Goal: Information Seeking & Learning: Compare options

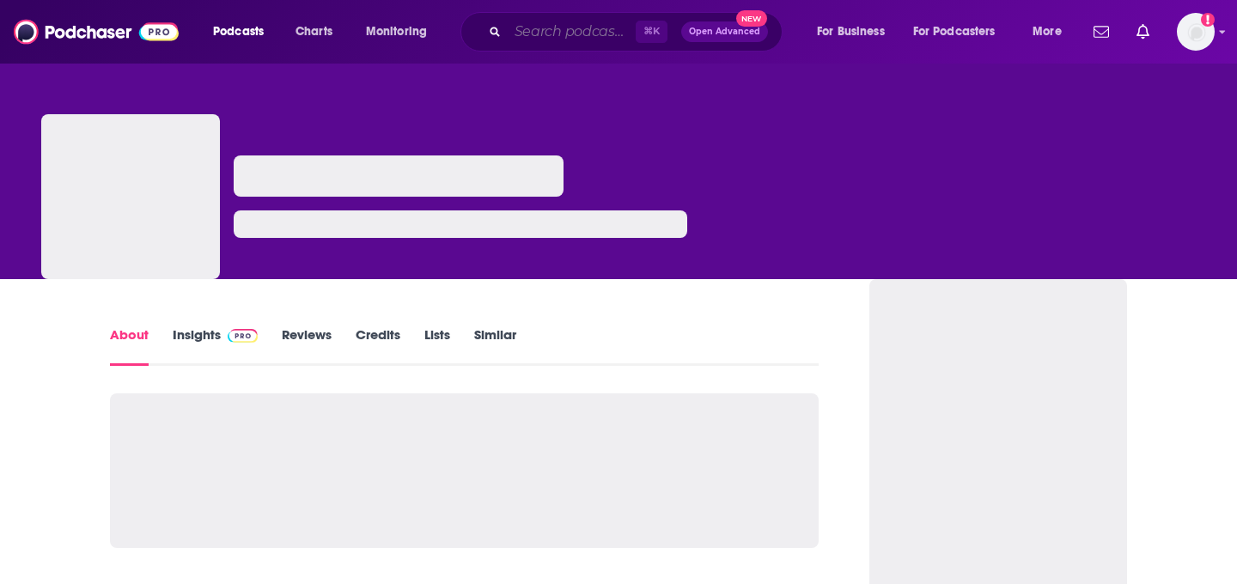
click at [517, 34] on input "Search podcasts, credits, & more..." at bounding box center [572, 31] width 128 height 27
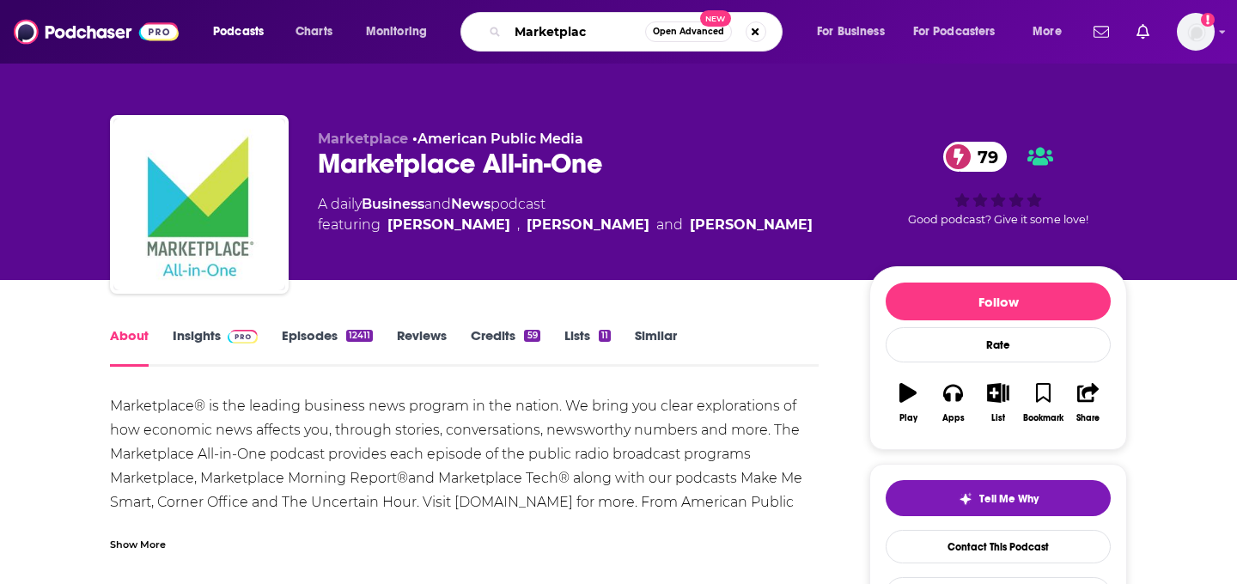
type input "Marketplace"
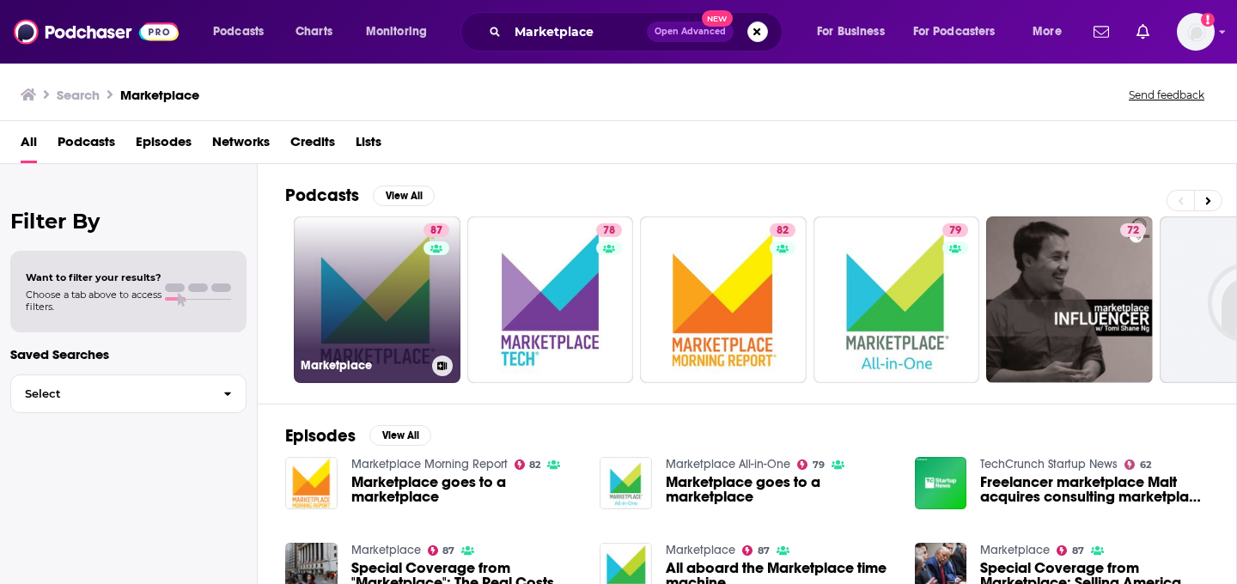
click at [387, 357] on div "Marketplace" at bounding box center [377, 366] width 153 height 21
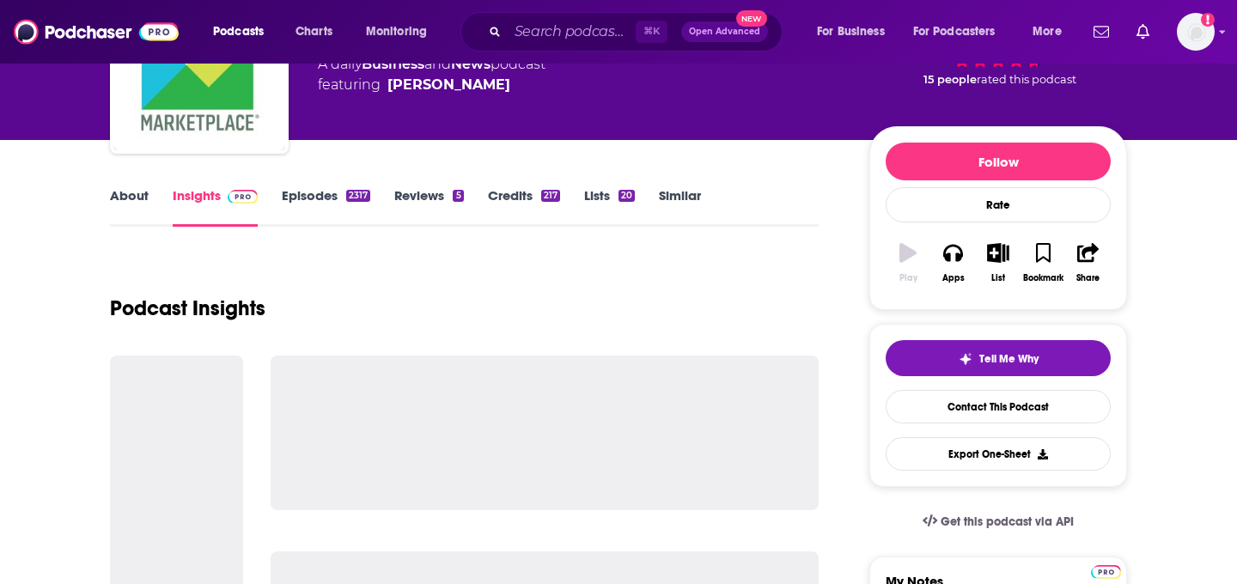
scroll to position [142, 0]
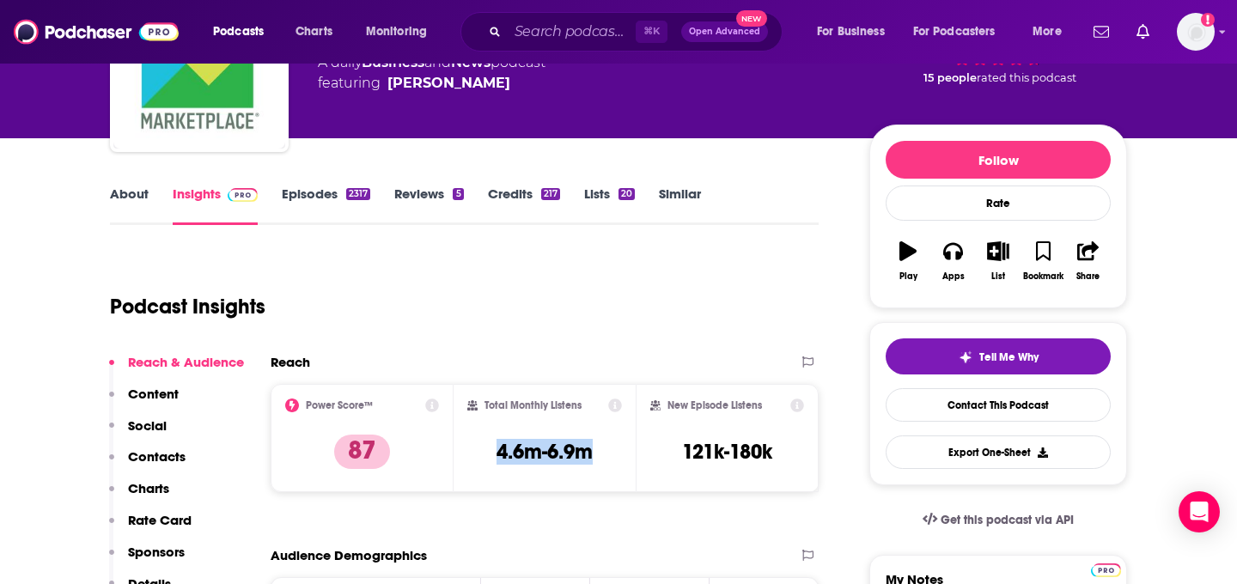
drag, startPoint x: 605, startPoint y: 467, endPoint x: 490, endPoint y: 462, distance: 115.2
click at [490, 462] on div "Total Monthly Listens 4.6m-6.9m" at bounding box center [544, 438] width 155 height 79
copy h3 "4.6m-6.9m"
click at [603, 28] on input "Search podcasts, credits, & more..." at bounding box center [572, 31] width 128 height 27
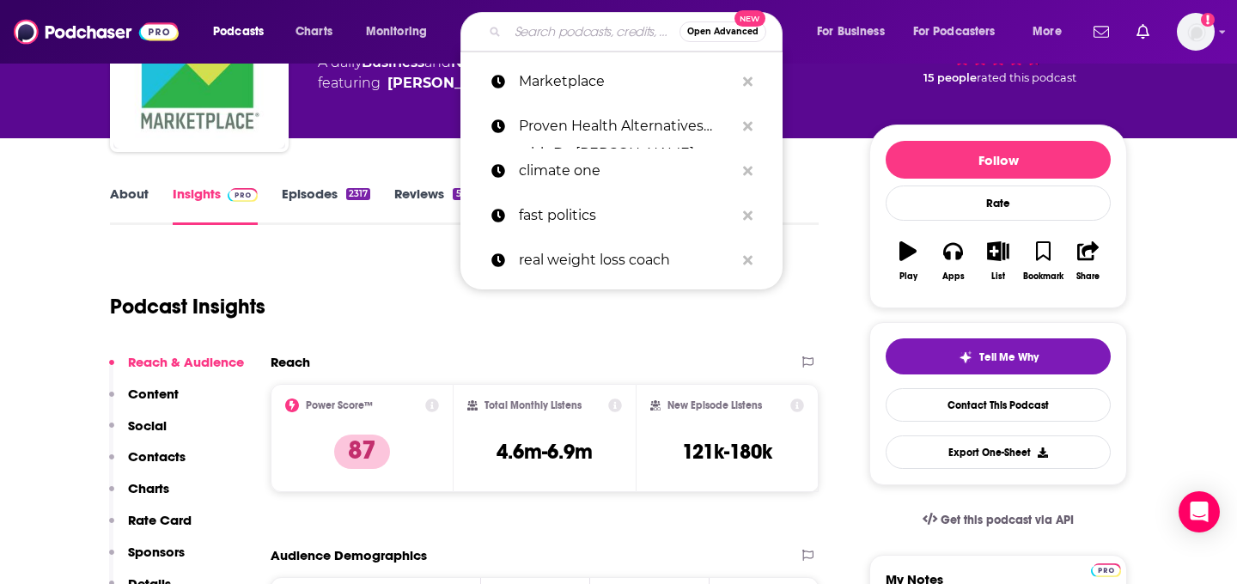
paste input "All Things Considered"
type input "All Things Considered"
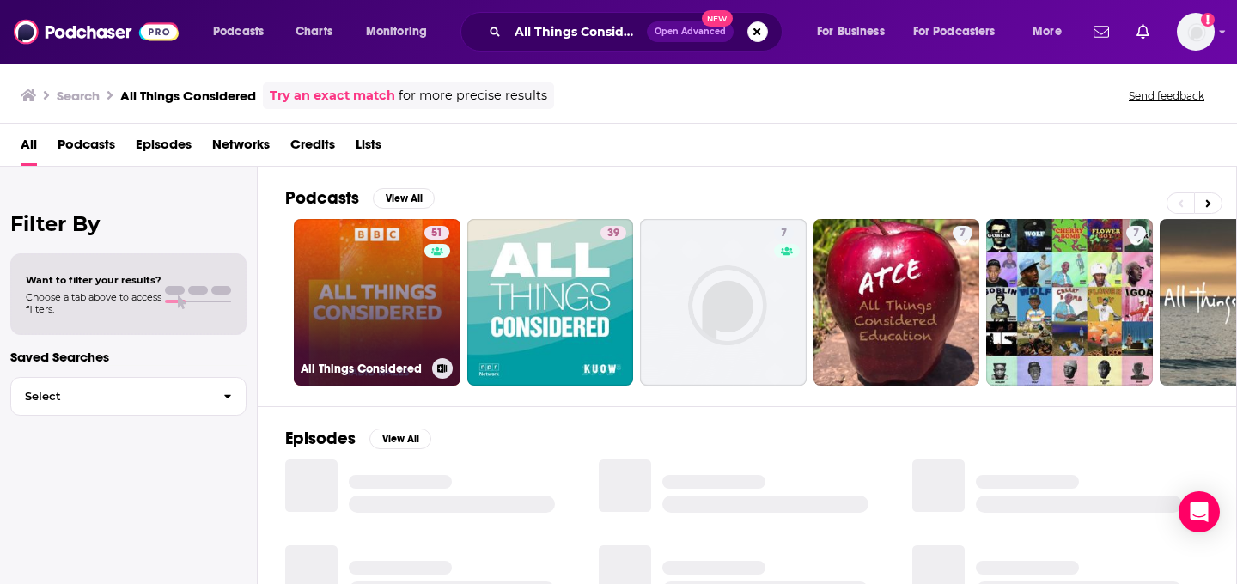
click at [369, 309] on link "51 All Things Considered" at bounding box center [377, 302] width 167 height 167
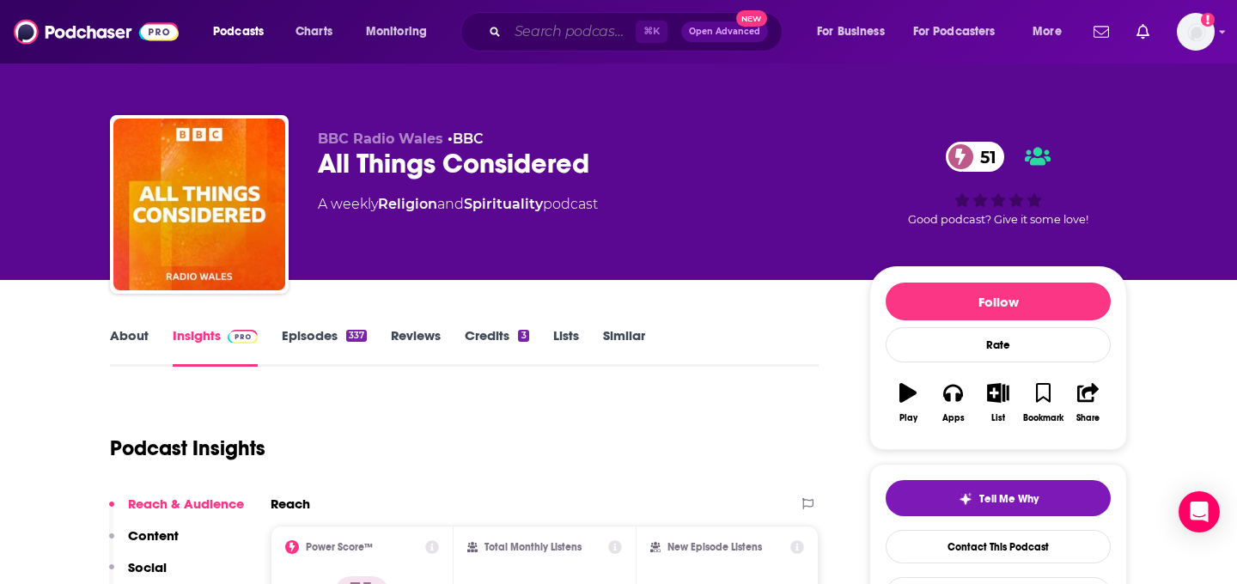
click at [546, 29] on input "Search podcasts, credits, & more..." at bounding box center [572, 31] width 128 height 27
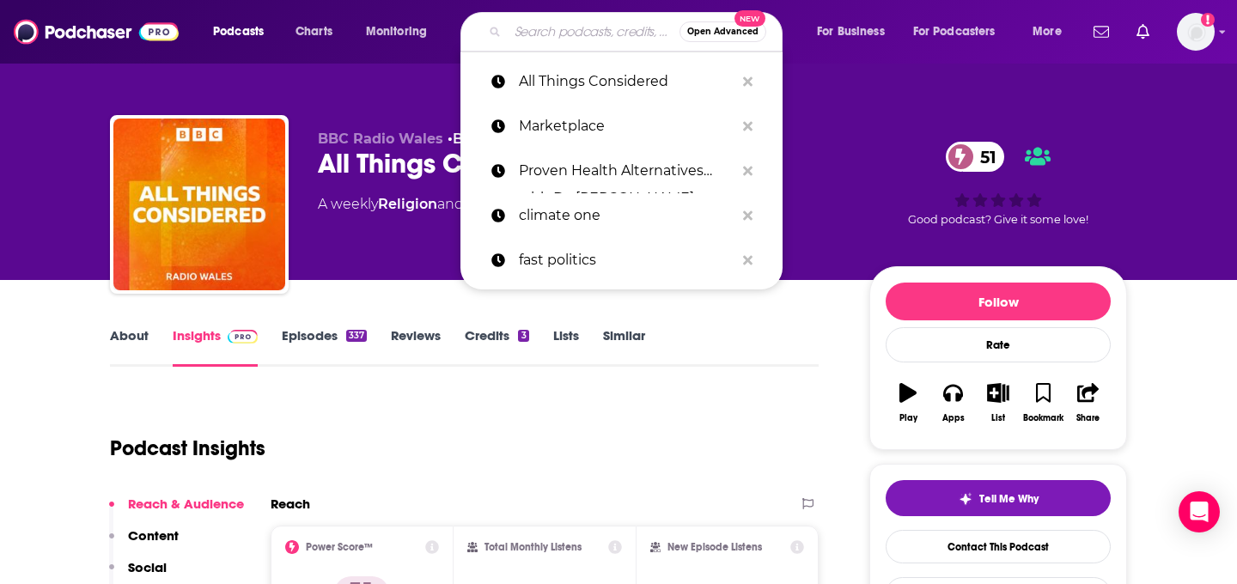
paste input "All Things Considered"
type input "All Things Considered"
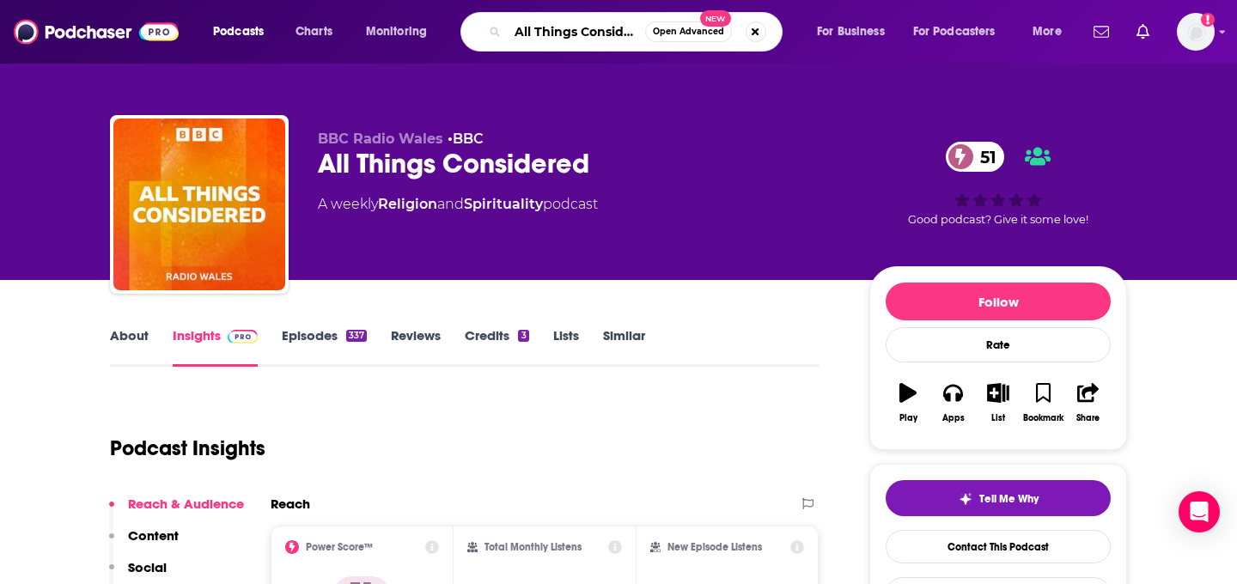
scroll to position [0, 15]
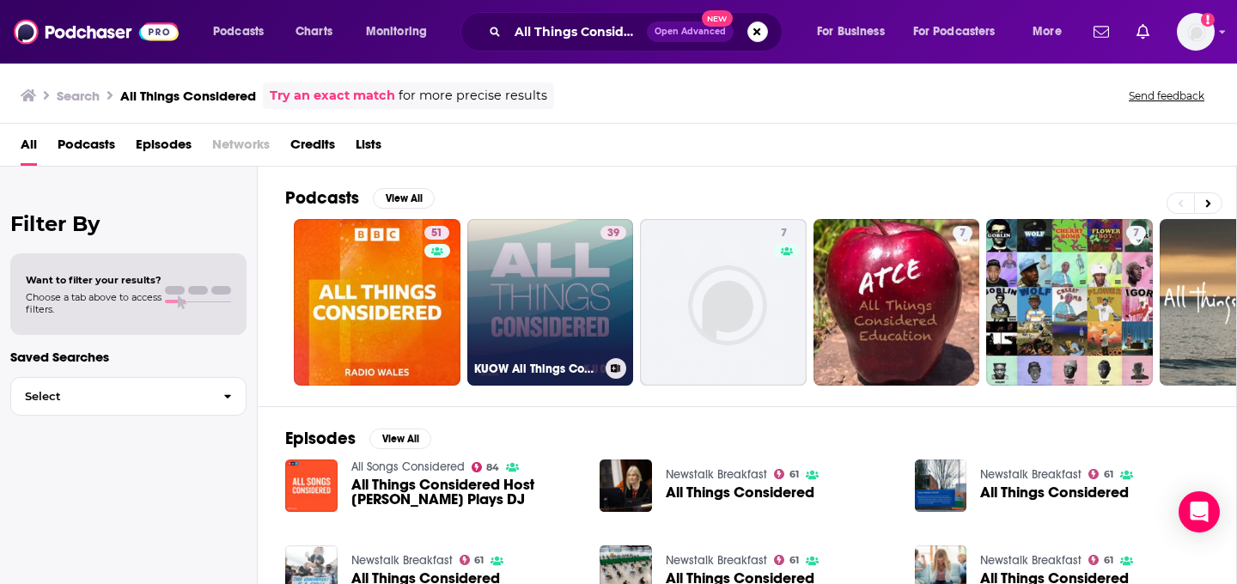
click at [527, 330] on link "39 KUOW All Things Considered" at bounding box center [550, 302] width 167 height 167
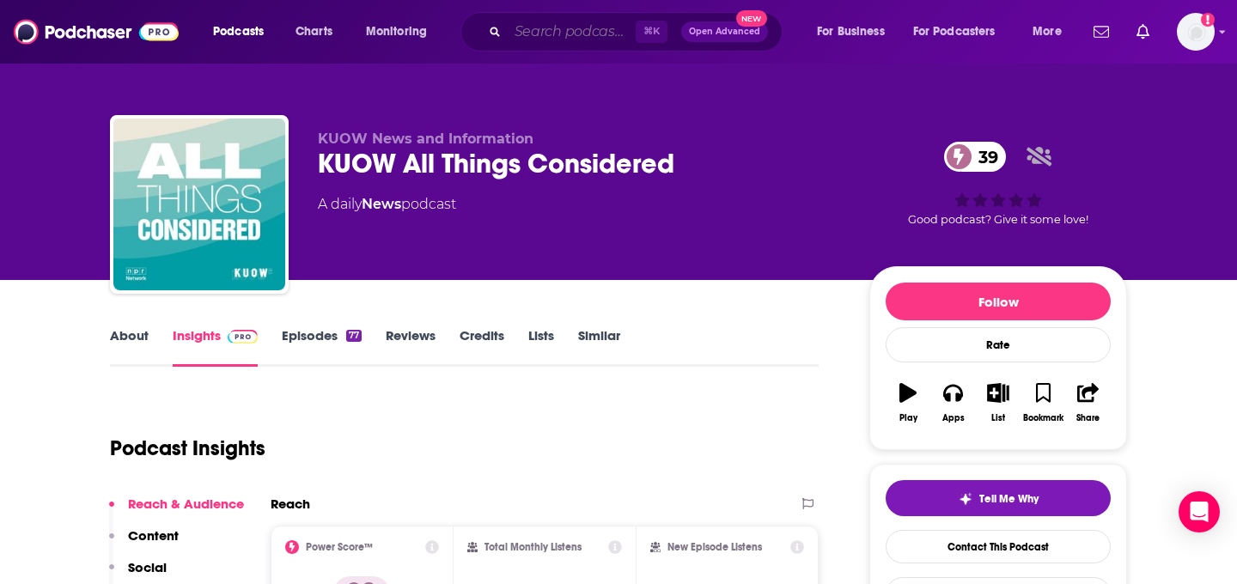
click at [582, 38] on input "Search podcasts, credits, & more..." at bounding box center [572, 31] width 128 height 27
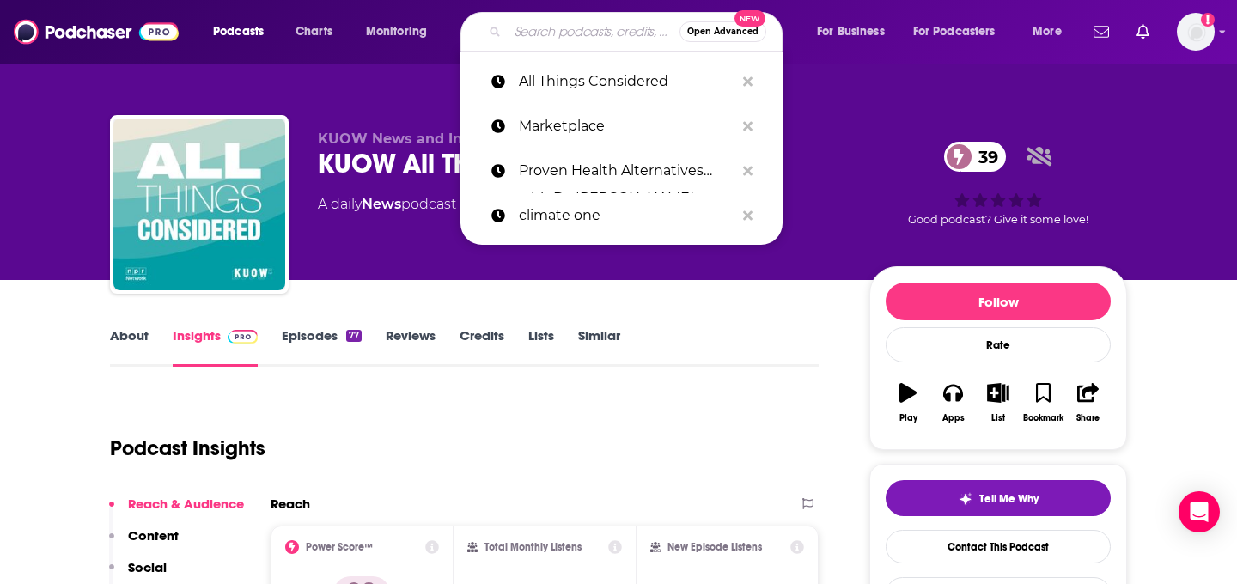
paste input "Morning Edition"
type input "Morning Edition"
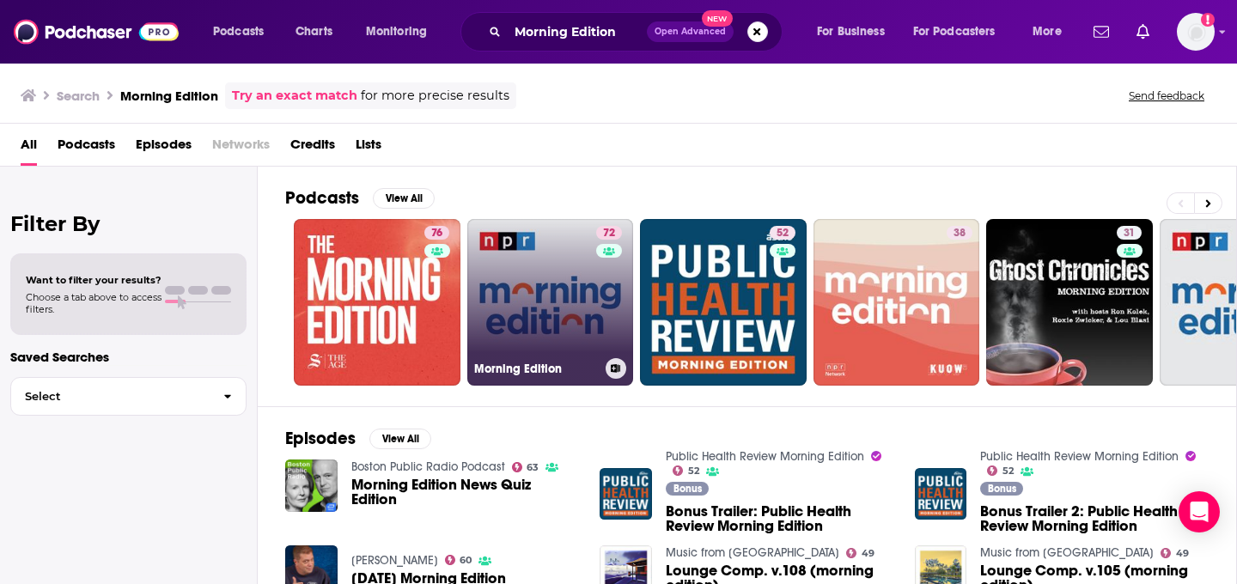
click at [518, 350] on link "72 Morning Edition" at bounding box center [550, 302] width 167 height 167
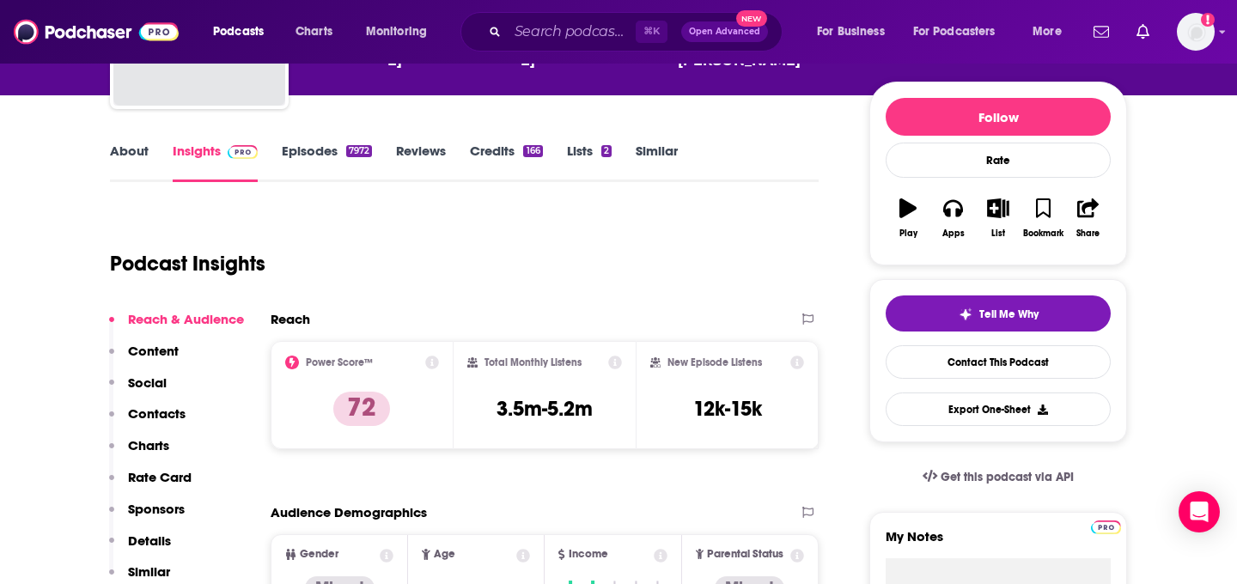
scroll to position [200, 0]
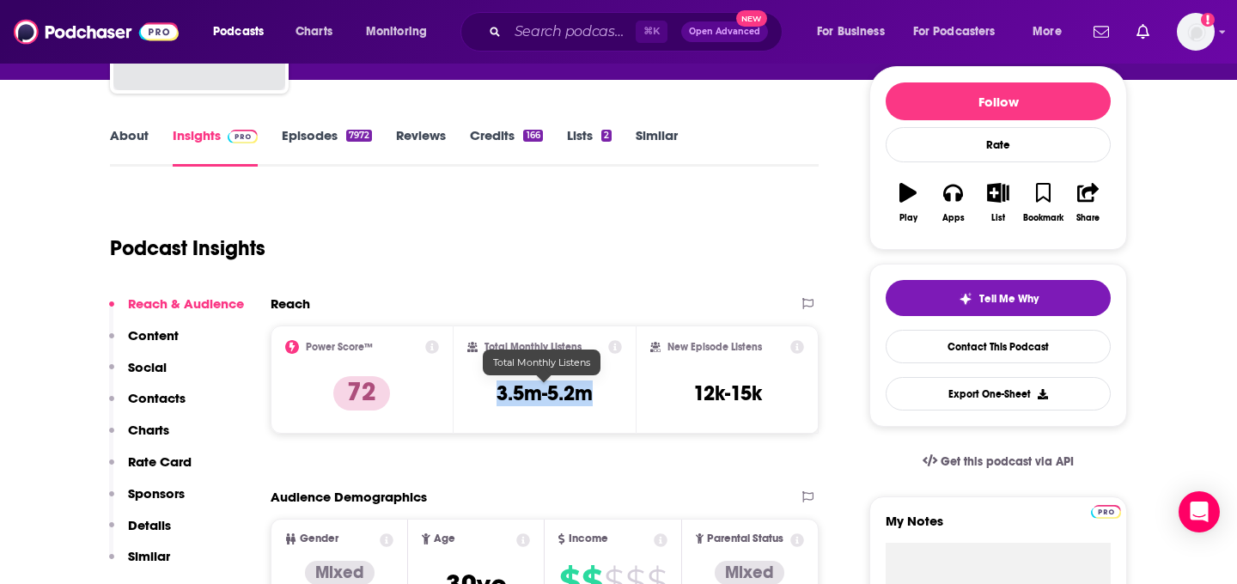
drag, startPoint x: 592, startPoint y: 393, endPoint x: 497, endPoint y: 392, distance: 95.4
click at [497, 393] on h3 "3.5m-5.2m" at bounding box center [545, 394] width 96 height 26
copy h3 "3.5m-5.2m"
click at [574, 8] on div "Podcasts Charts Monitoring ⌘ K Open Advanced New For Business For Podcasters Mo…" at bounding box center [618, 32] width 1237 height 64
click at [566, 42] on input "Search podcasts, credits, & more..." at bounding box center [572, 31] width 128 height 27
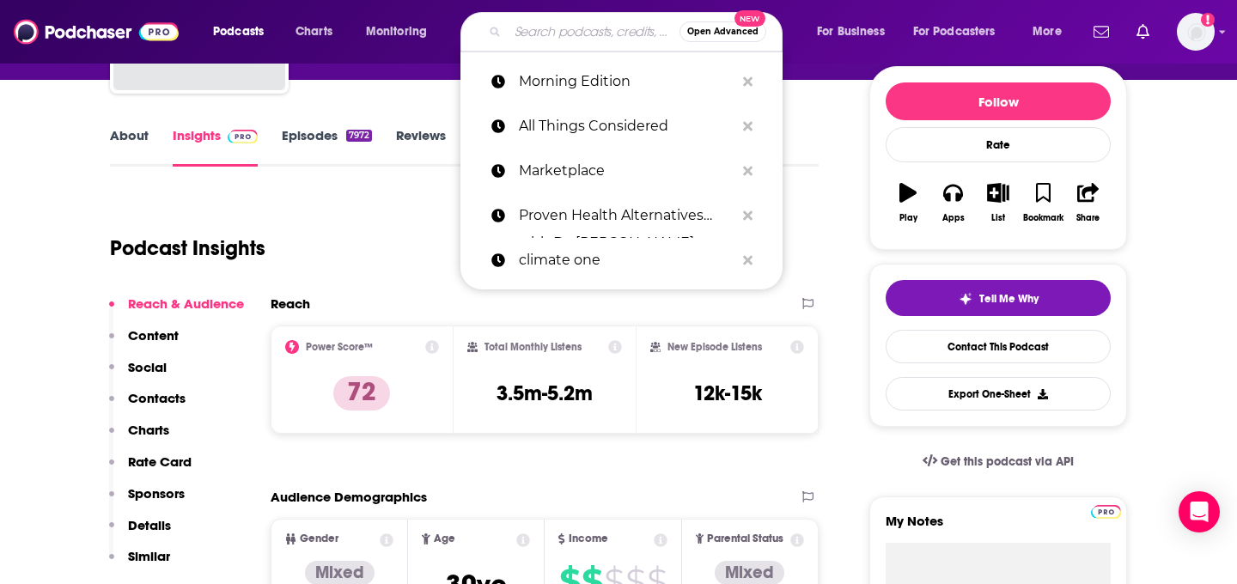
paste input "Here and Now!"
type input "Here and Now!"
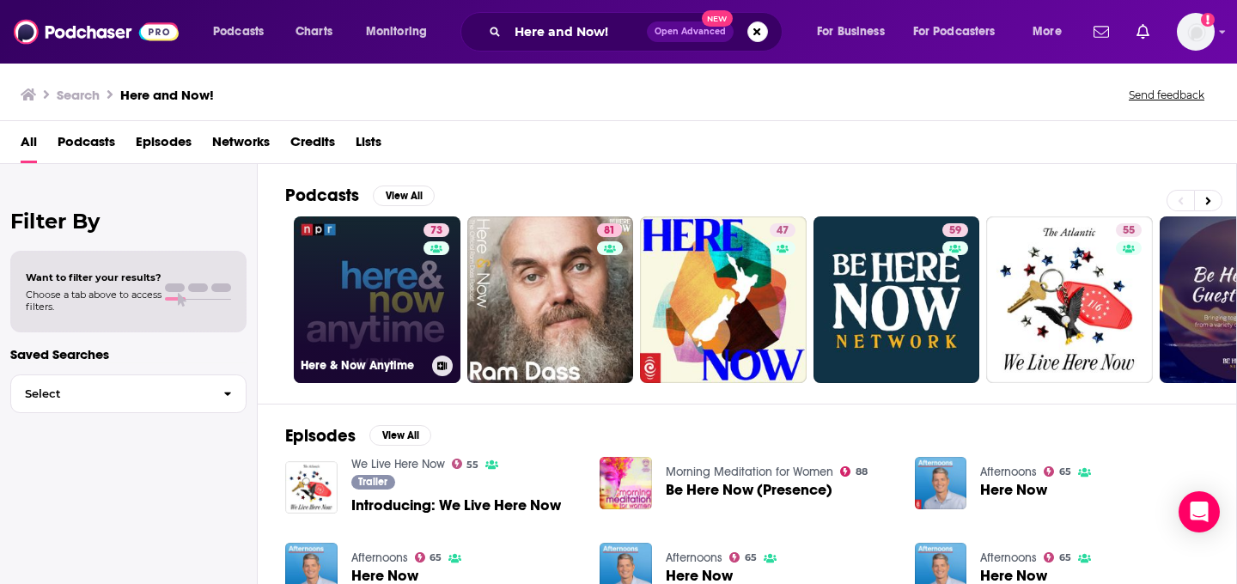
click at [359, 301] on link "73 Here & Now Anytime" at bounding box center [377, 299] width 167 height 167
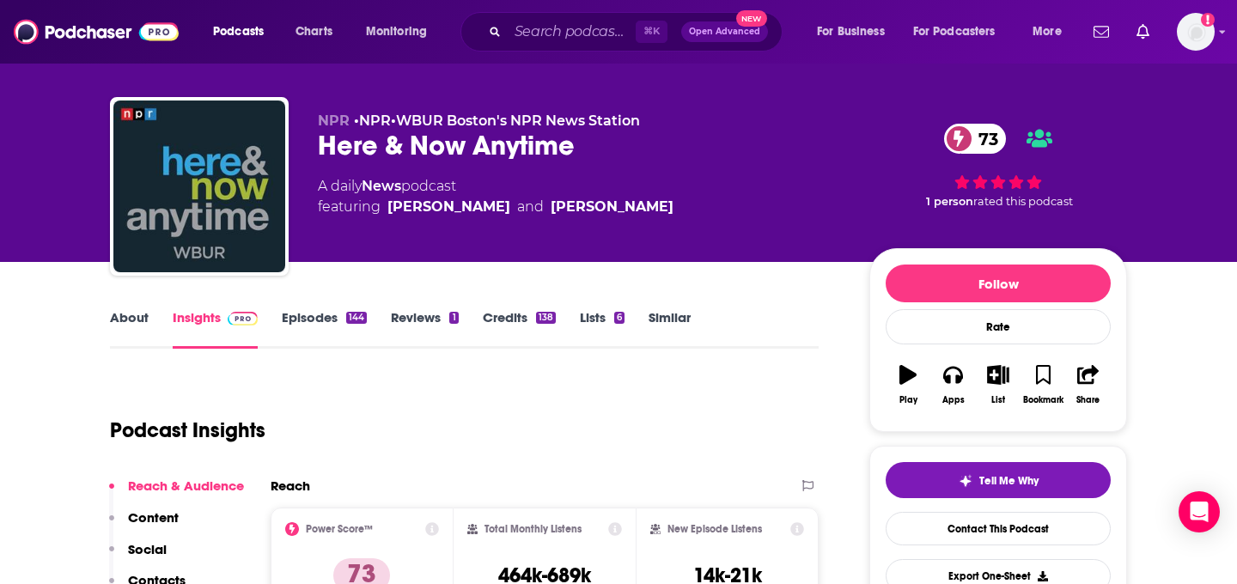
scroll to position [27, 0]
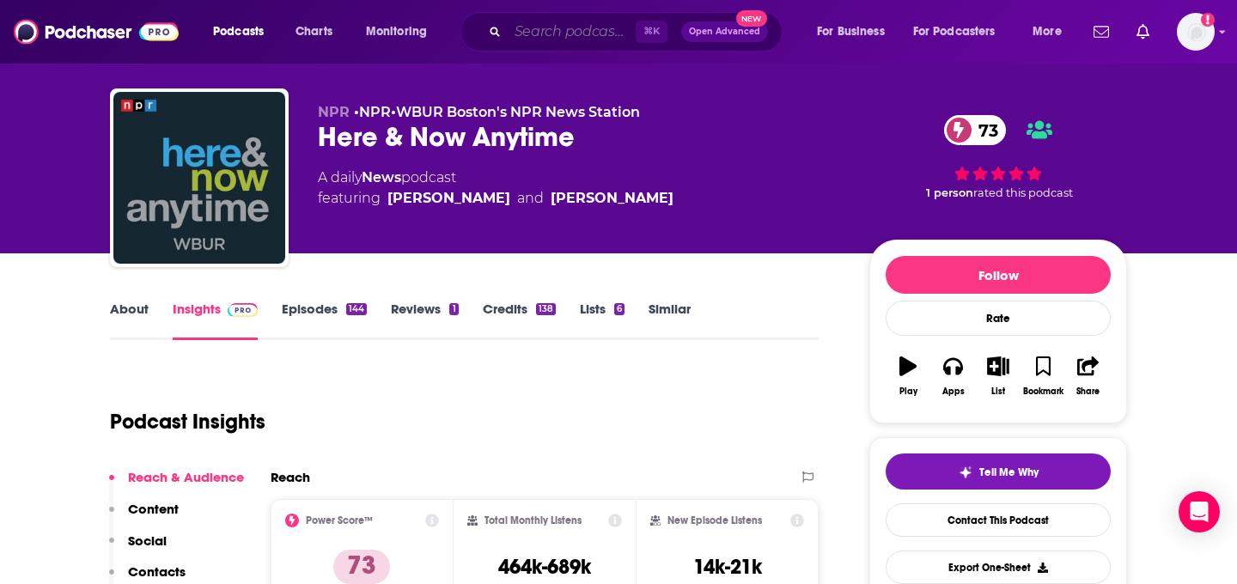
click at [539, 40] on input "Search podcasts, credits, & more..." at bounding box center [572, 31] width 128 height 27
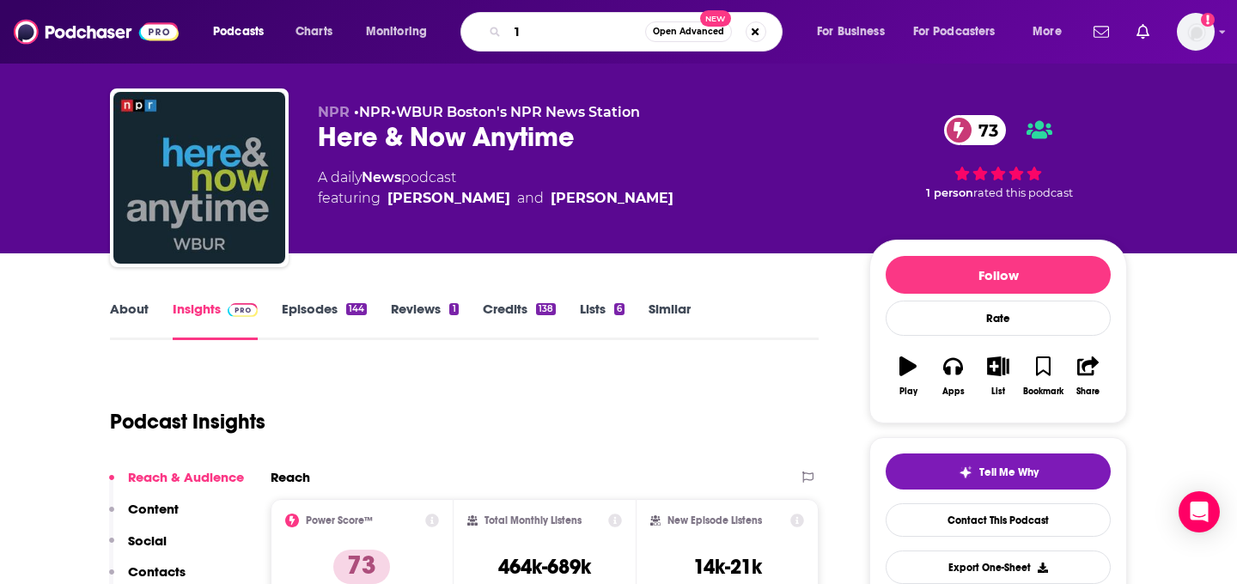
type input "1A"
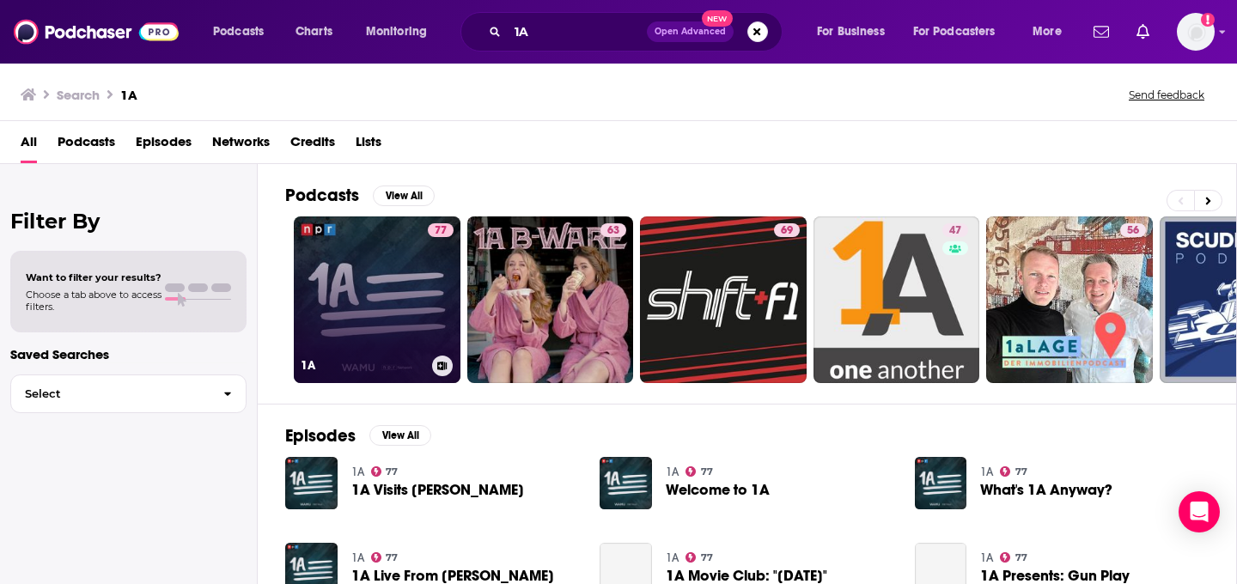
click at [359, 308] on link "77 1A" at bounding box center [377, 299] width 167 height 167
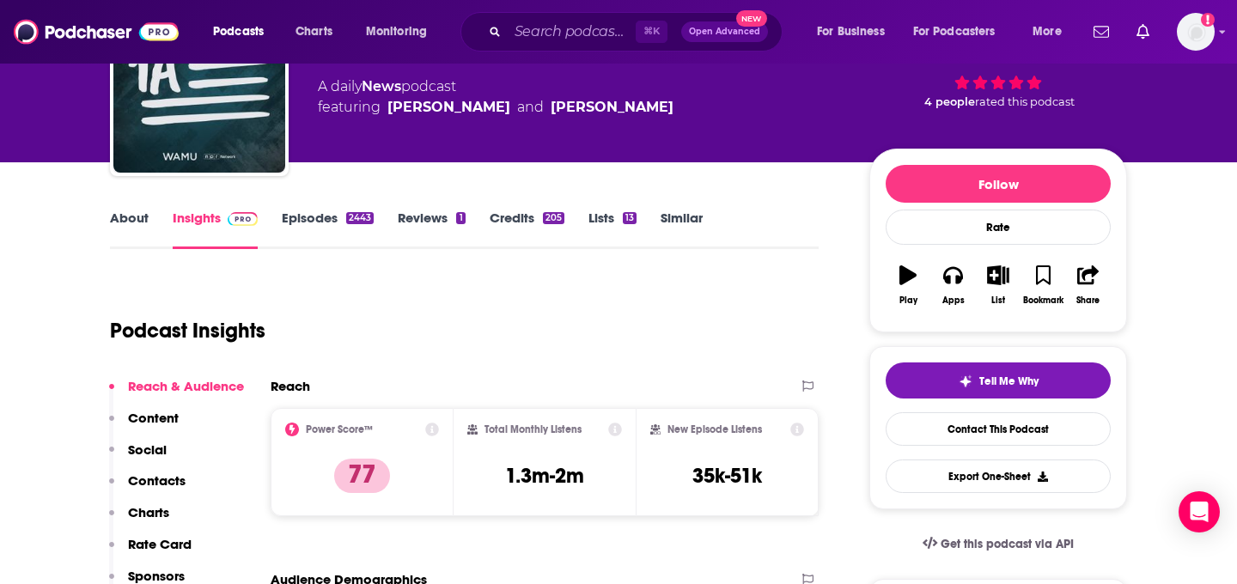
scroll to position [131, 0]
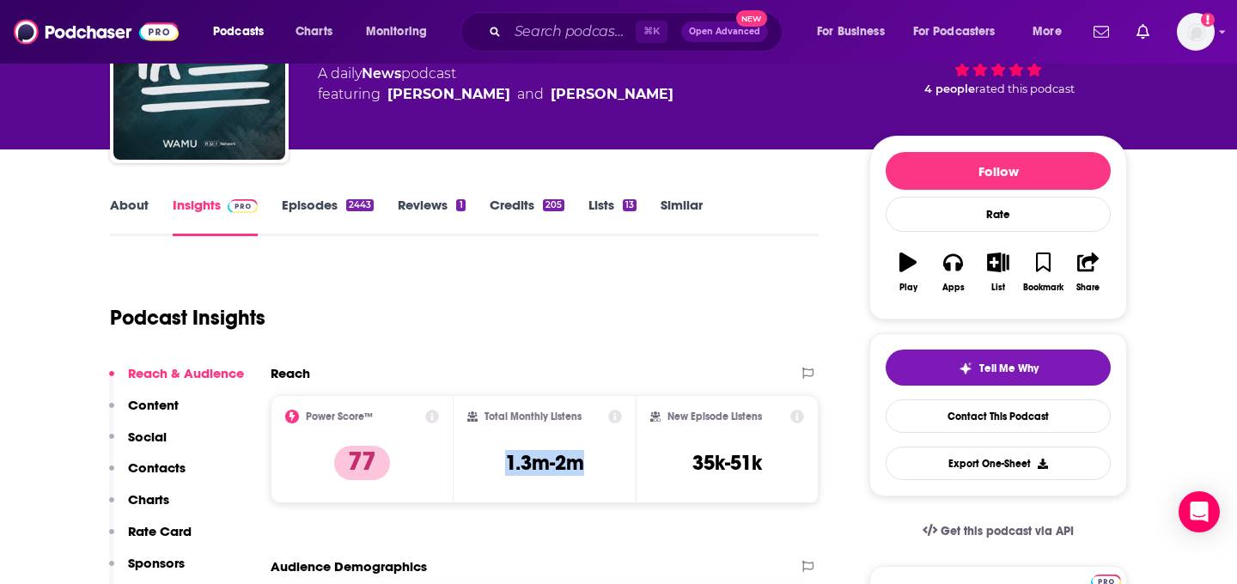
drag, startPoint x: 589, startPoint y: 475, endPoint x: 498, endPoint y: 449, distance: 94.6
click at [498, 468] on div "Total Monthly Listens 1.3m-2m" at bounding box center [544, 449] width 155 height 79
copy h3 "1.3m-2m"
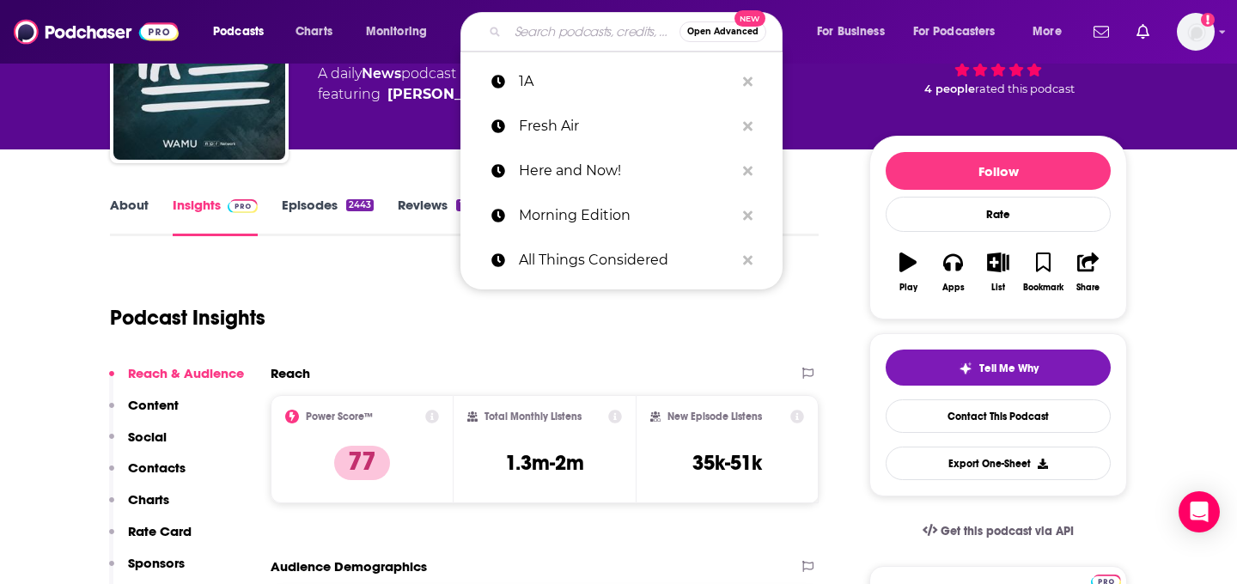
click at [598, 40] on input "Search podcasts, credits, & more..." at bounding box center [594, 31] width 172 height 27
paste input "Weekend Edition [DATE]"
type input "Weekend Edition [DATE]"
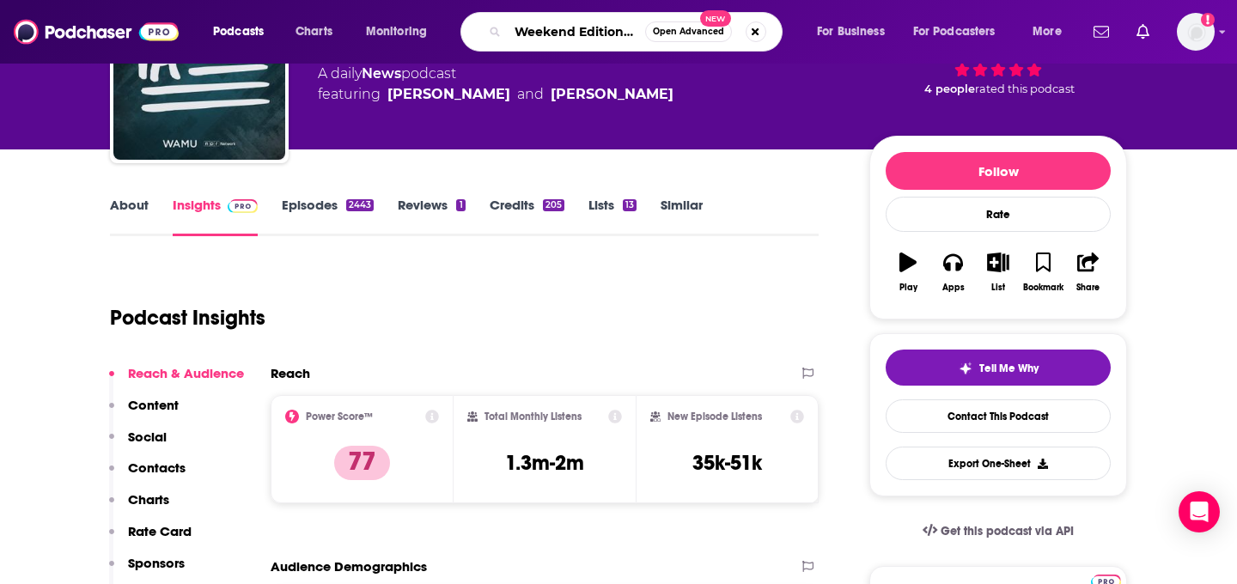
scroll to position [0, 46]
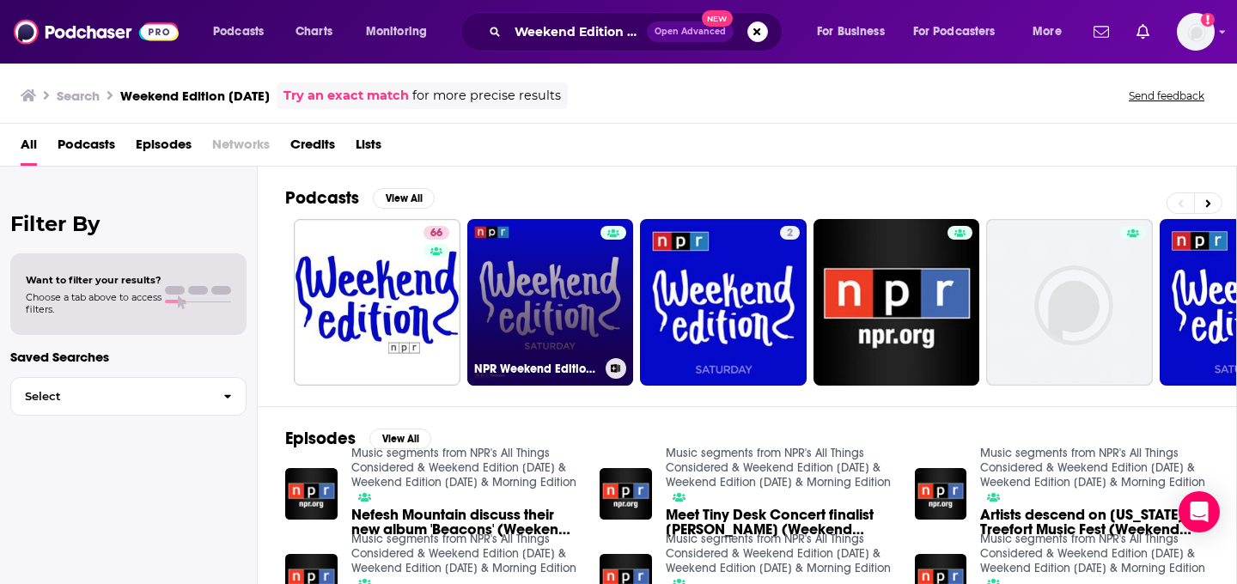
click at [509, 308] on link "NPR Weekend Edition [DATE]" at bounding box center [550, 302] width 167 height 167
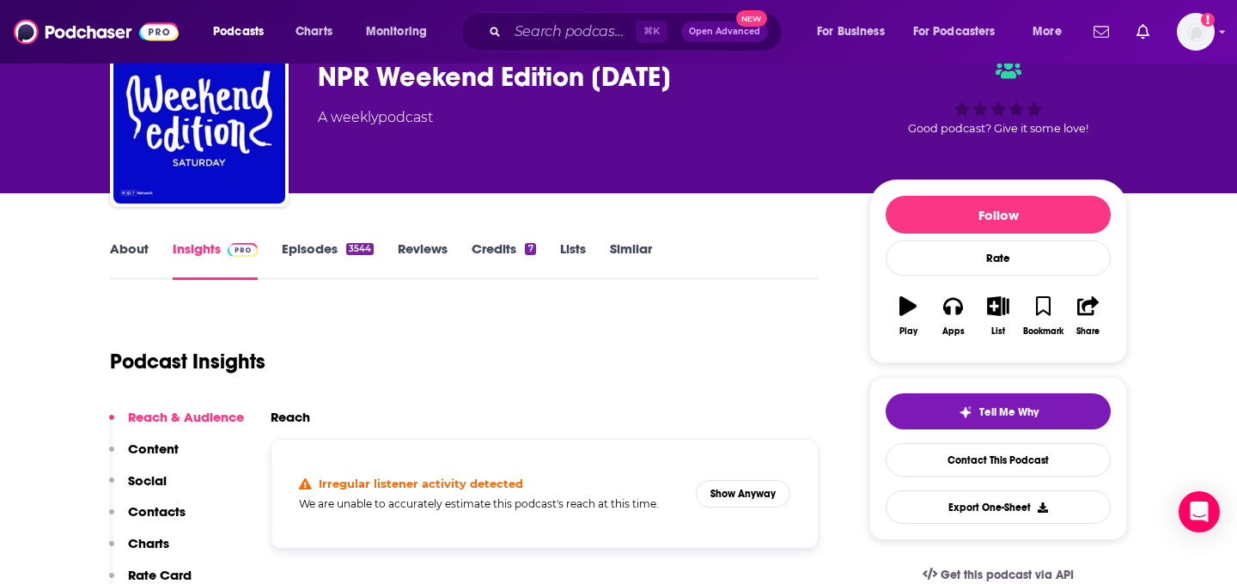
scroll to position [92, 0]
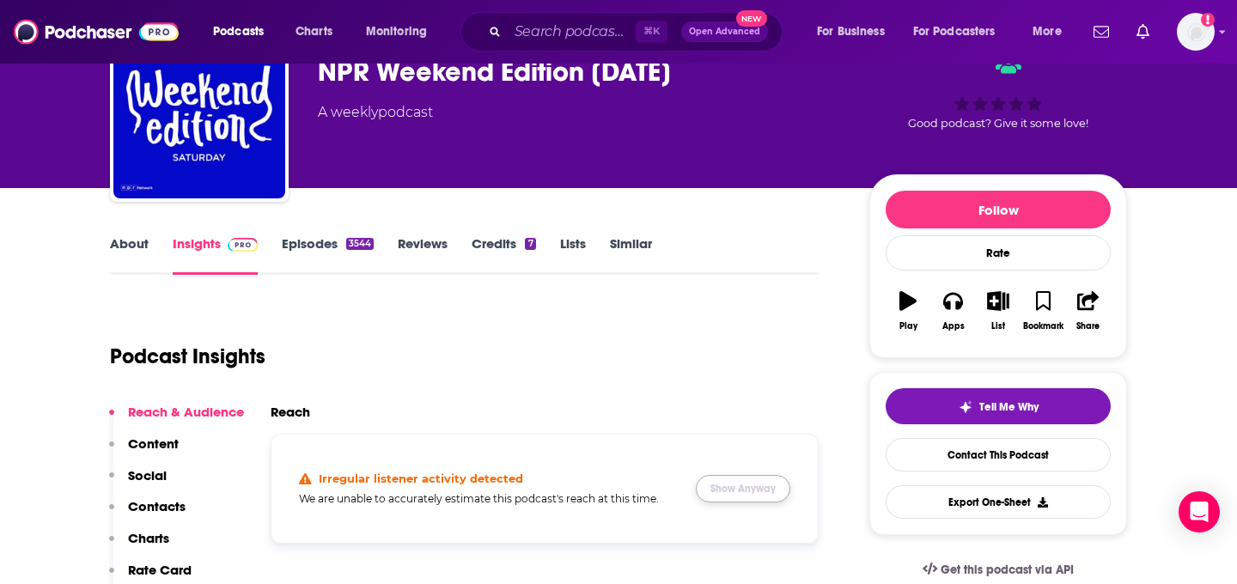
click at [762, 491] on button "Show Anyway" at bounding box center [743, 488] width 95 height 27
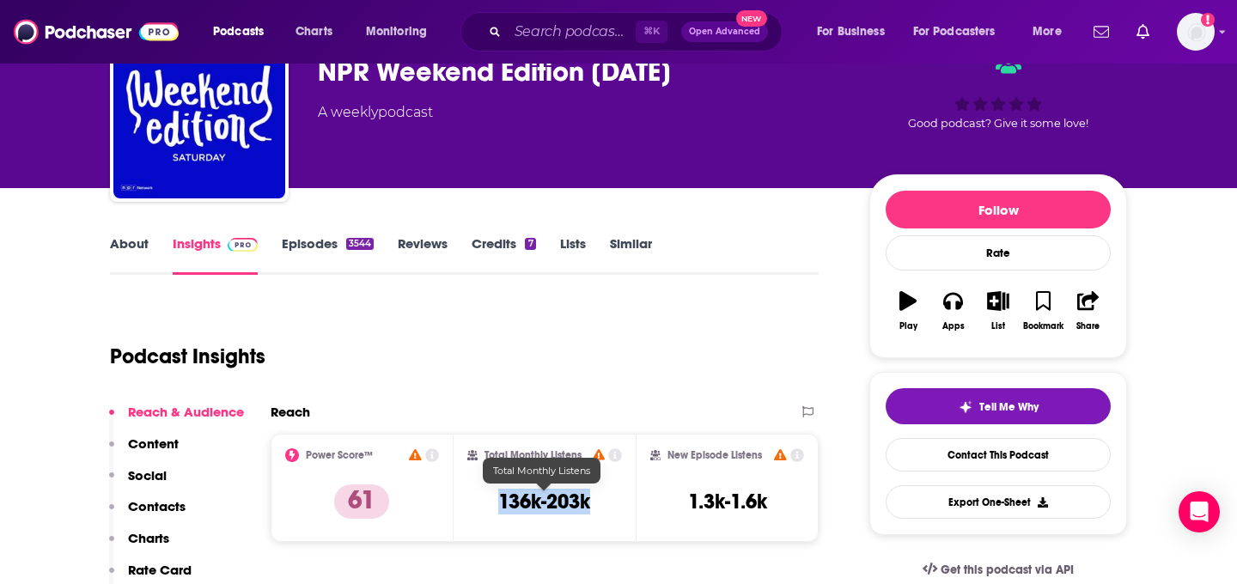
drag, startPoint x: 623, startPoint y: 496, endPoint x: 498, endPoint y: 493, distance: 124.6
click at [498, 493] on div "Total Monthly Listens 136k-203k" at bounding box center [545, 488] width 183 height 108
copy h3 "136k-203k"
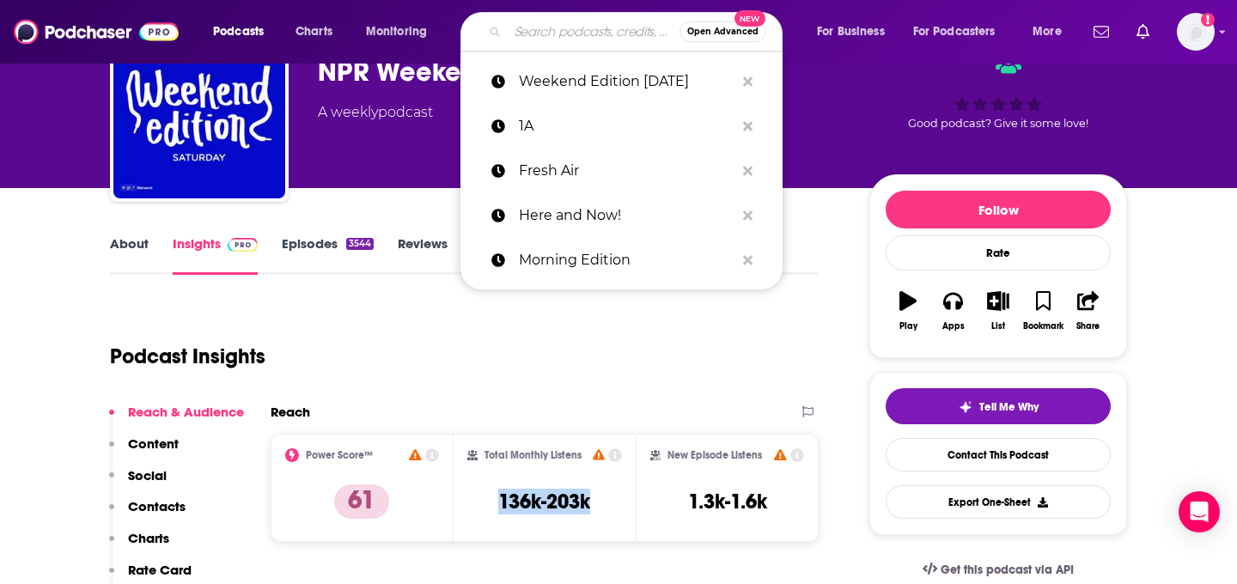
click at [535, 39] on input "Search podcasts, credits, & more..." at bounding box center [594, 31] width 172 height 27
paste input "Wait Wait... Don't Tell Me!"
type input "Wait Wait... Don't Tell Me!"
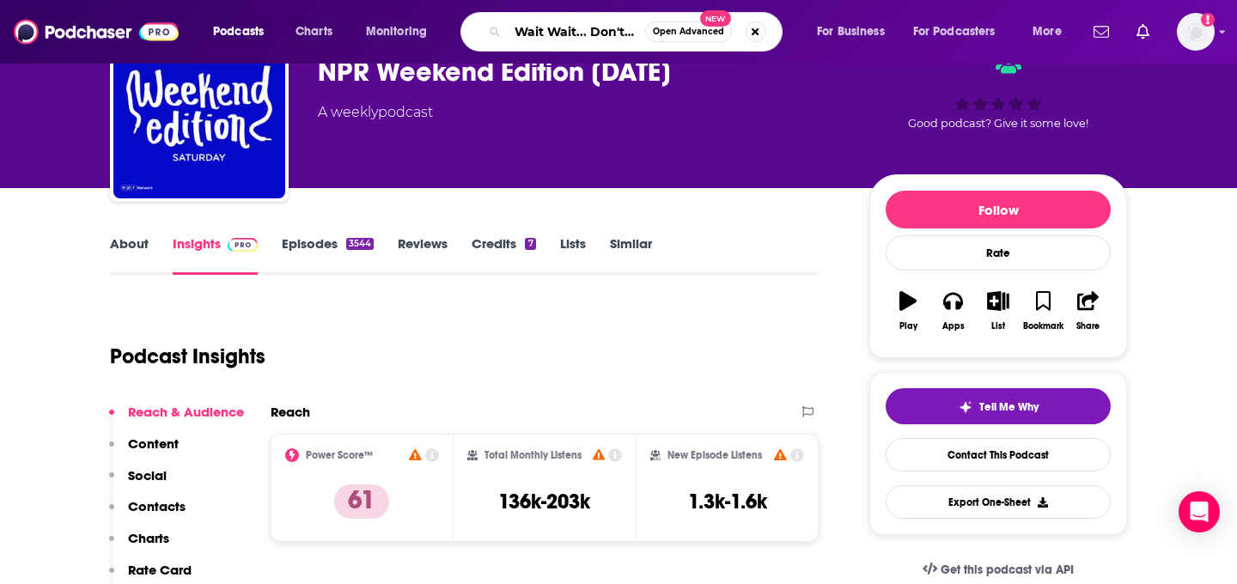
scroll to position [0, 39]
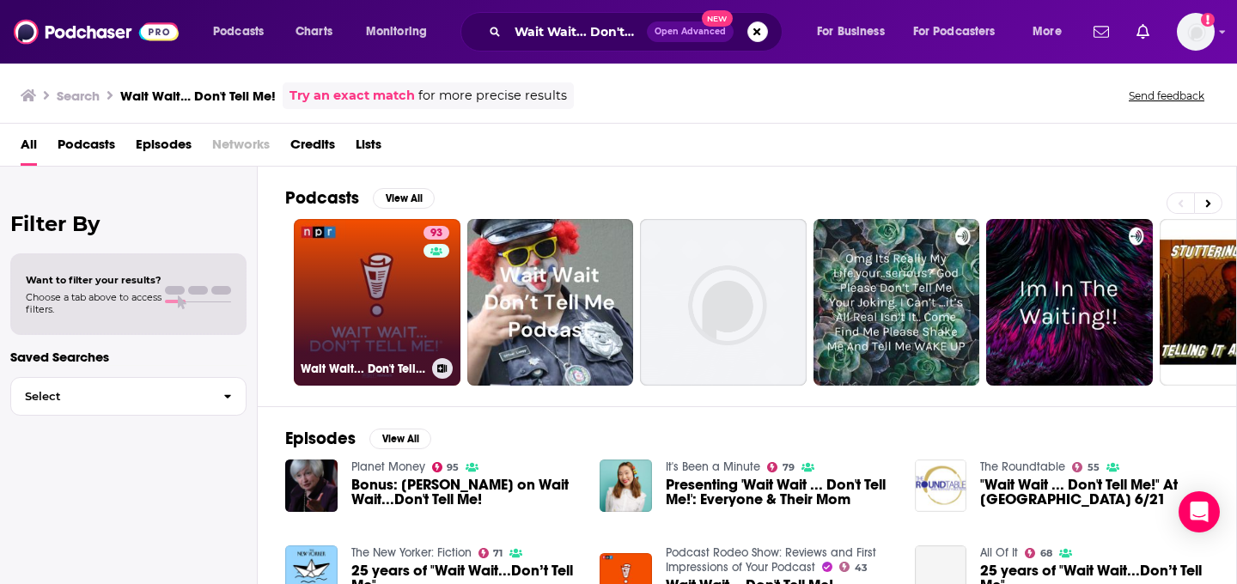
click at [353, 329] on link "93 Wait Wait... Don't Tell Me!" at bounding box center [377, 302] width 167 height 167
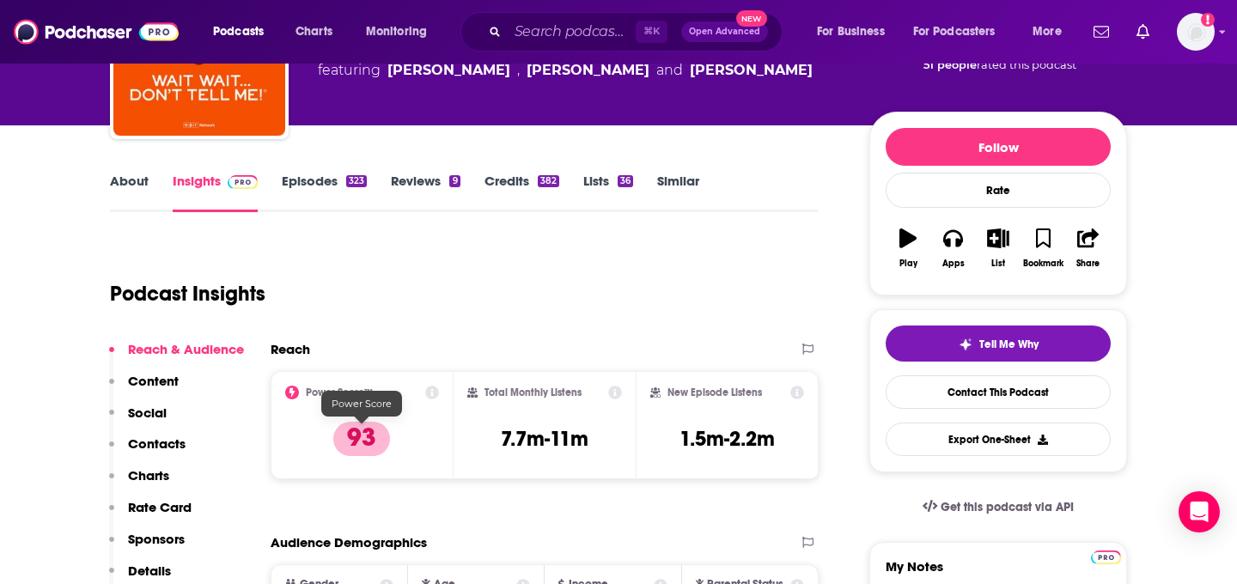
scroll to position [162, 0]
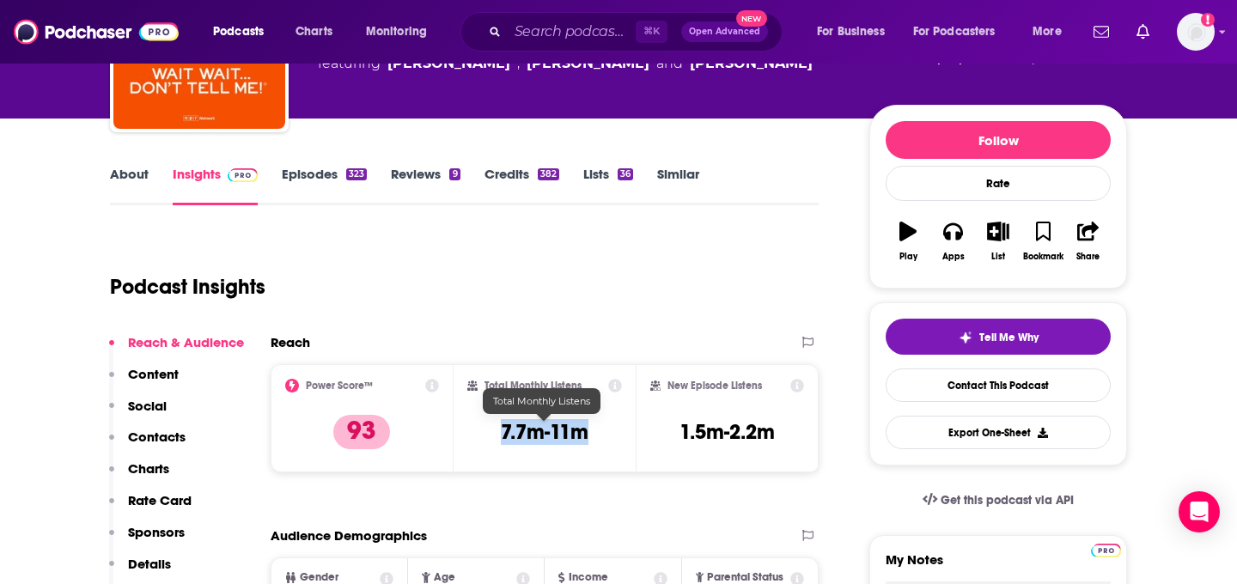
drag, startPoint x: 611, startPoint y: 427, endPoint x: 485, endPoint y: 427, distance: 125.4
click at [485, 427] on div "Total Monthly Listens 7.7m-11m" at bounding box center [544, 418] width 155 height 79
copy h3 "7.7m-11m"
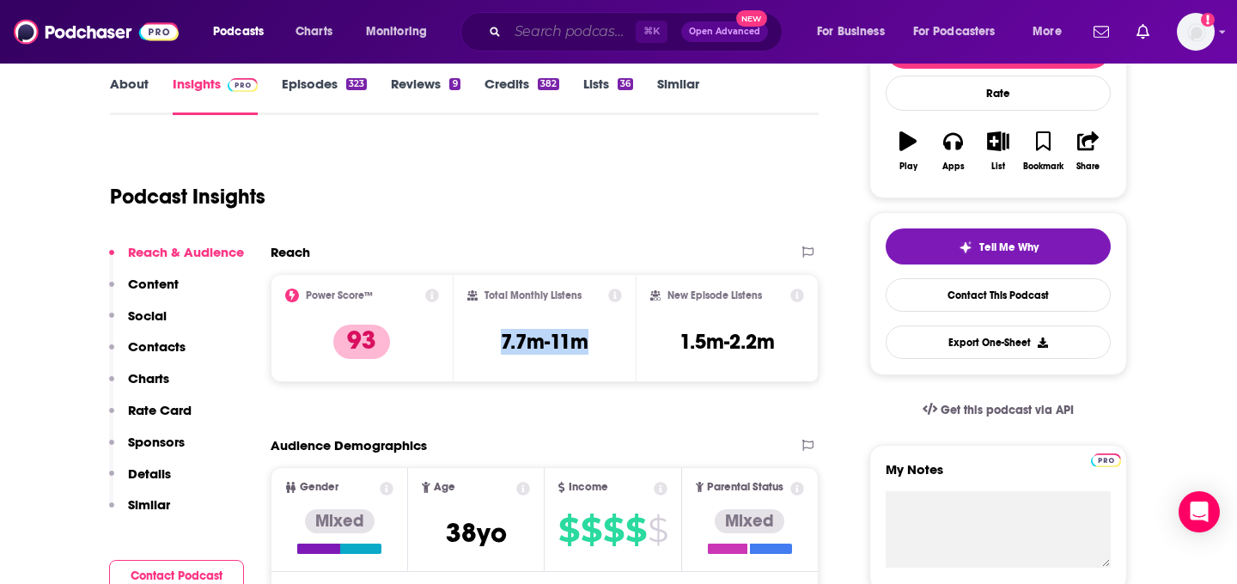
click at [545, 40] on input "Search podcasts, credits, & more..." at bounding box center [572, 31] width 128 height 27
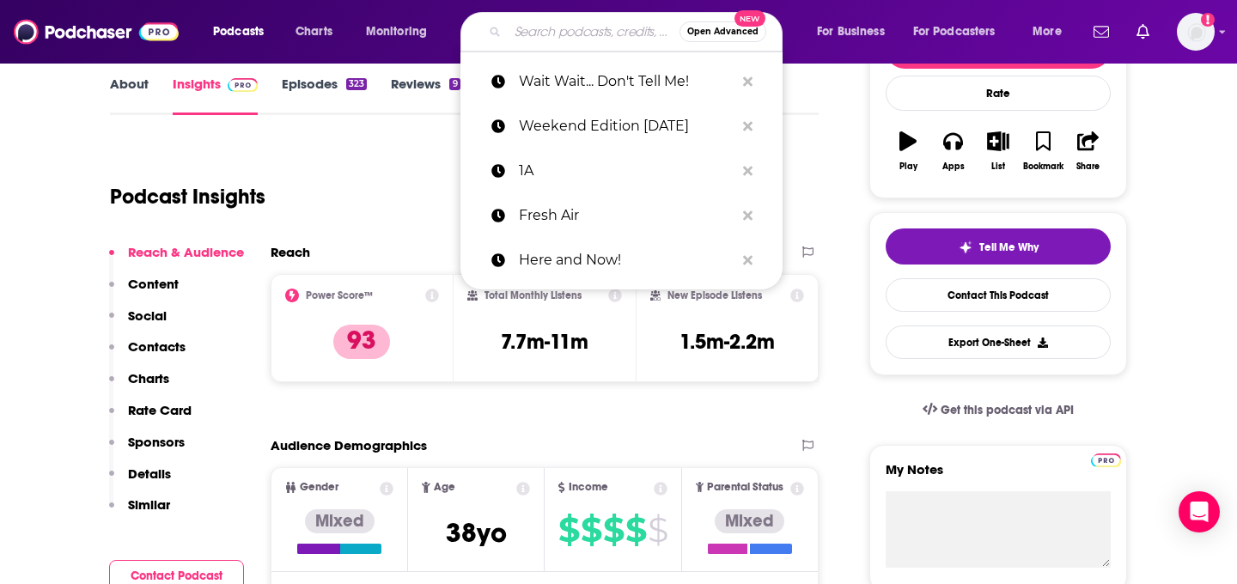
paste input "Weekend Edition [DATE]"
type input "Weekend Edition [DATE]"
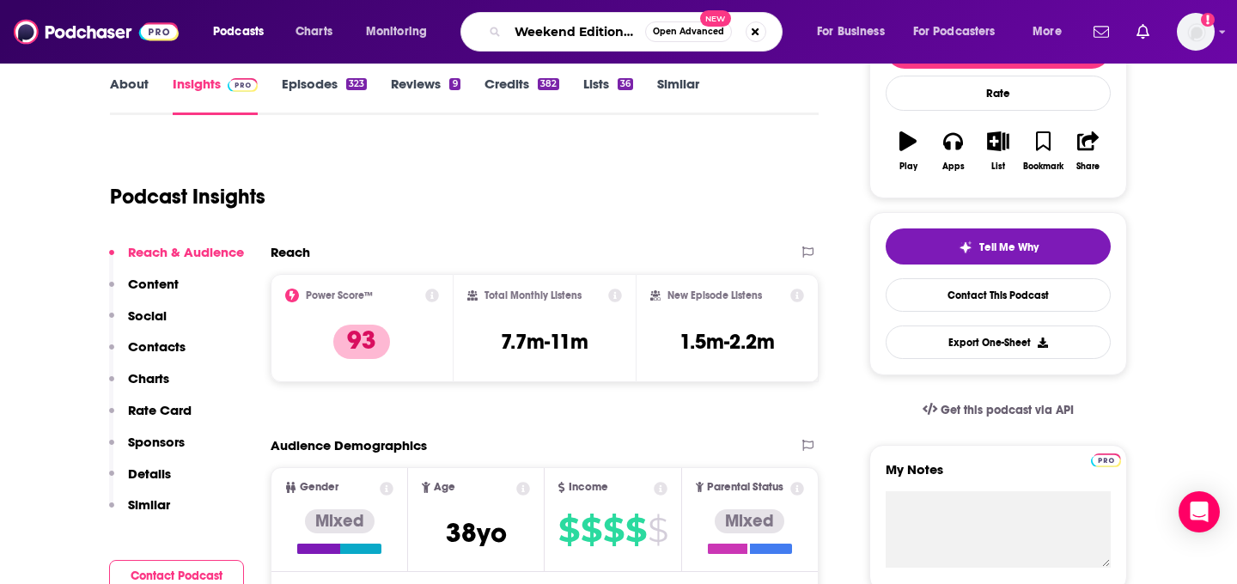
scroll to position [0, 37]
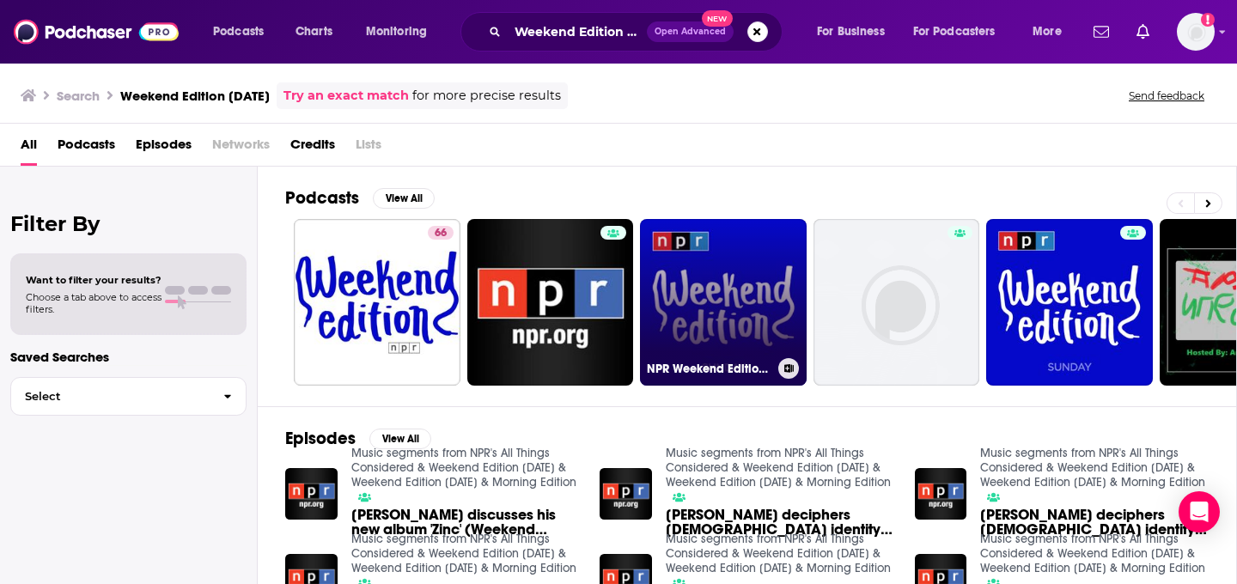
click at [730, 336] on link "NPR Weekend Edition [DATE]" at bounding box center [723, 302] width 167 height 167
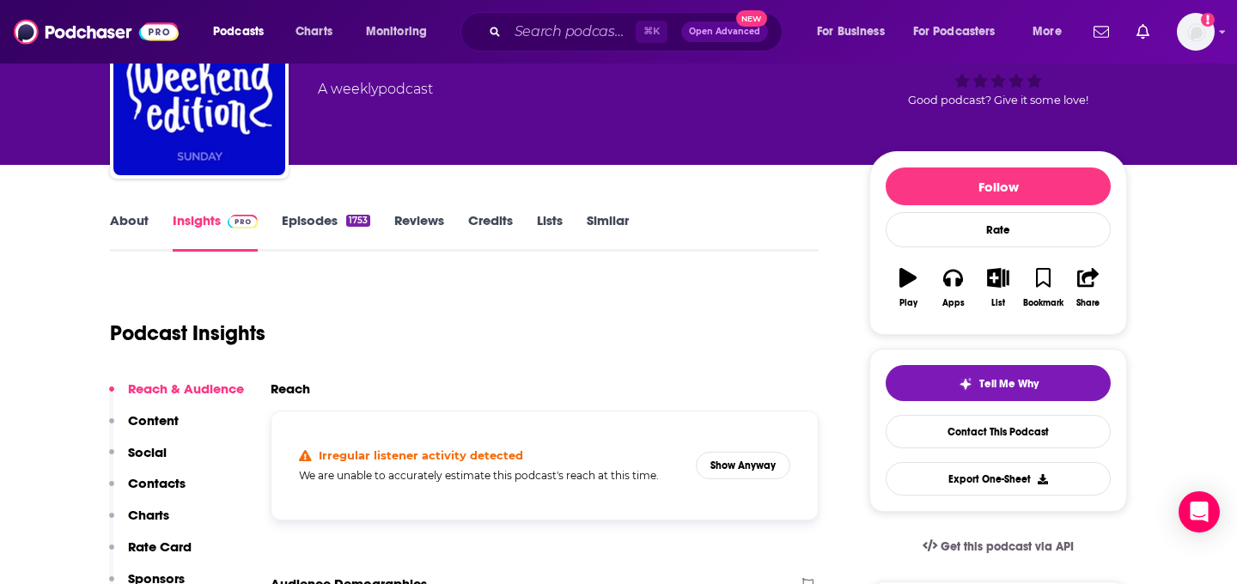
scroll to position [161, 0]
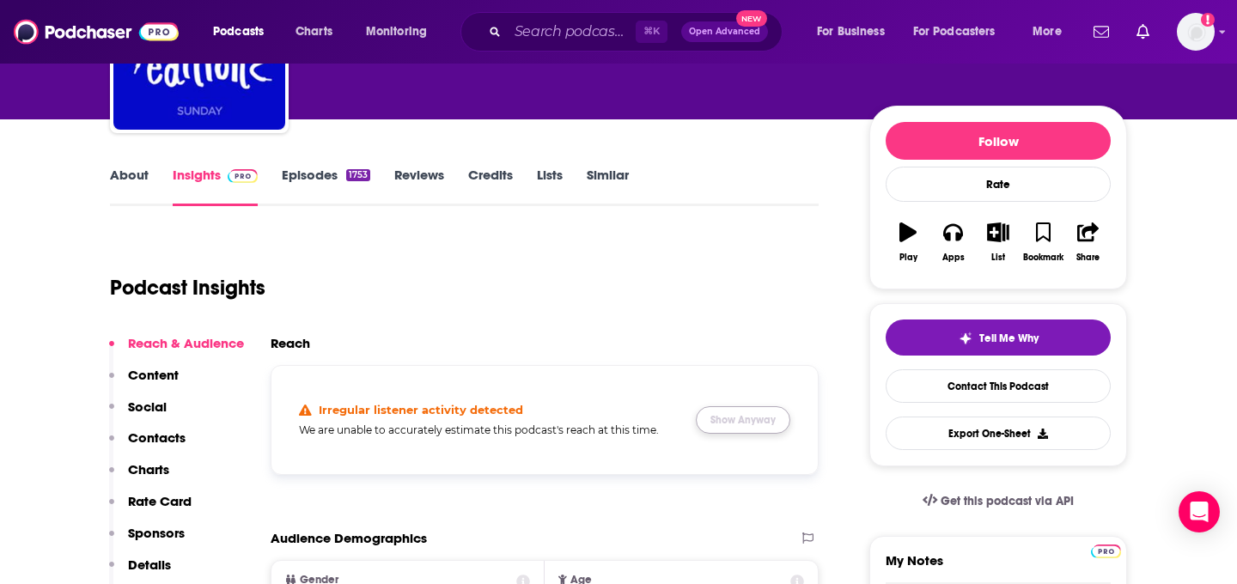
click at [735, 422] on button "Show Anyway" at bounding box center [743, 419] width 95 height 27
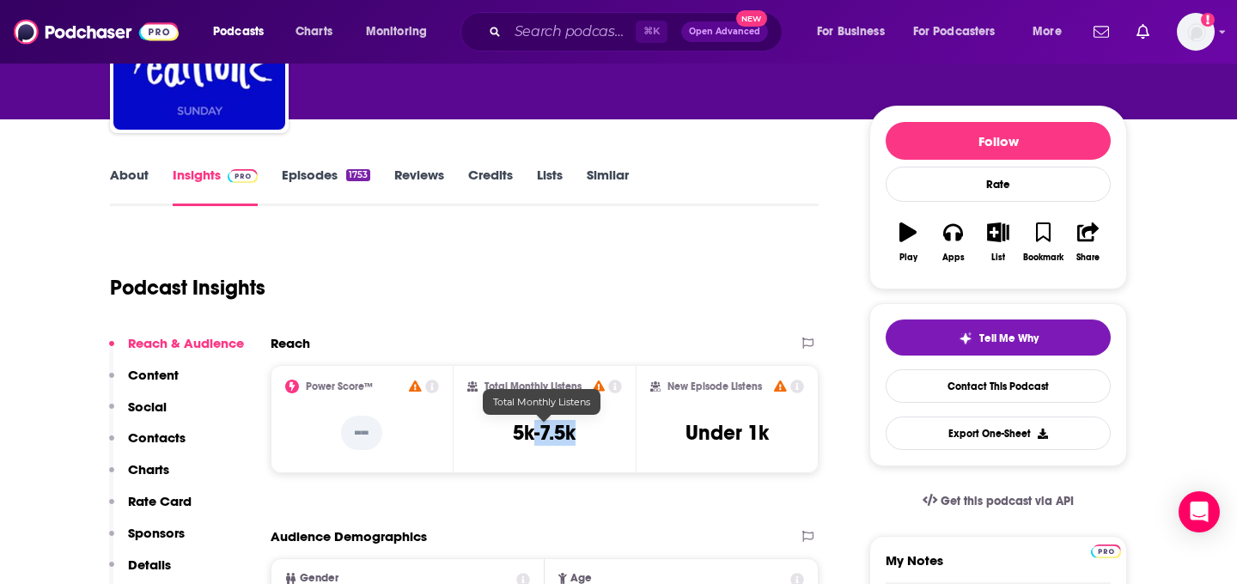
drag, startPoint x: 601, startPoint y: 425, endPoint x: 533, endPoint y: 424, distance: 68.7
click at [531, 425] on div "Total Monthly Listens 5k-7.5k" at bounding box center [544, 419] width 155 height 79
click at [588, 448] on div "Total Monthly Listens 5k-7.5k" at bounding box center [544, 419] width 155 height 79
drag, startPoint x: 584, startPoint y: 421, endPoint x: 474, endPoint y: 421, distance: 110.0
click at [474, 421] on div "Total Monthly Listens 5k-7.5k" at bounding box center [544, 419] width 155 height 79
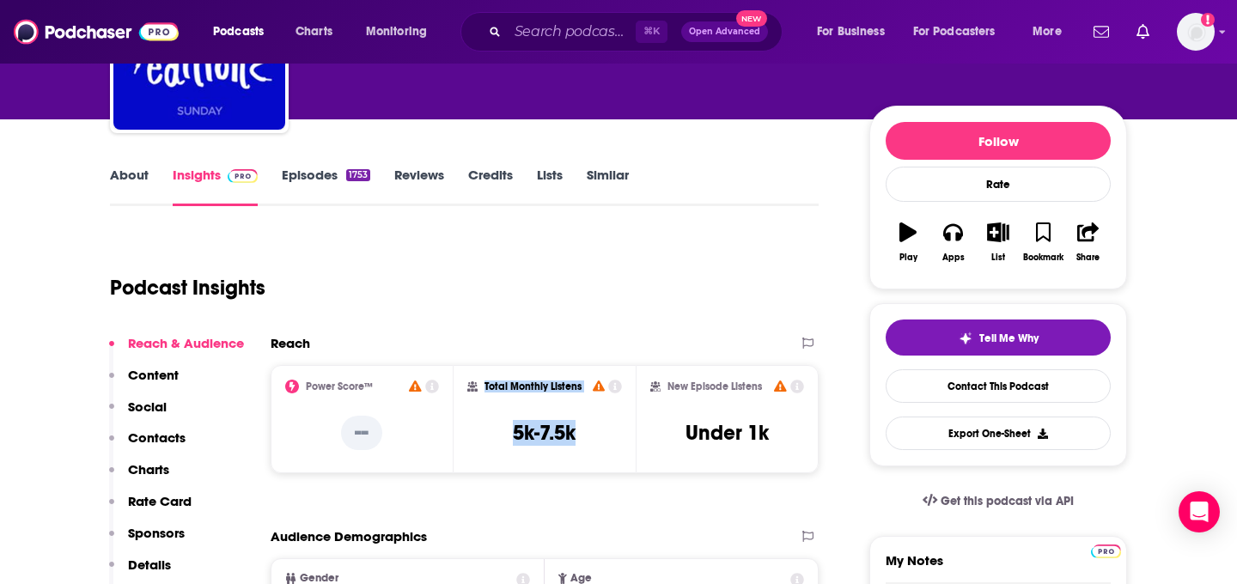
scroll to position [0, 0]
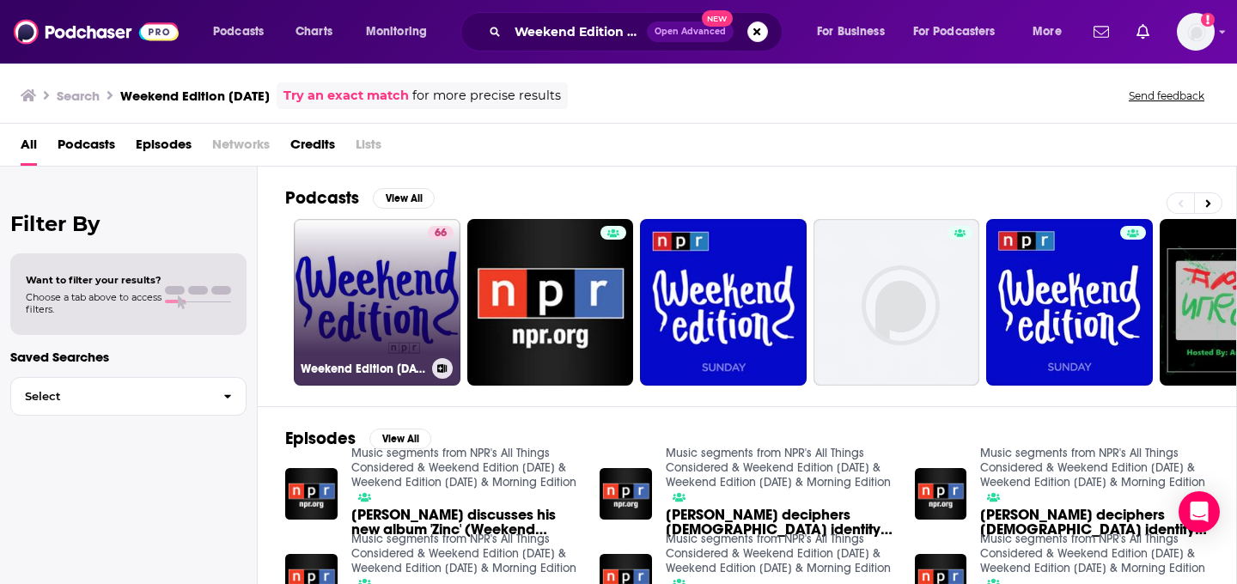
click at [357, 331] on link "66 Weekend Edition [DATE]" at bounding box center [377, 302] width 167 height 167
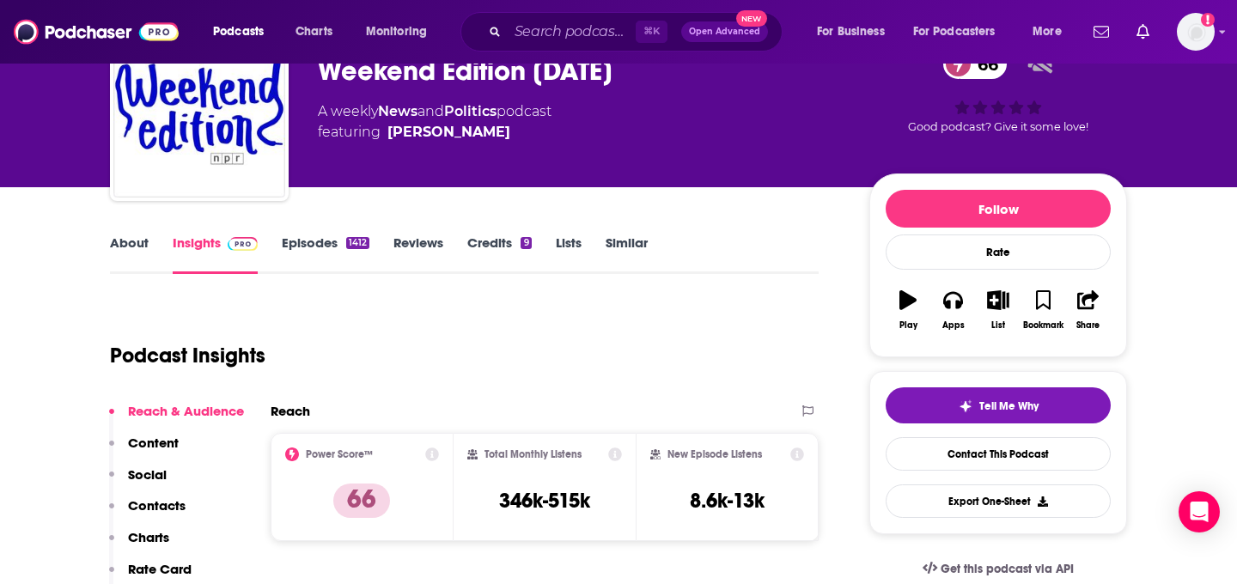
scroll to position [95, 0]
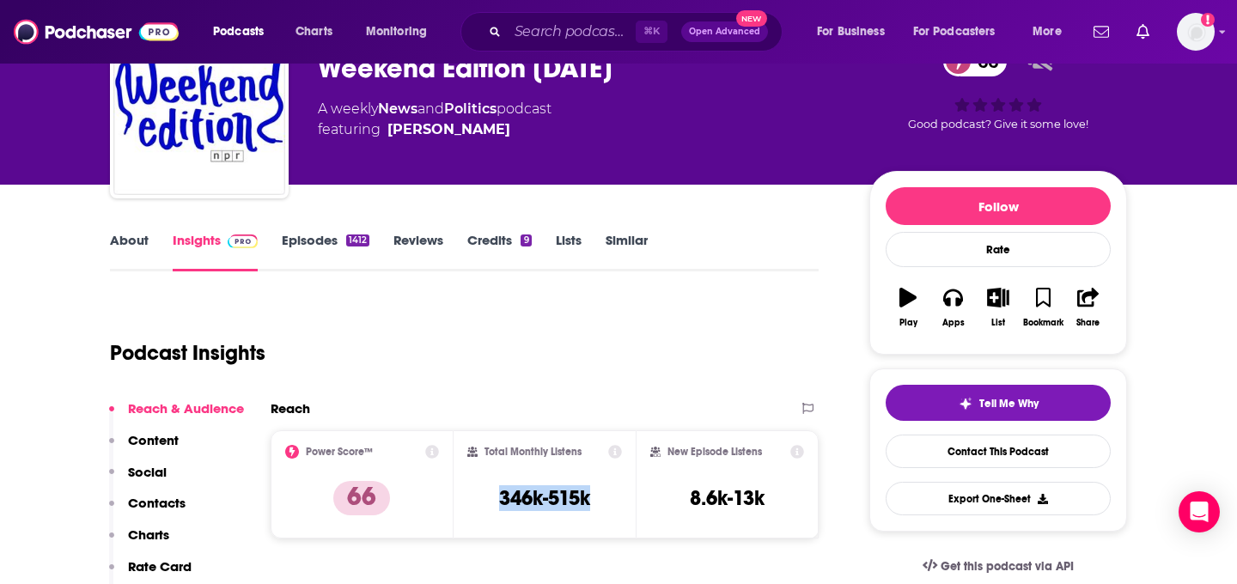
drag, startPoint x: 594, startPoint y: 494, endPoint x: 465, endPoint y: 493, distance: 128.9
click at [465, 493] on div "Total Monthly Listens 346k-515k" at bounding box center [545, 484] width 183 height 108
copy h3 "346k-515k"
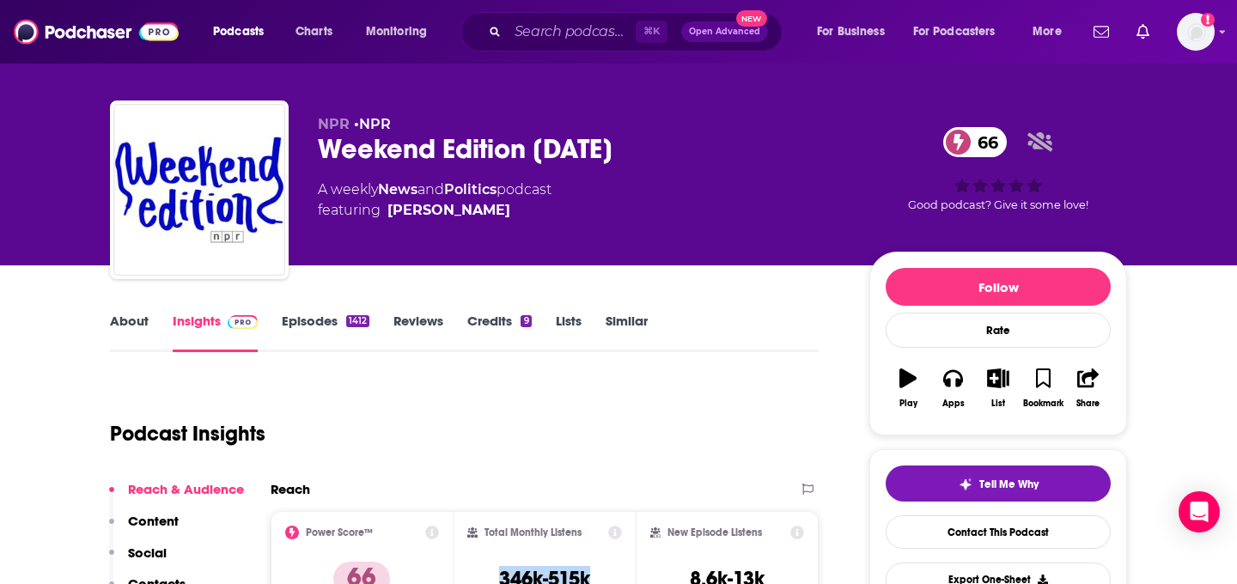
scroll to position [0, 0]
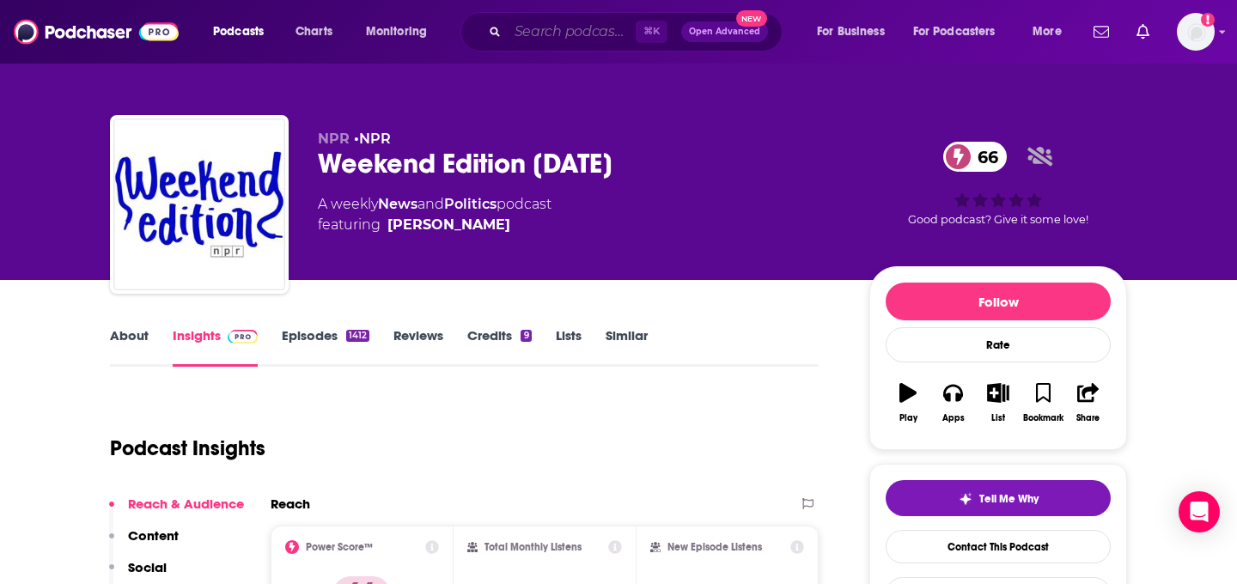
click at [570, 24] on input "Search podcasts, credits, & more..." at bounding box center [572, 31] width 128 height 27
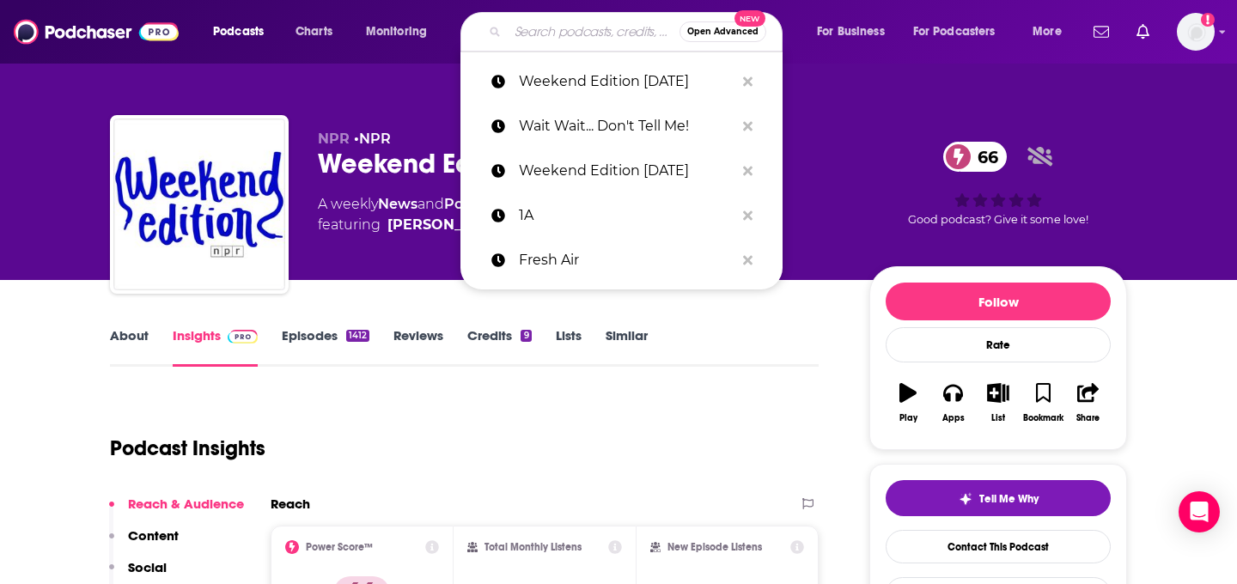
paste input "On Point"
type input "On Point"
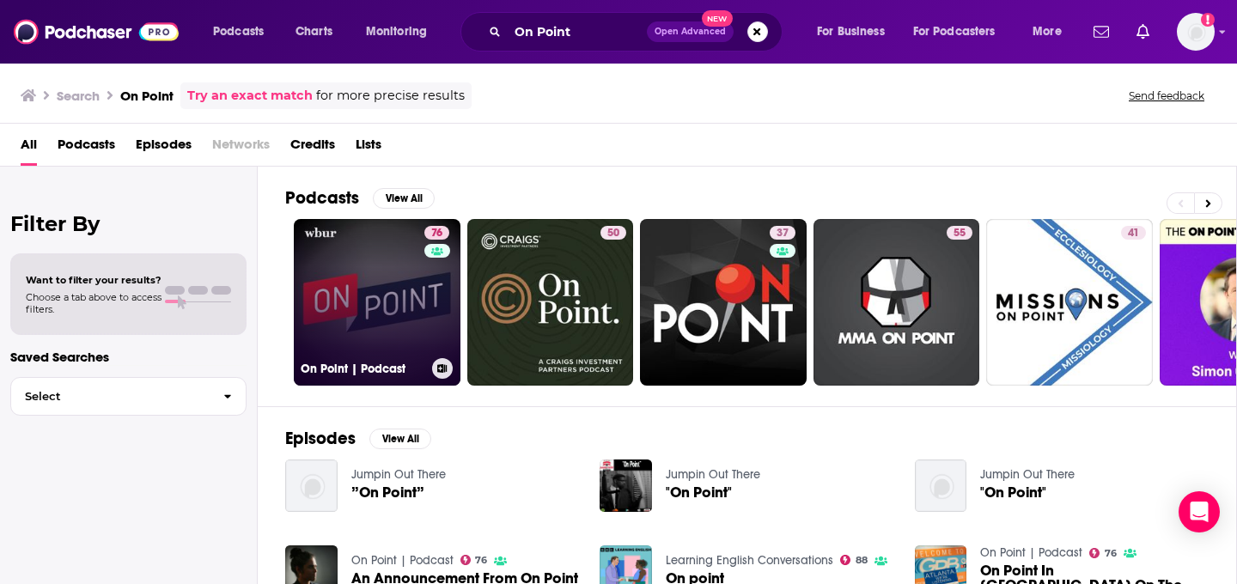
click at [370, 306] on link "76 On Point | Podcast" at bounding box center [377, 302] width 167 height 167
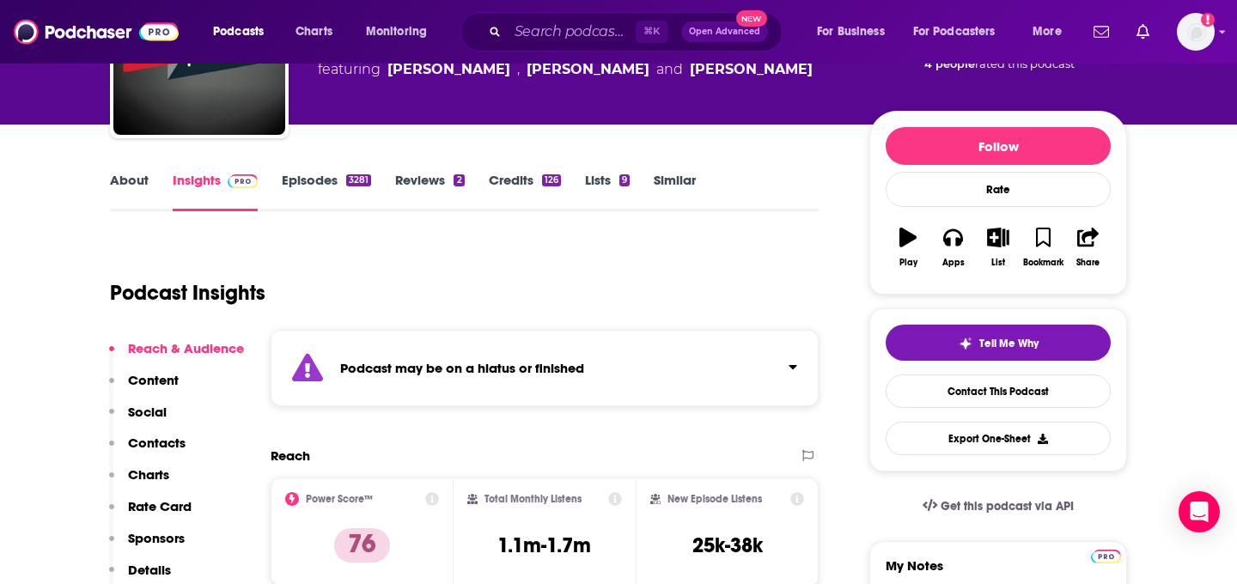
scroll to position [206, 0]
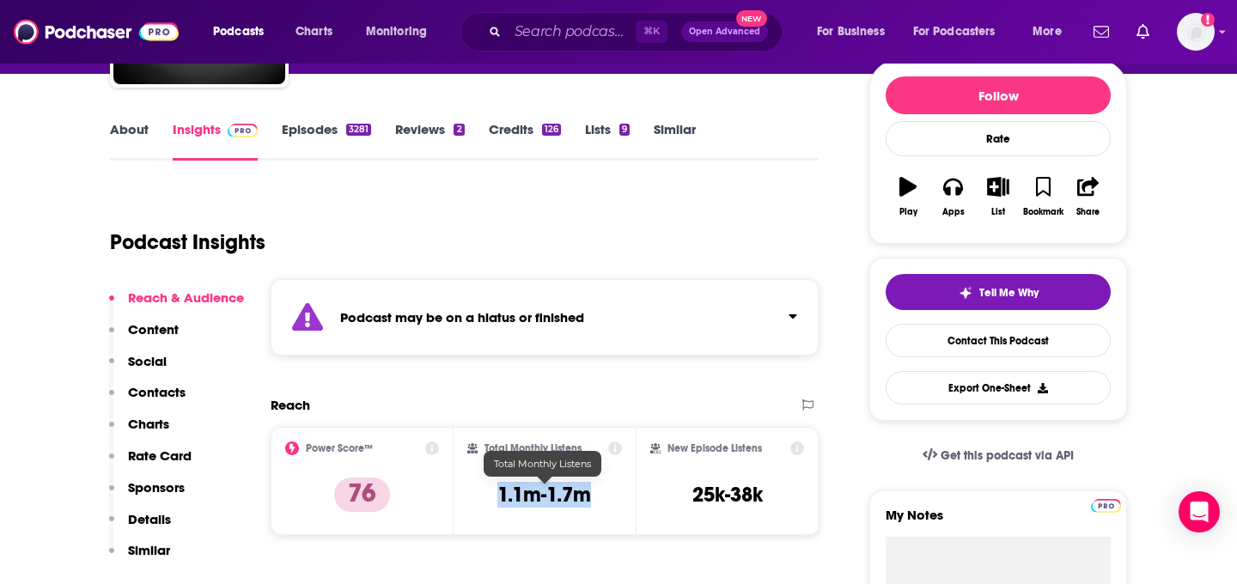
drag, startPoint x: 593, startPoint y: 491, endPoint x: 495, endPoint y: 494, distance: 98.0
click at [495, 494] on div "Total Monthly Listens 1.1m-1.7m" at bounding box center [544, 481] width 155 height 79
copy h3 "1.1m-1.7m"
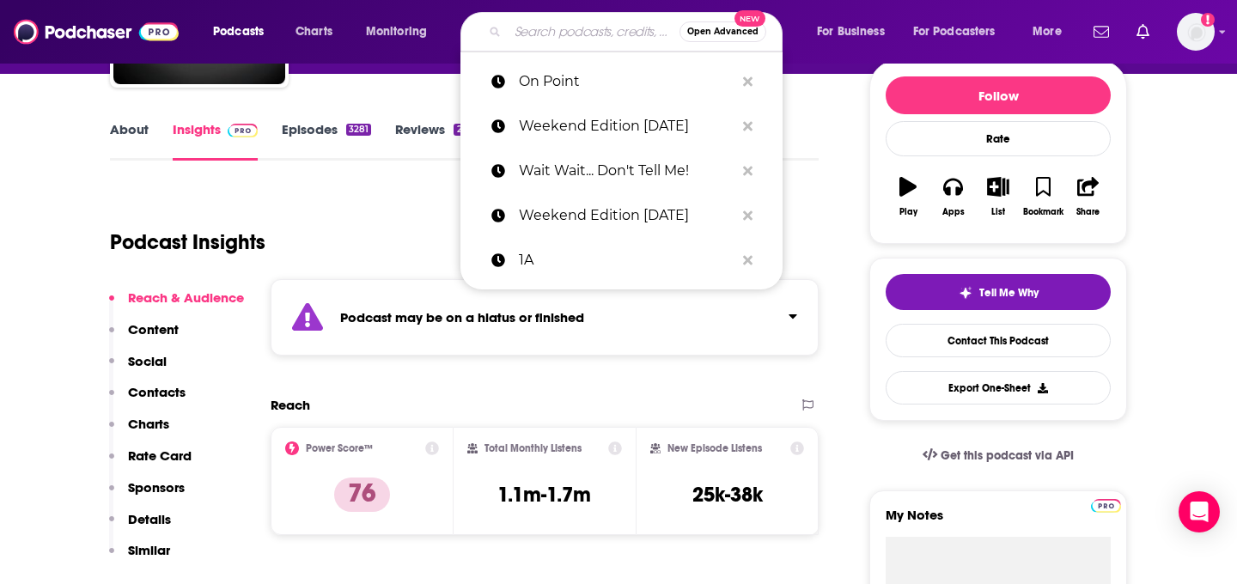
click at [561, 19] on input "Search podcasts, credits, & more..." at bounding box center [594, 31] width 172 height 27
paste input "KERA Think"
type input "KERA Think"
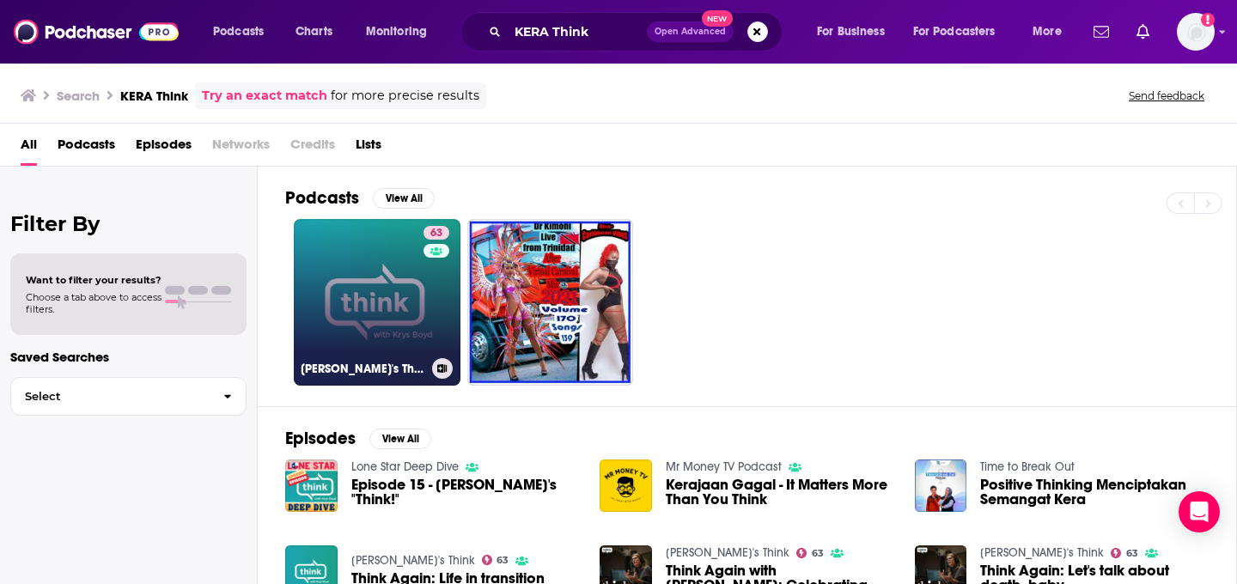
click at [394, 343] on link "63 [PERSON_NAME]'s Think" at bounding box center [377, 302] width 167 height 167
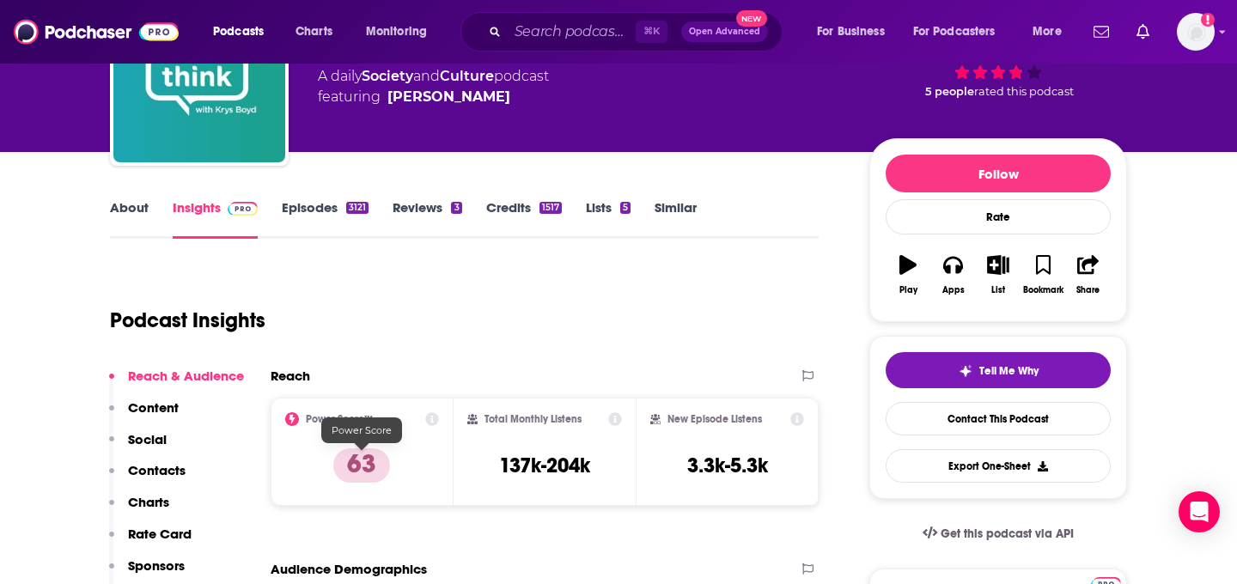
scroll to position [188, 0]
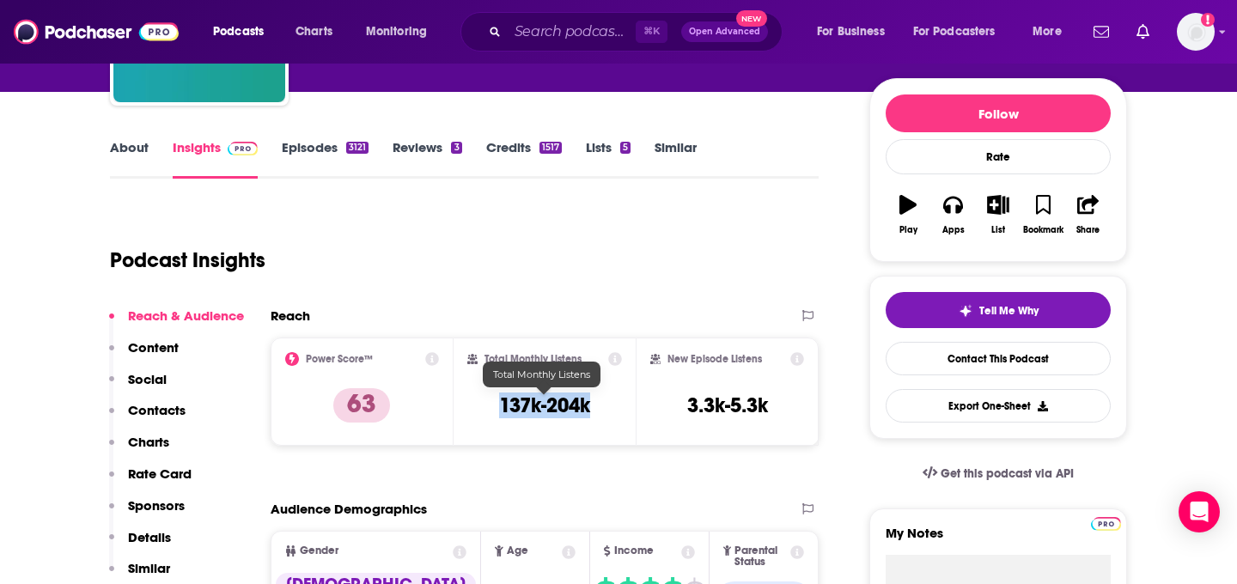
drag, startPoint x: 601, startPoint y: 414, endPoint x: 495, endPoint y: 412, distance: 106.5
click at [495, 413] on div "Total Monthly Listens 137k-204k" at bounding box center [544, 391] width 155 height 79
copy h3 "137k-204k"
click at [503, 28] on div "⌘ K Open Advanced New" at bounding box center [621, 32] width 322 height 40
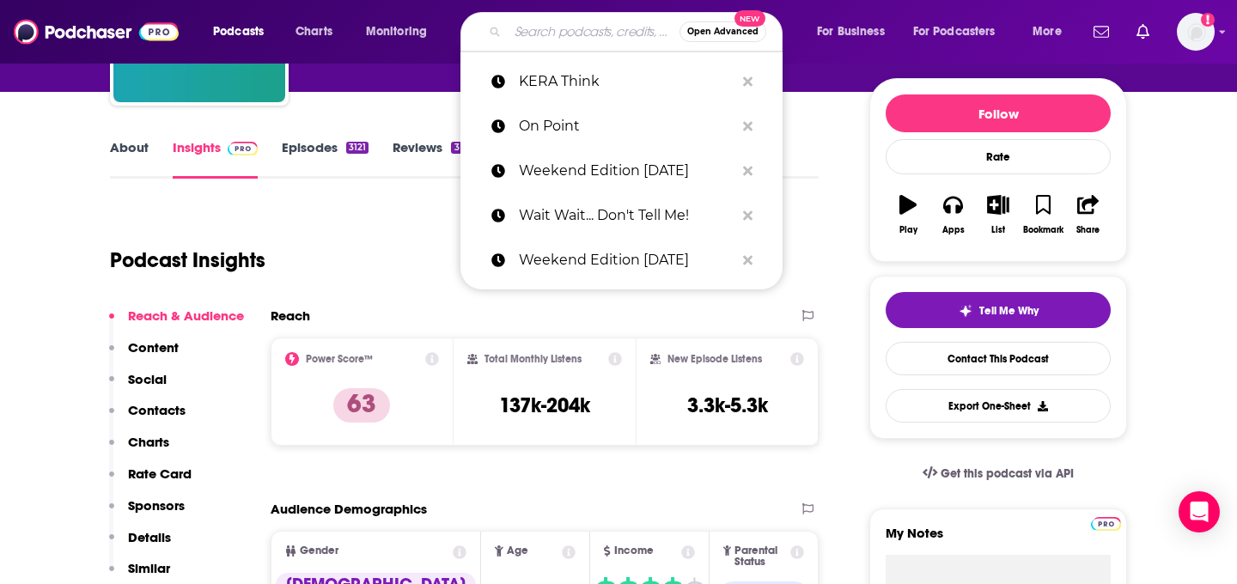
click at [526, 30] on input "Search podcasts, credits, & more..." at bounding box center [594, 31] width 172 height 27
paste input "Marketplace Morning Report"
type input "Marketplace Morning Report"
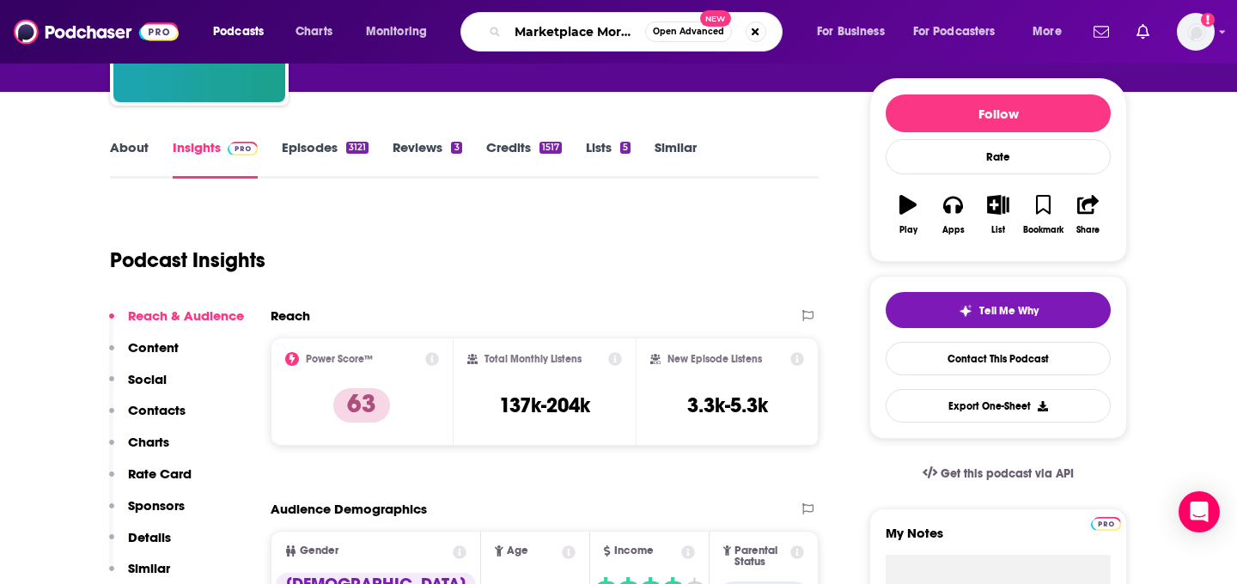
scroll to position [0, 59]
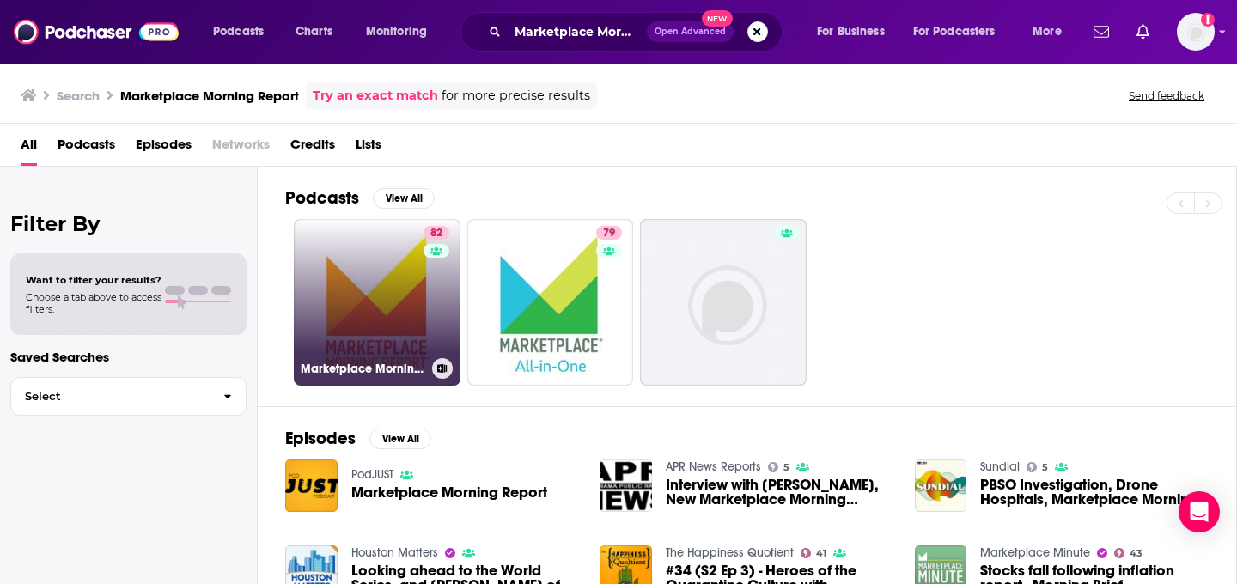
click at [313, 322] on link "82 Marketplace Morning Report" at bounding box center [377, 302] width 167 height 167
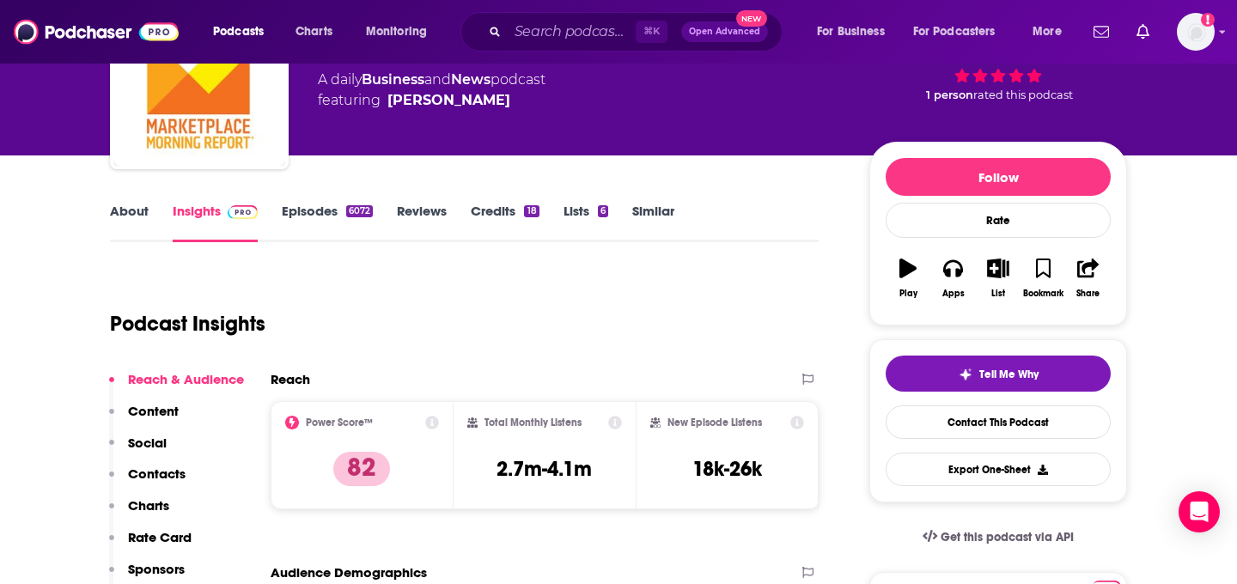
scroll to position [119, 0]
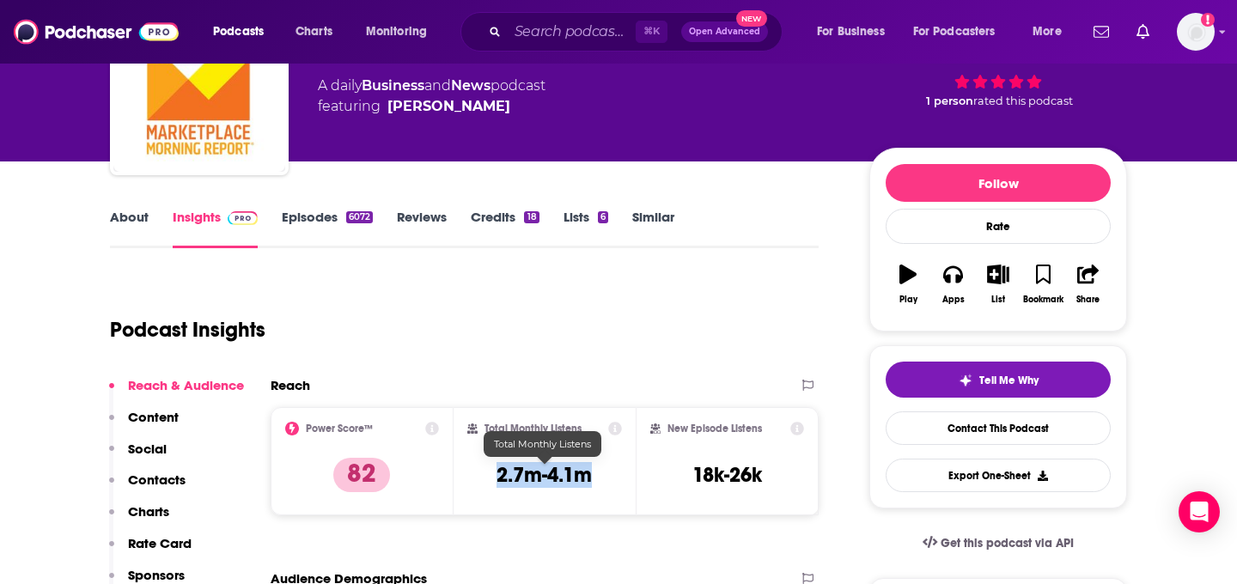
drag, startPoint x: 596, startPoint y: 477, endPoint x: 494, endPoint y: 477, distance: 102.2
click at [494, 477] on div "Total Monthly Listens 2.7m-4.1m" at bounding box center [544, 461] width 155 height 79
copy h3 "2.7m-4.1m"
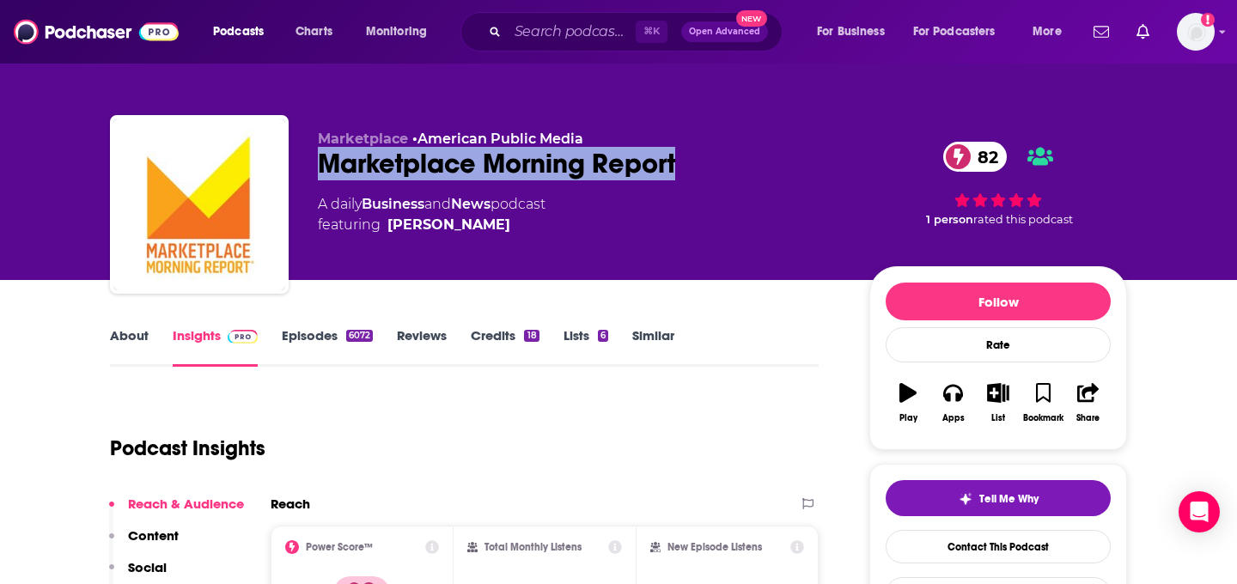
drag, startPoint x: 516, startPoint y: 166, endPoint x: 303, endPoint y: 170, distance: 213.1
click at [304, 172] on div "Marketplace • American Public Media Marketplace Morning Report 82 A daily Busin…" at bounding box center [618, 208] width 1017 height 186
copy h2 "Marketplace Morning Report"
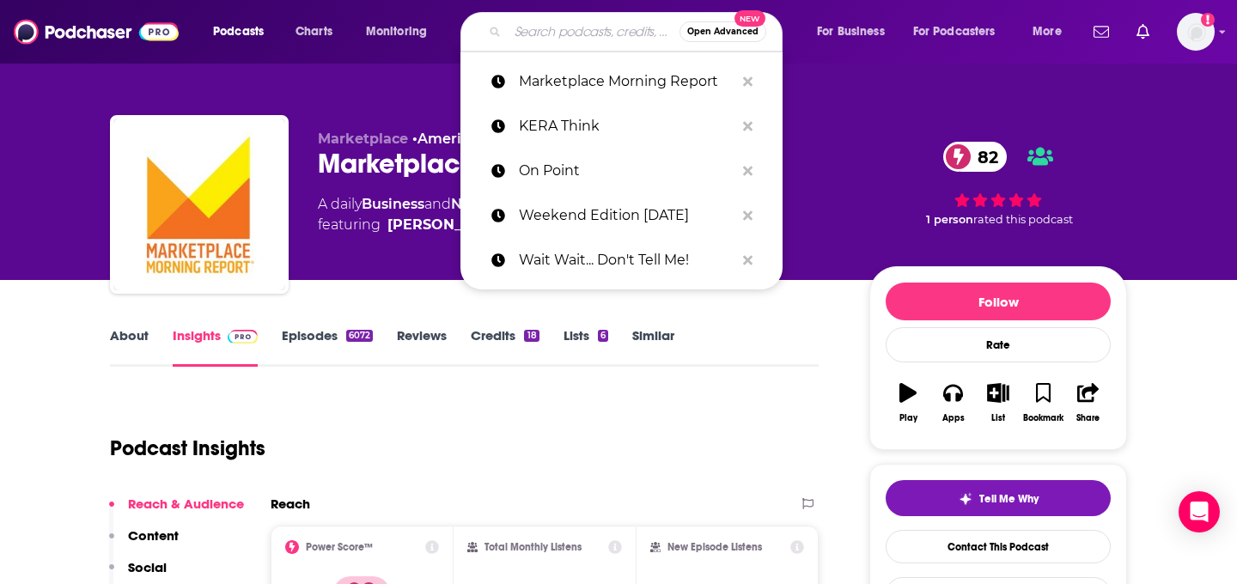
click at [576, 34] on input "Search podcasts, credits, & more..." at bounding box center [594, 31] width 172 height 27
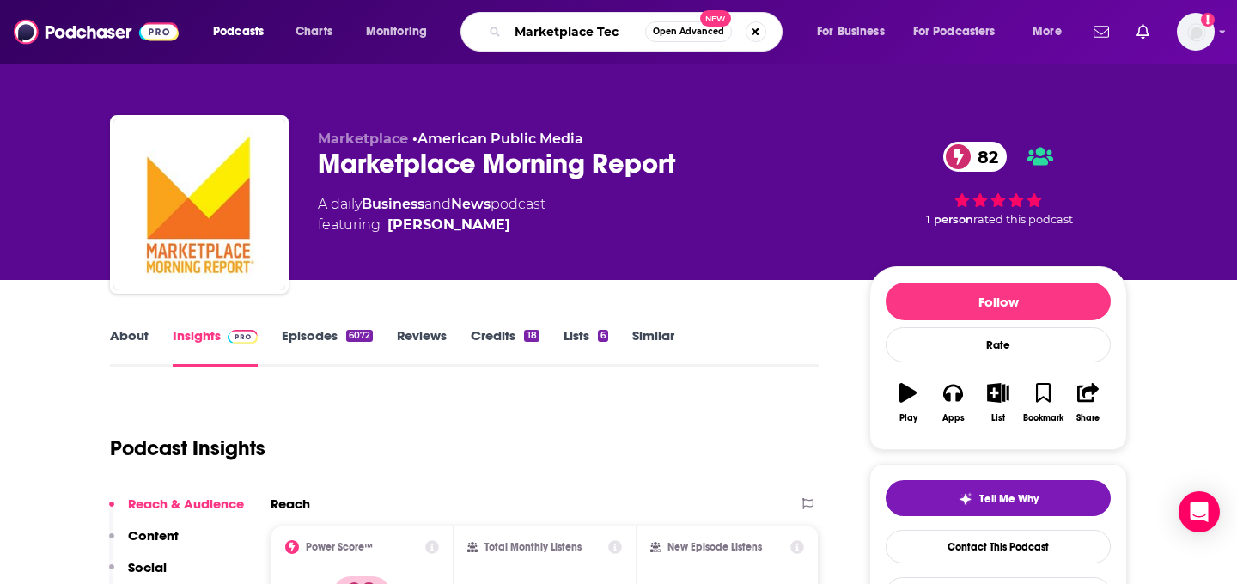
type input "Marketplace Tech"
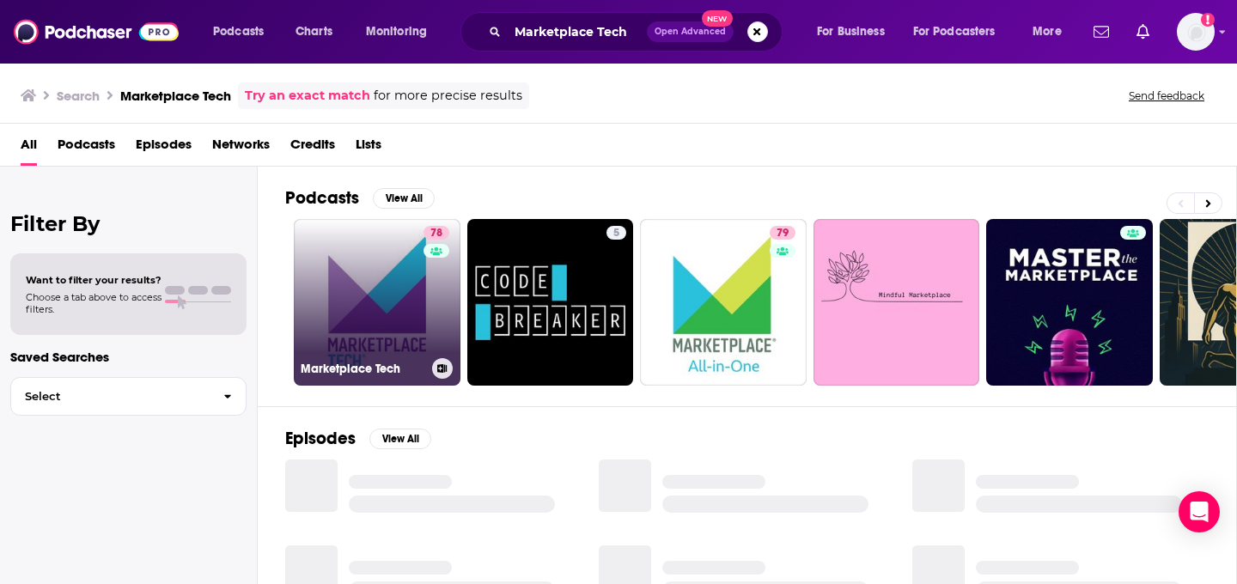
click at [322, 332] on link "78 Marketplace Tech" at bounding box center [377, 302] width 167 height 167
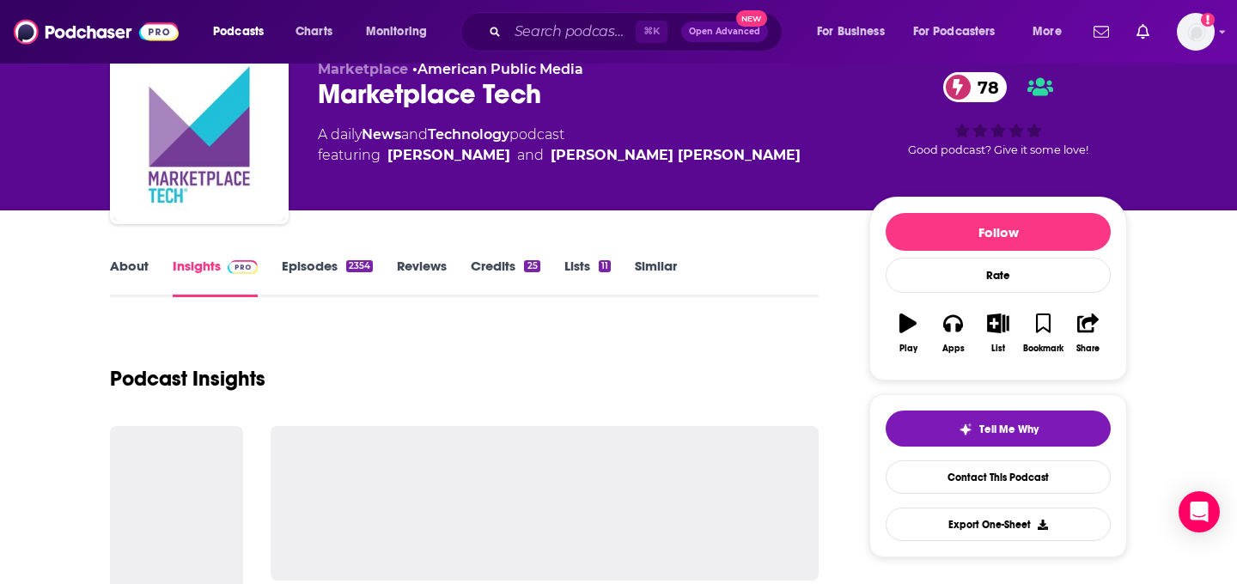
scroll to position [130, 0]
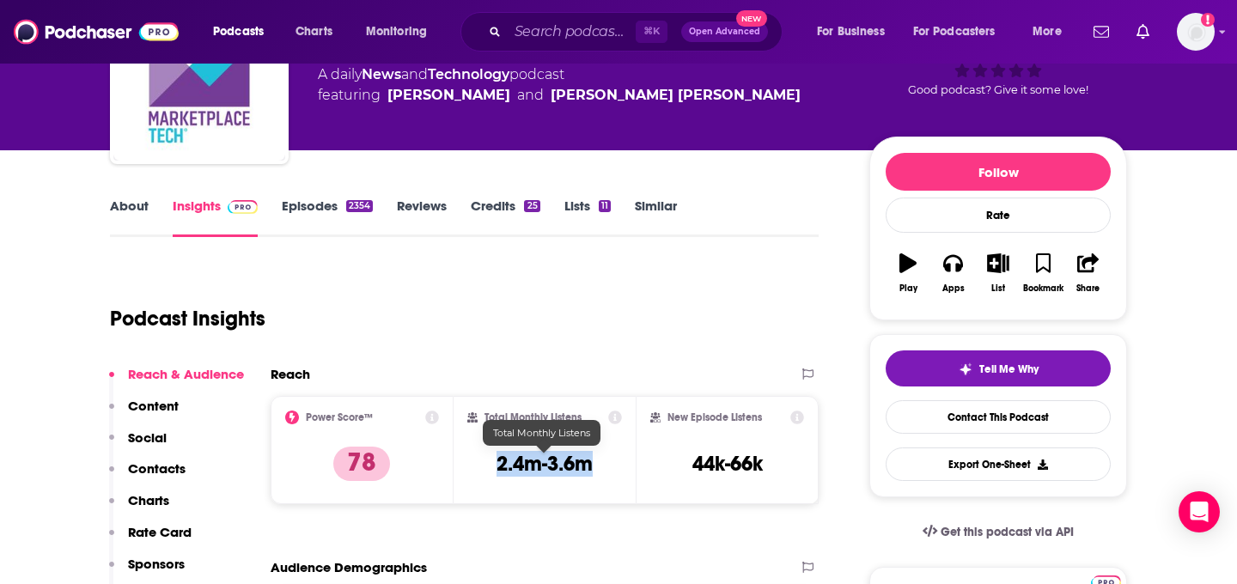
drag, startPoint x: 614, startPoint y: 475, endPoint x: 494, endPoint y: 473, distance: 120.3
click at [494, 473] on div "Total Monthly Listens 2.4m-3.6m" at bounding box center [544, 450] width 155 height 79
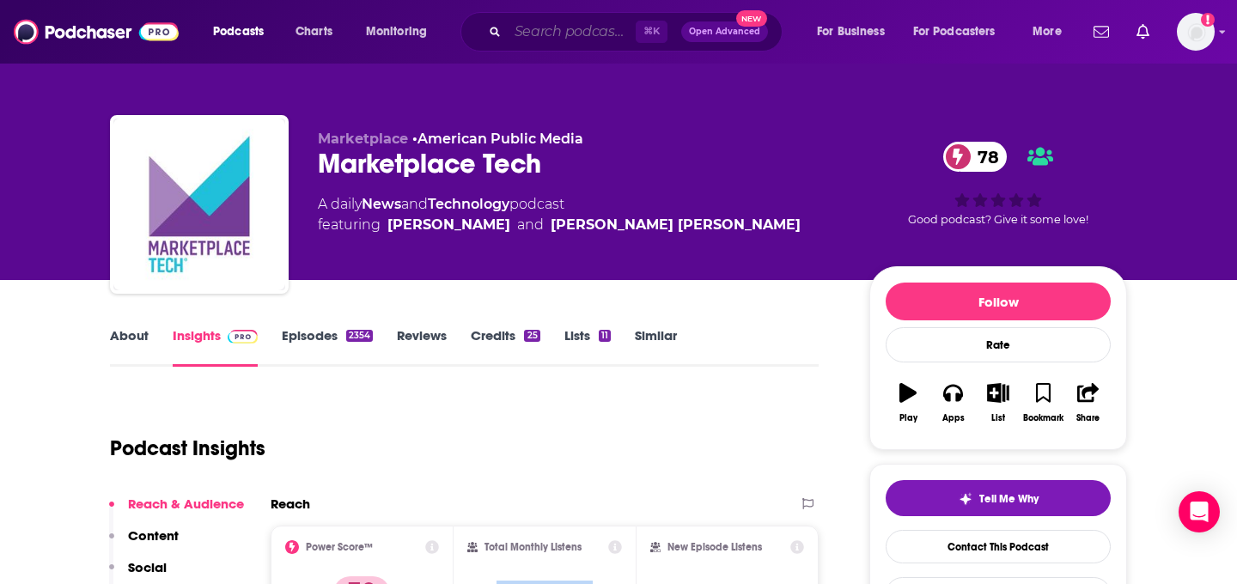
click at [597, 36] on input "Search podcasts, credits, & more..." at bounding box center [572, 31] width 128 height 27
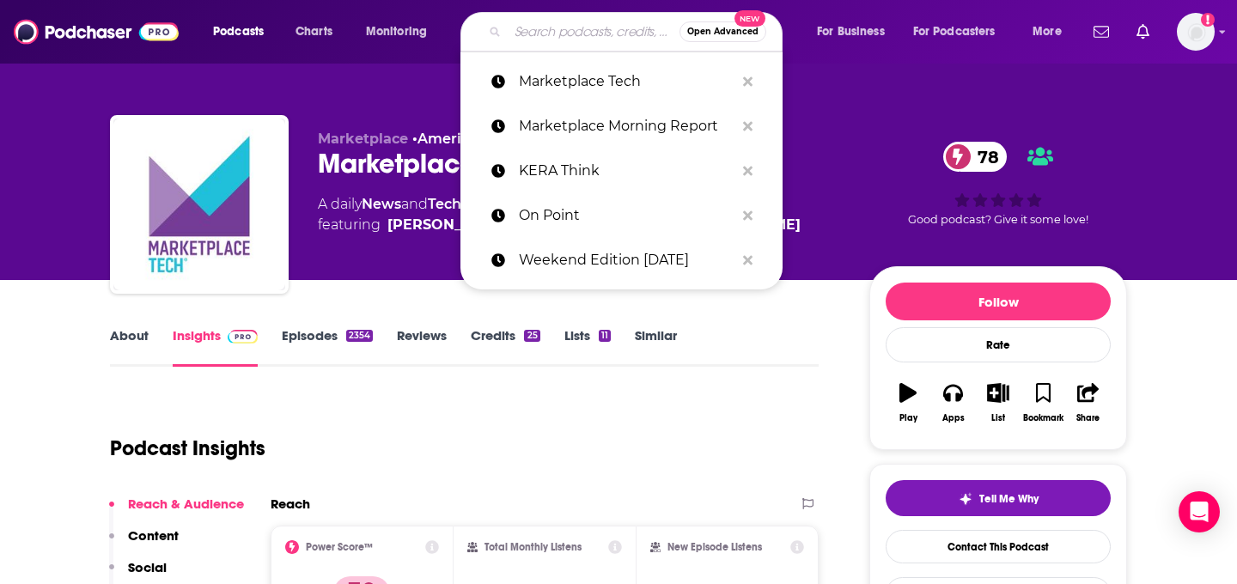
paste input "All Things Considered"
type input "All Things Considered"
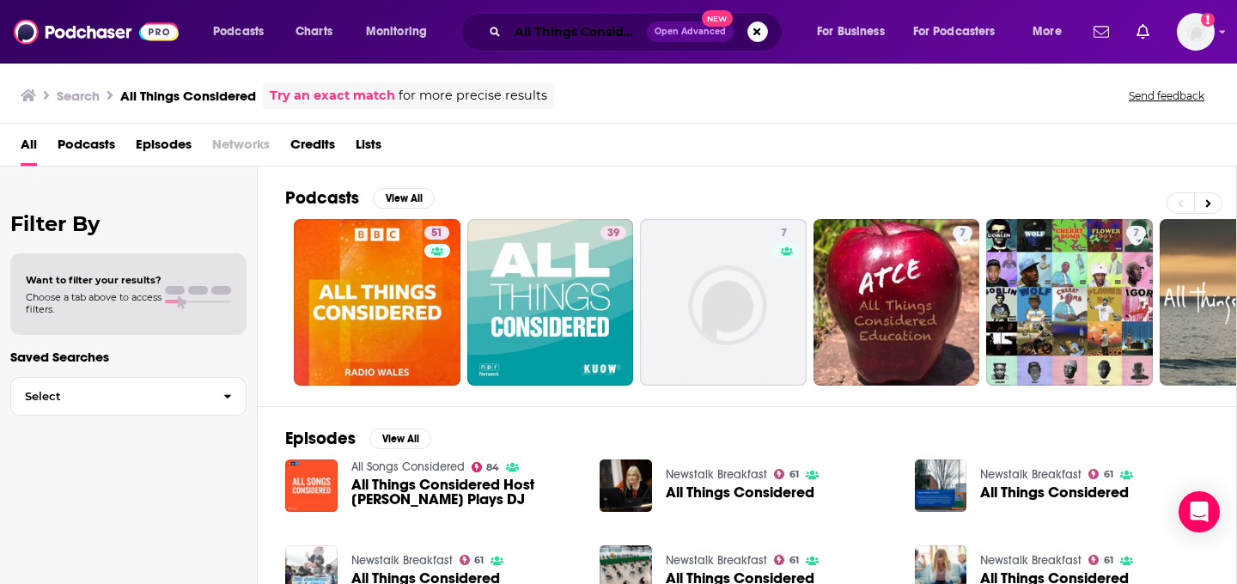
click at [588, 24] on input "All Things Considered" at bounding box center [577, 31] width 139 height 27
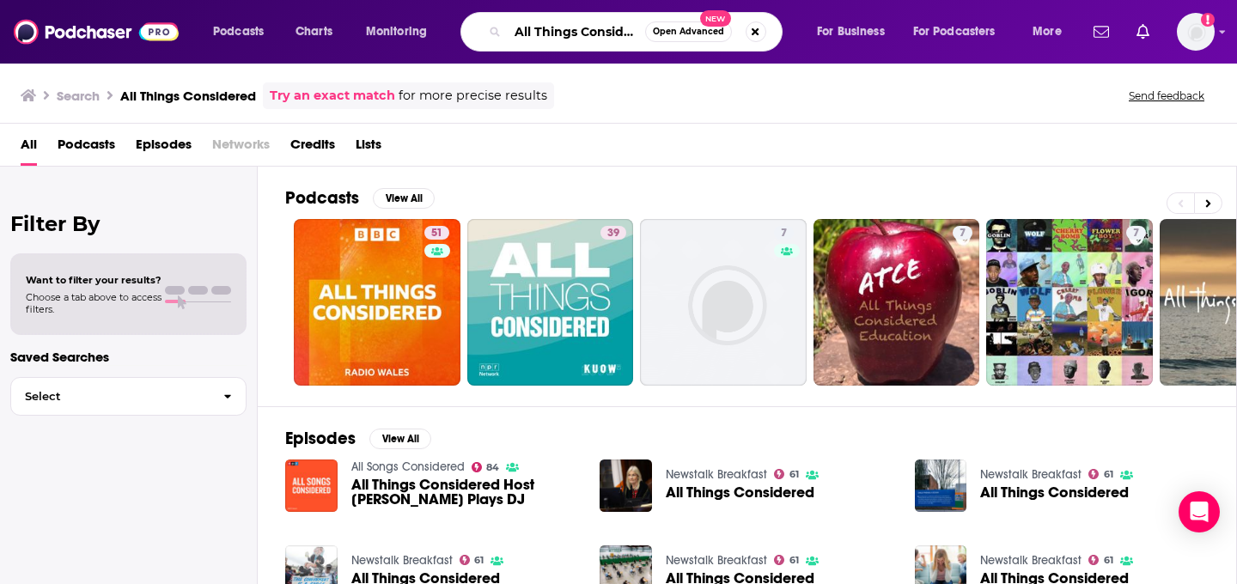
click at [588, 24] on input "All Things Considered" at bounding box center [576, 31] width 137 height 27
paste input "Hidden Brain"
type input "Hidden Brain"
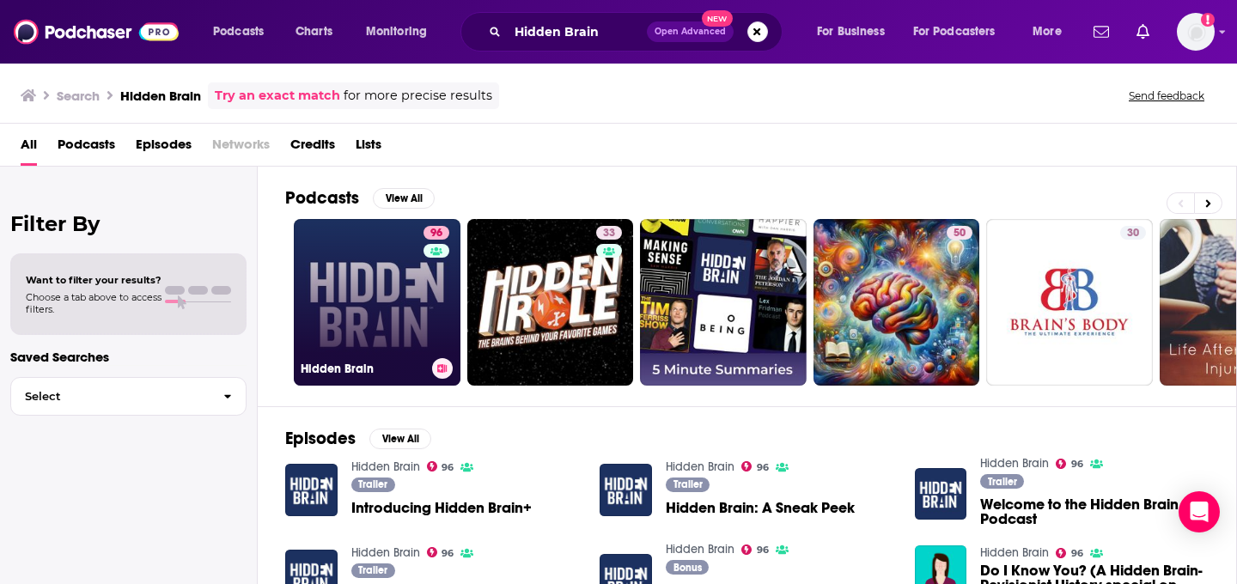
click at [337, 315] on link "96 Hidden Brain" at bounding box center [377, 302] width 167 height 167
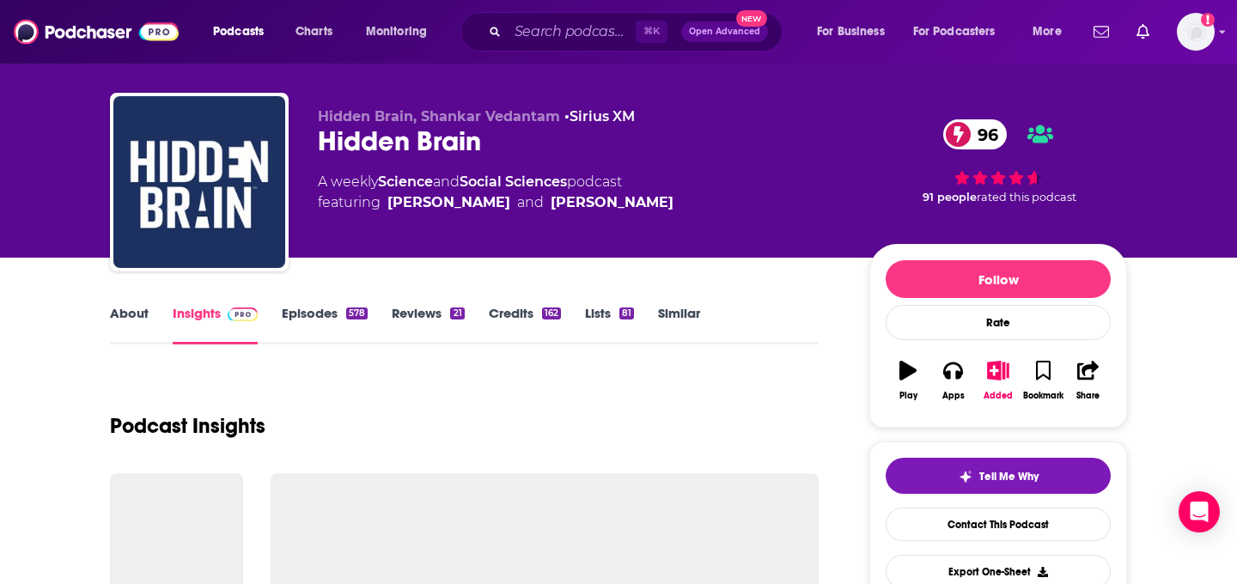
scroll to position [27, 0]
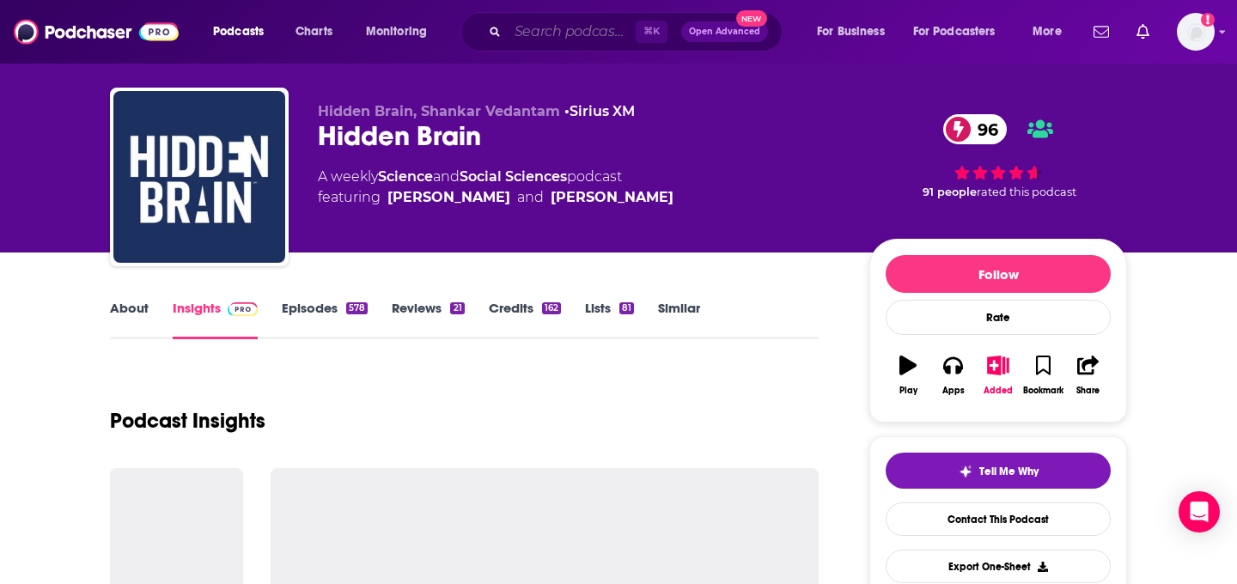
click at [534, 29] on input "Search podcasts, credits, & more..." at bounding box center [572, 31] width 128 height 27
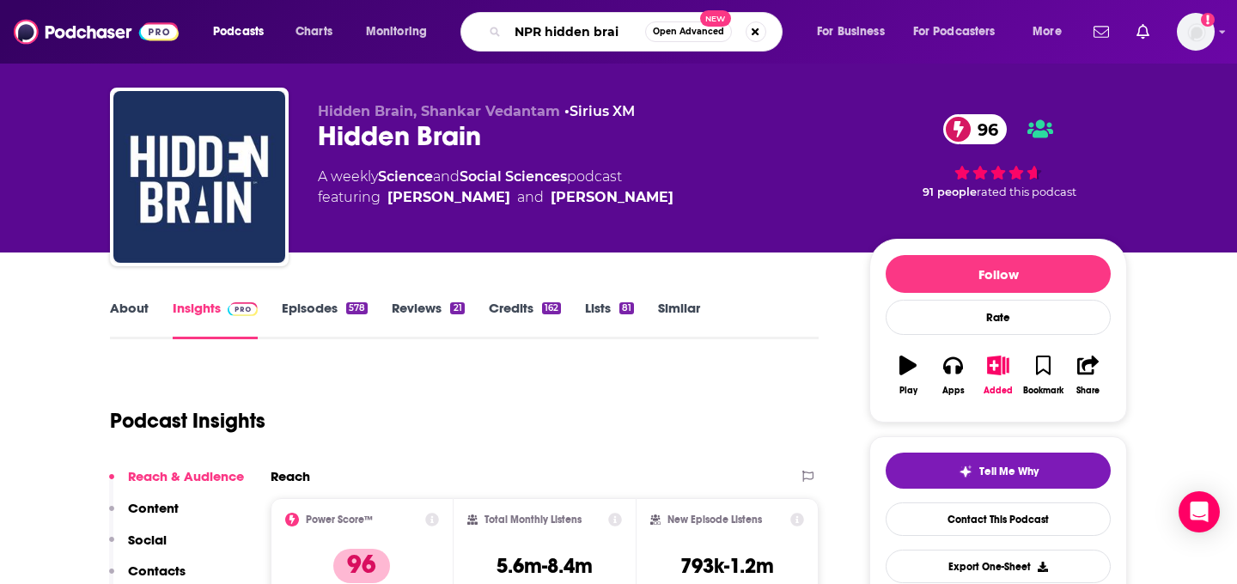
type input "NPR hidden brain"
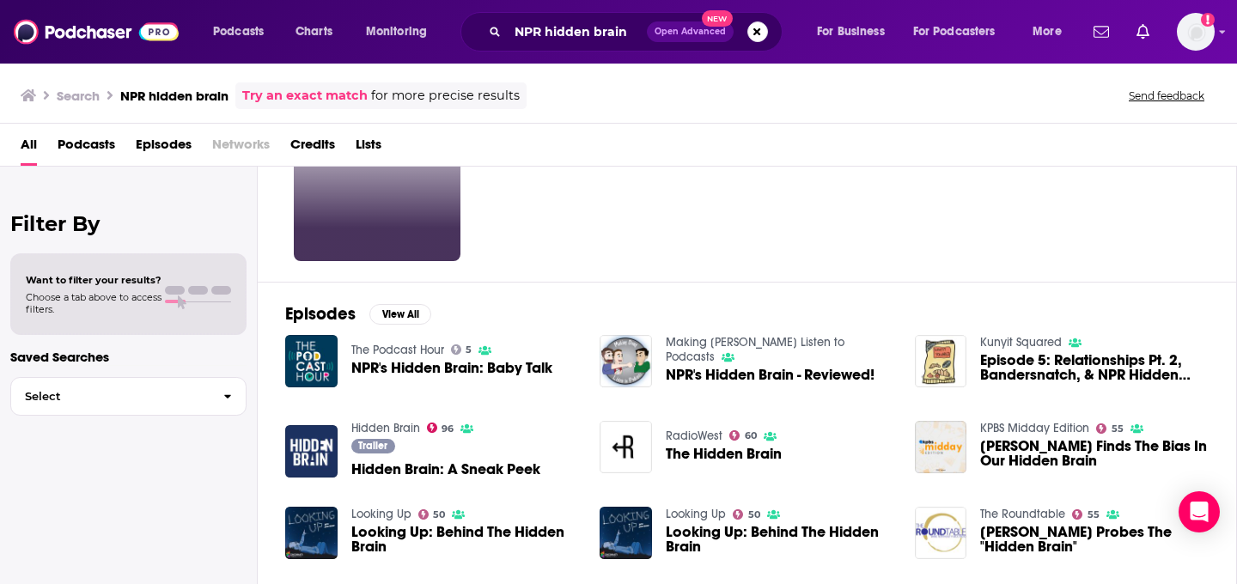
scroll to position [143, 0]
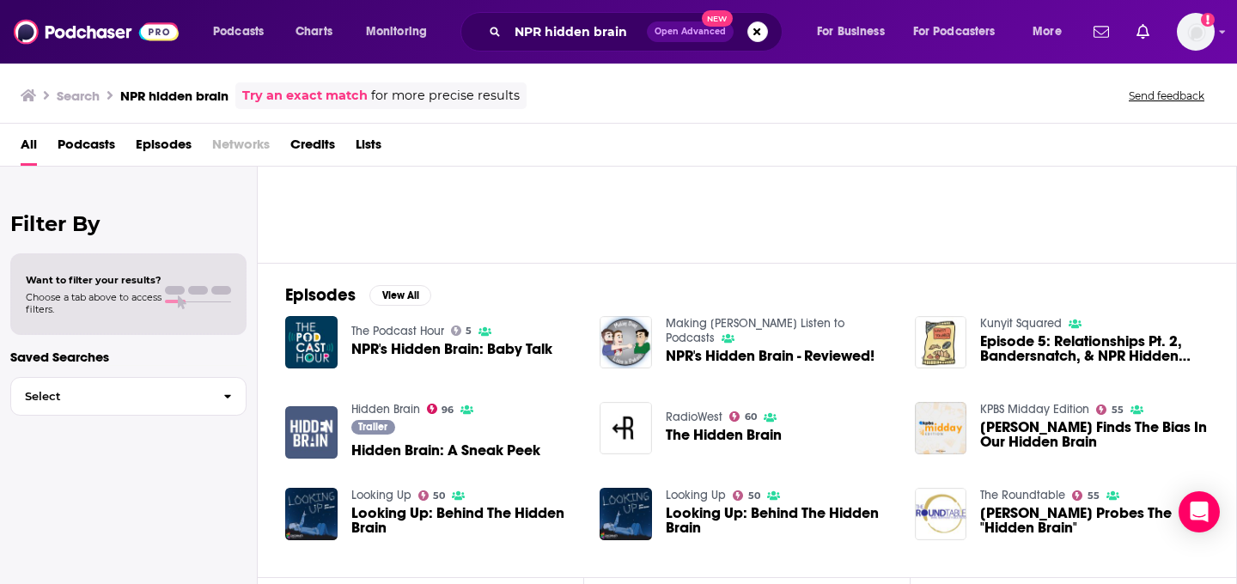
click at [328, 430] on img "Hidden Brain: A Sneak Peek" at bounding box center [311, 432] width 52 height 52
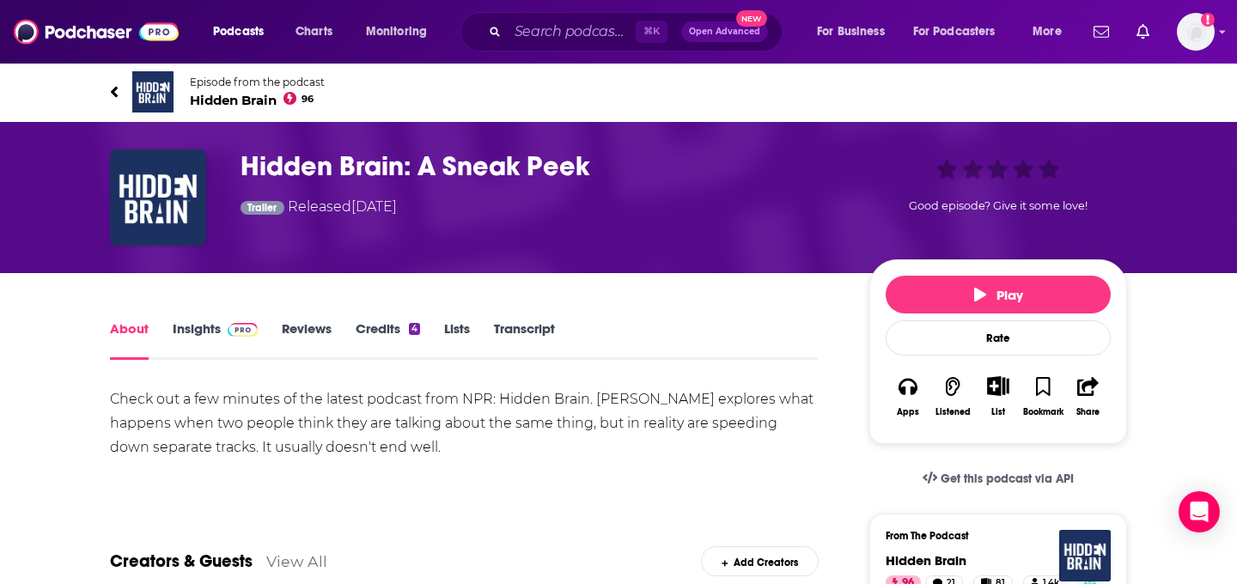
click at [192, 329] on link "Insights" at bounding box center [215, 340] width 85 height 40
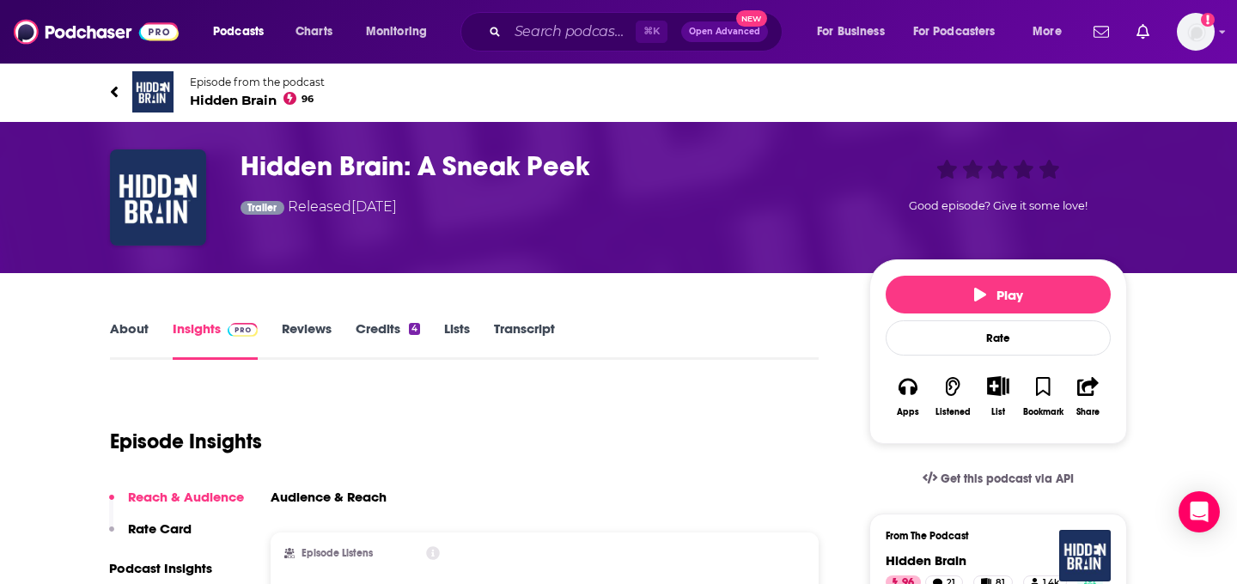
click at [205, 95] on span "Hidden Brain 96" at bounding box center [257, 100] width 135 height 16
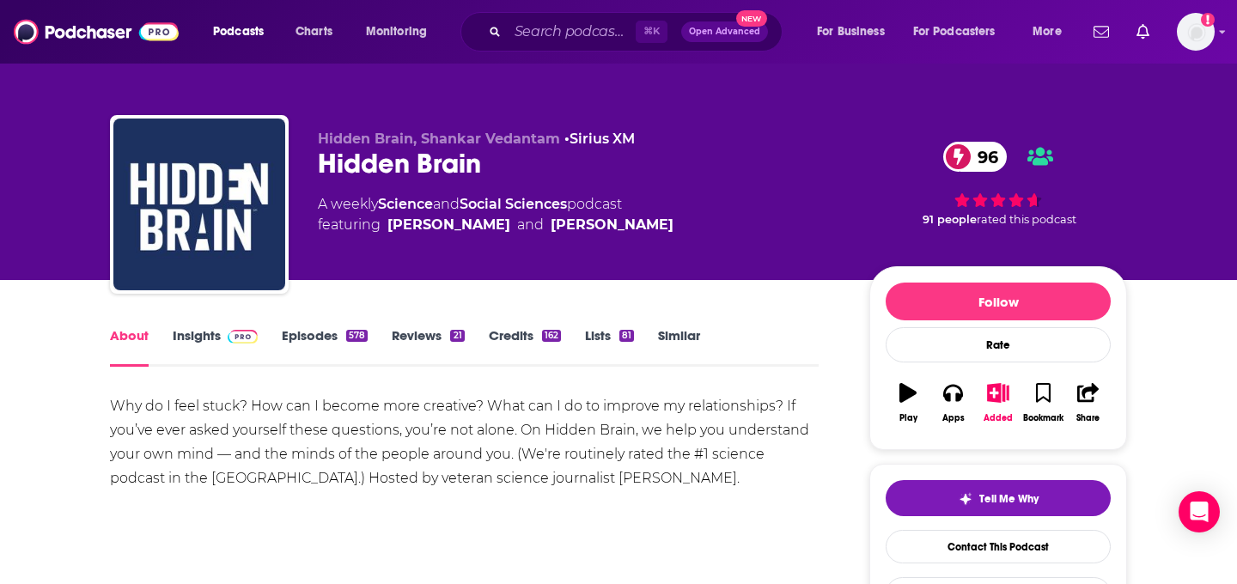
click at [212, 330] on link "Insights" at bounding box center [215, 347] width 85 height 40
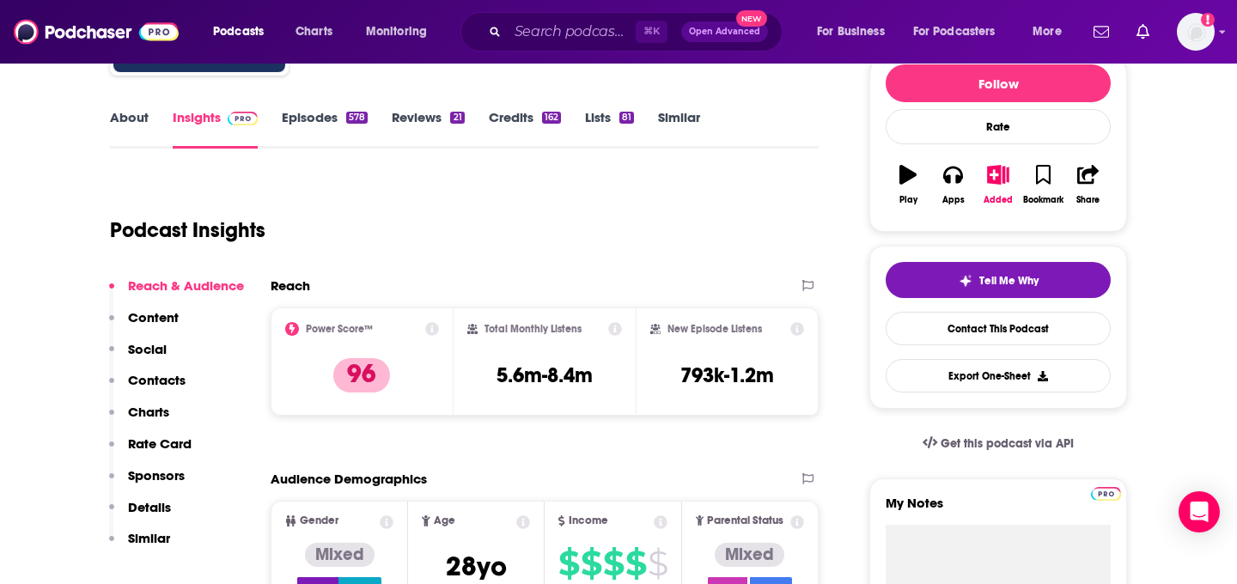
scroll to position [235, 0]
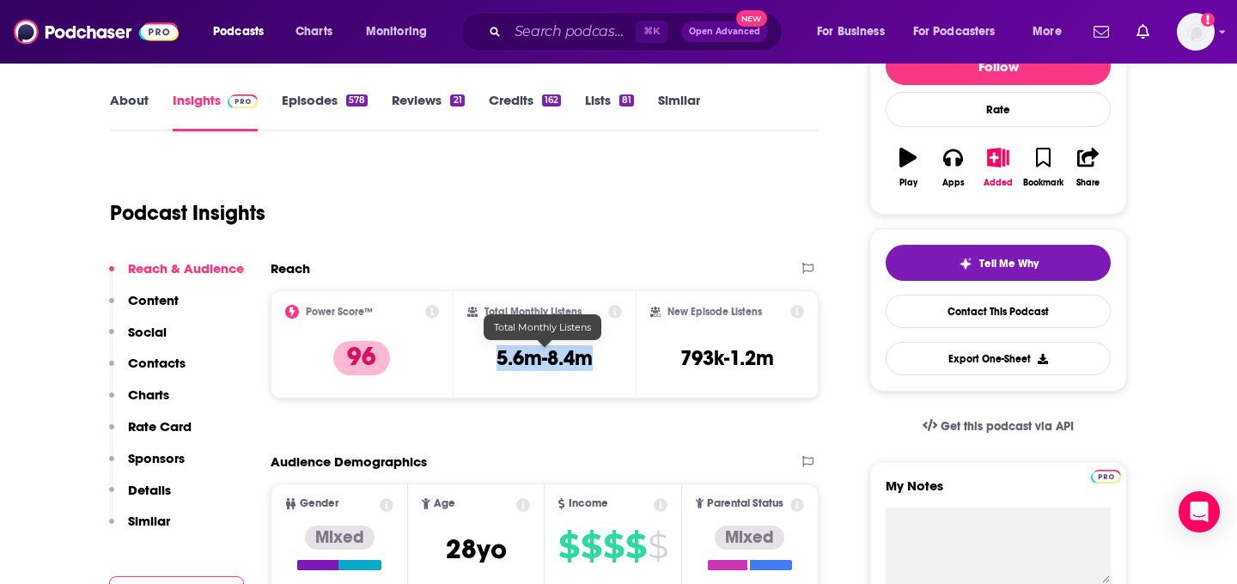
drag, startPoint x: 603, startPoint y: 358, endPoint x: 476, endPoint y: 358, distance: 127.1
click at [476, 358] on div "Total Monthly Listens 5.6m-8.4m" at bounding box center [544, 344] width 155 height 79
click at [550, 16] on div "⌘ K Open Advanced New" at bounding box center [621, 32] width 322 height 40
click at [550, 42] on input "Search podcasts, credits, & more..." at bounding box center [572, 31] width 128 height 27
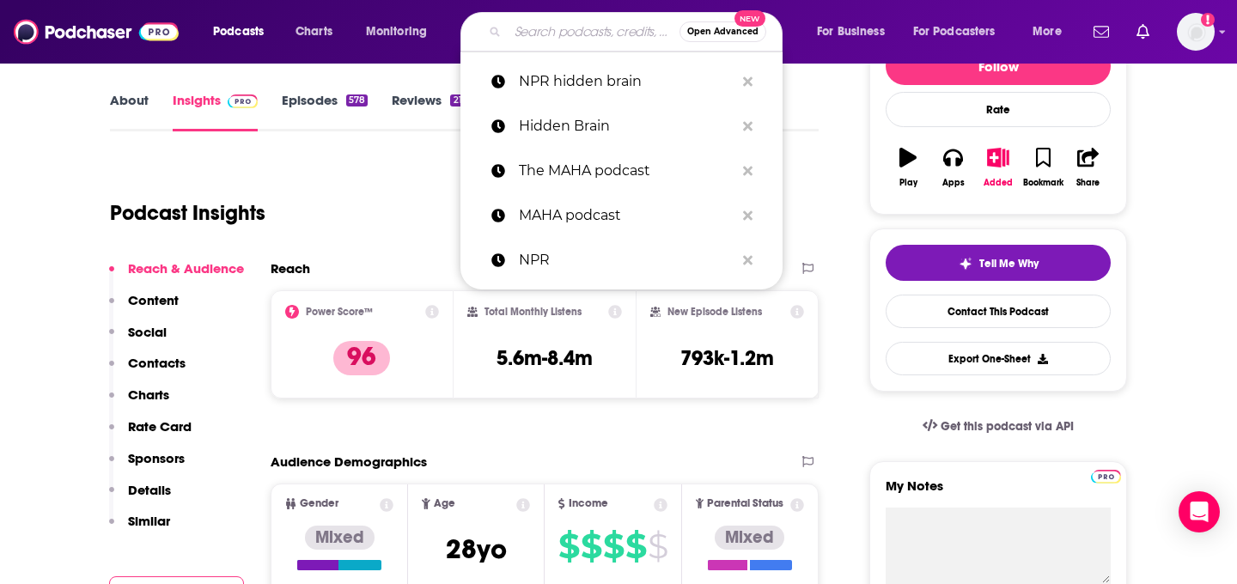
paste input "Life Kit"
type input "Life Kit"
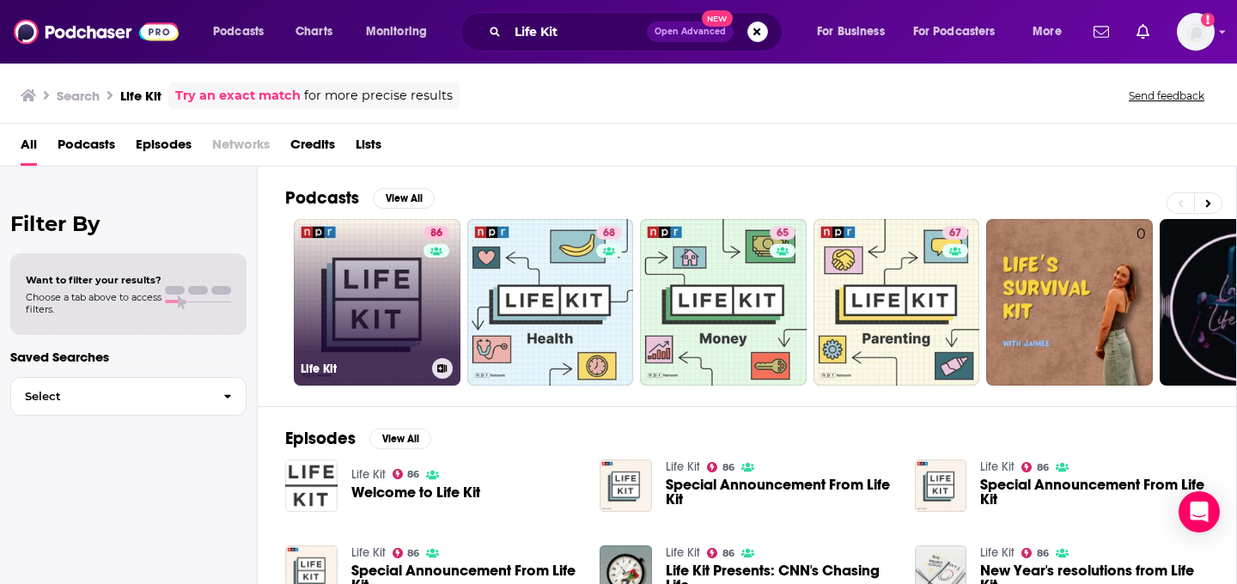
click at [372, 308] on link "86 Life Kit" at bounding box center [377, 302] width 167 height 167
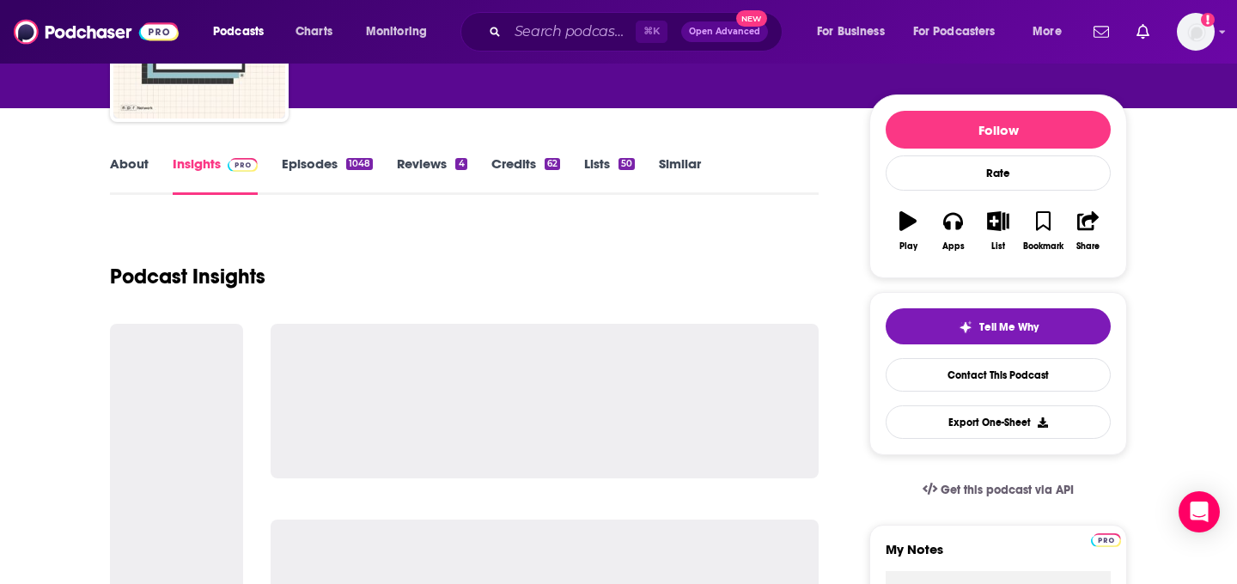
scroll to position [181, 0]
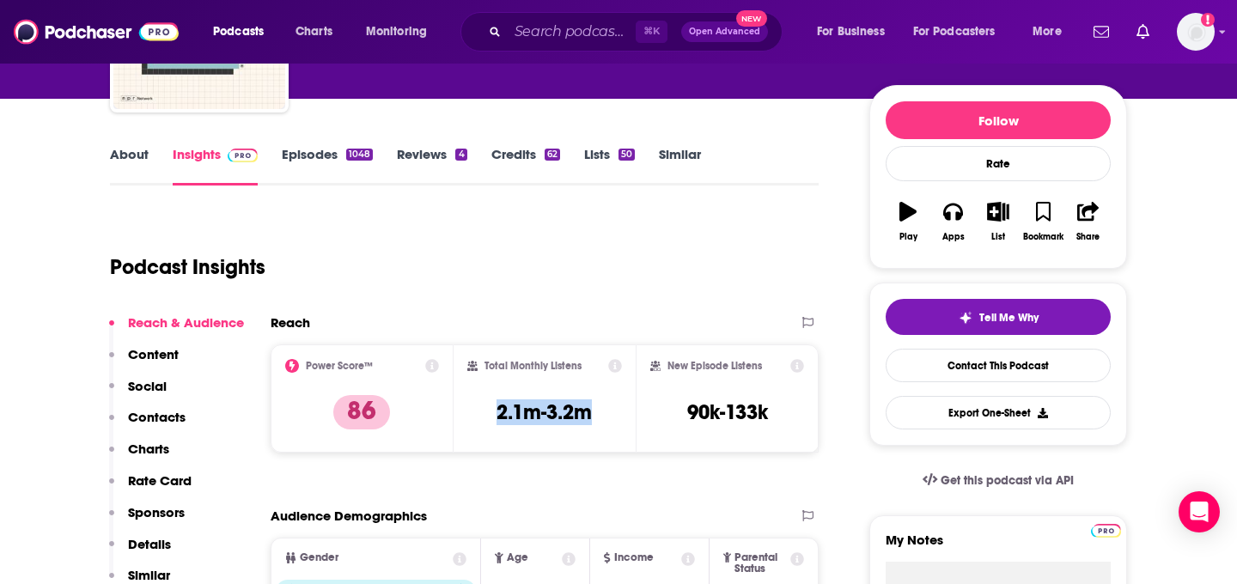
drag, startPoint x: 541, startPoint y: 416, endPoint x: 470, endPoint y: 416, distance: 71.3
click at [470, 416] on div "Total Monthly Listens 2.1m-3.2m" at bounding box center [544, 398] width 155 height 79
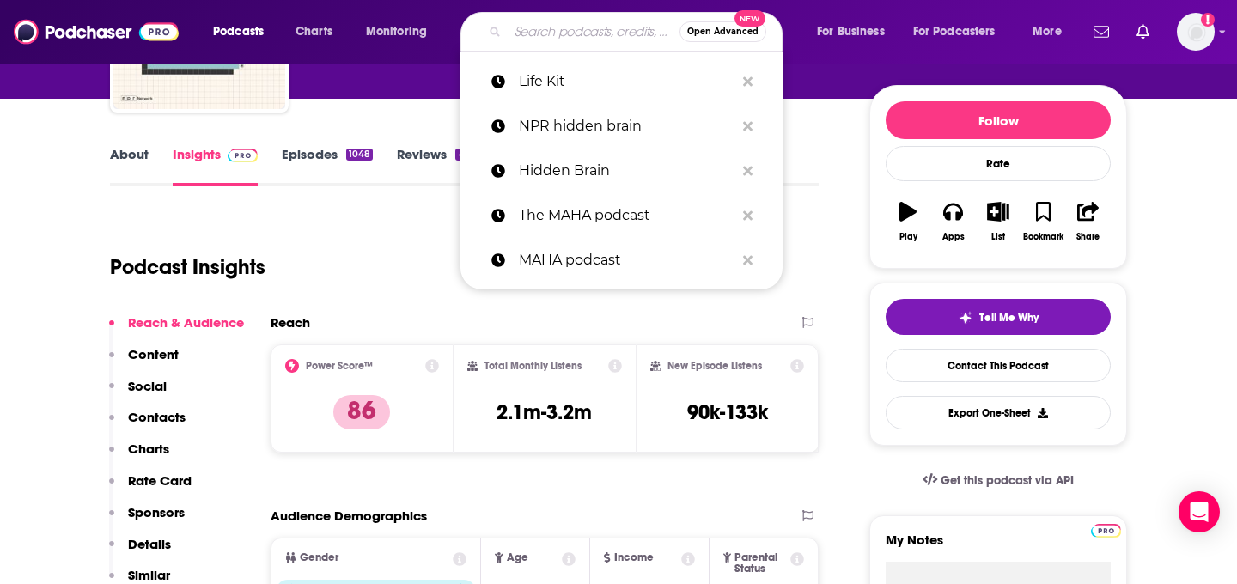
click at [578, 20] on input "Search podcasts, credits, & more..." at bounding box center [594, 31] width 172 height 27
paste input "The Indicator"
type input "The Indicator"
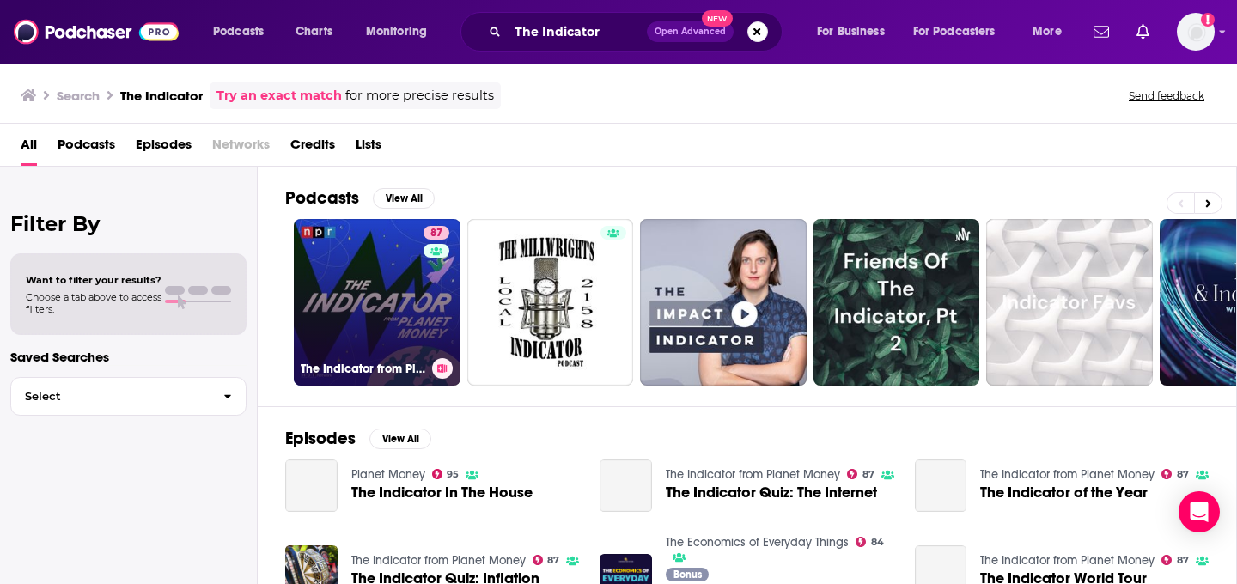
click at [349, 325] on link "87 The Indicator from Planet Money" at bounding box center [377, 302] width 167 height 167
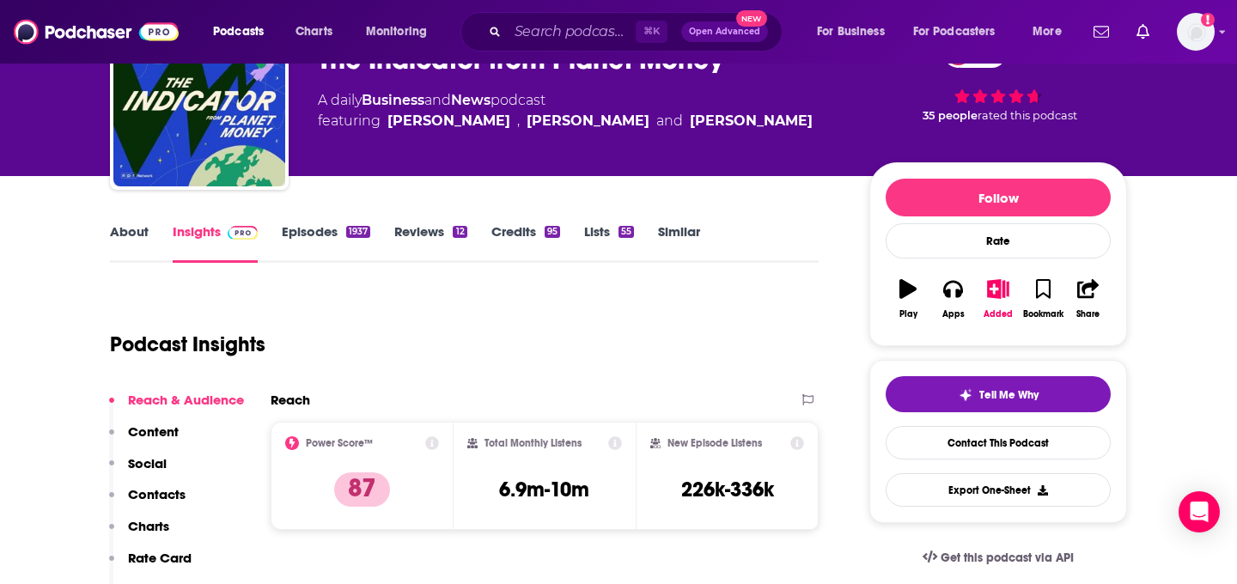
scroll to position [162, 0]
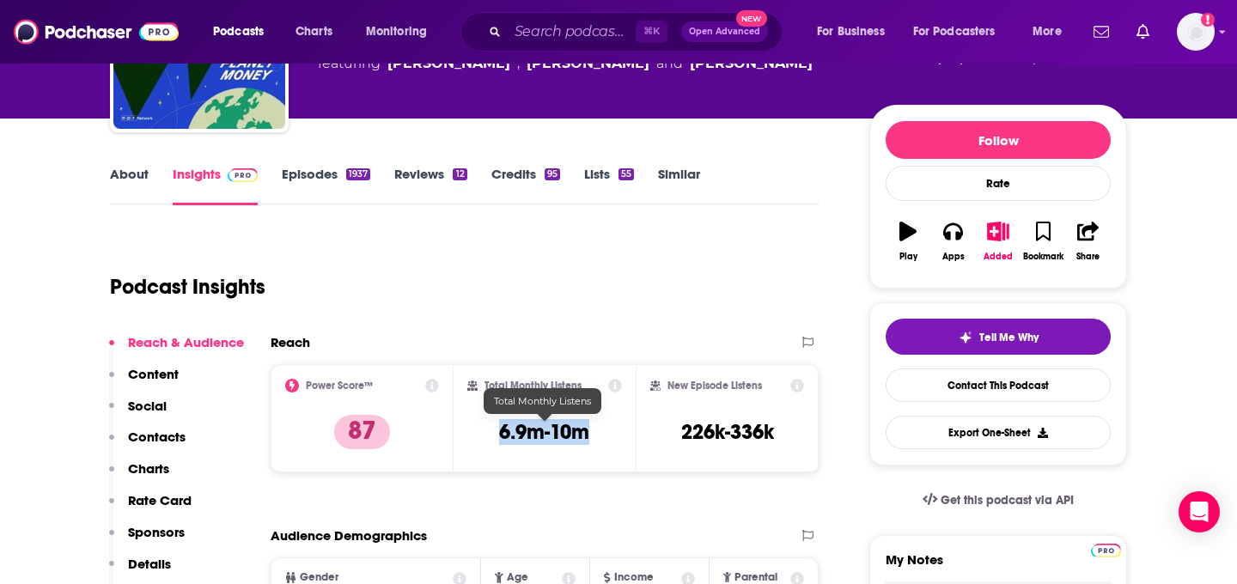
drag, startPoint x: 605, startPoint y: 428, endPoint x: 500, endPoint y: 428, distance: 104.8
click at [500, 428] on div "Total Monthly Listens 6.9m-10m" at bounding box center [544, 418] width 155 height 79
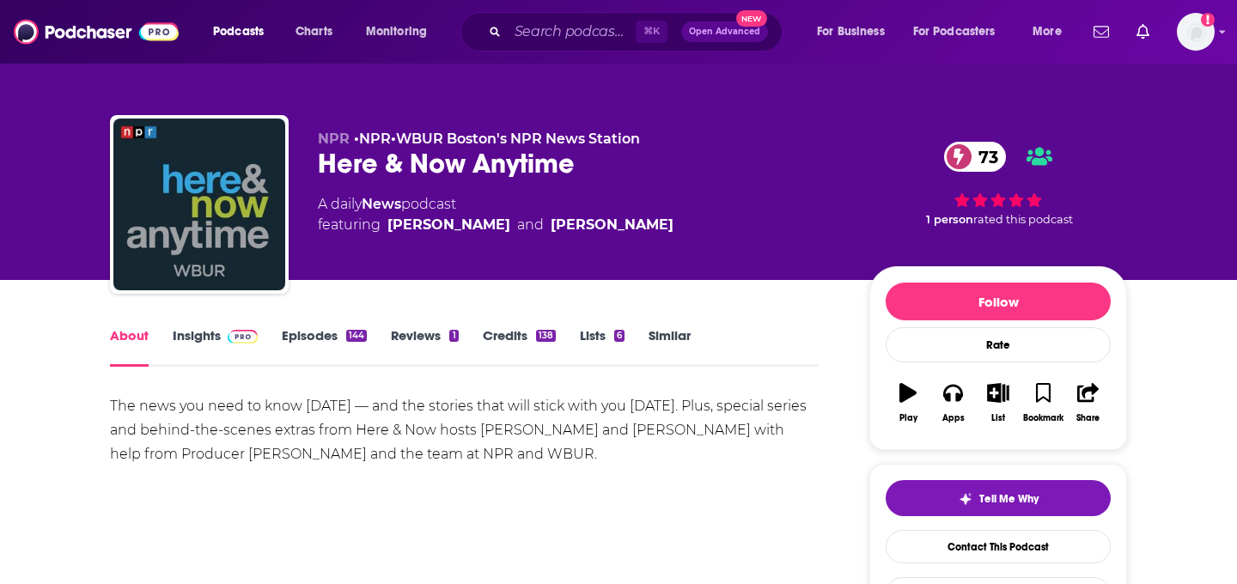
click at [206, 344] on link "Insights" at bounding box center [215, 347] width 85 height 40
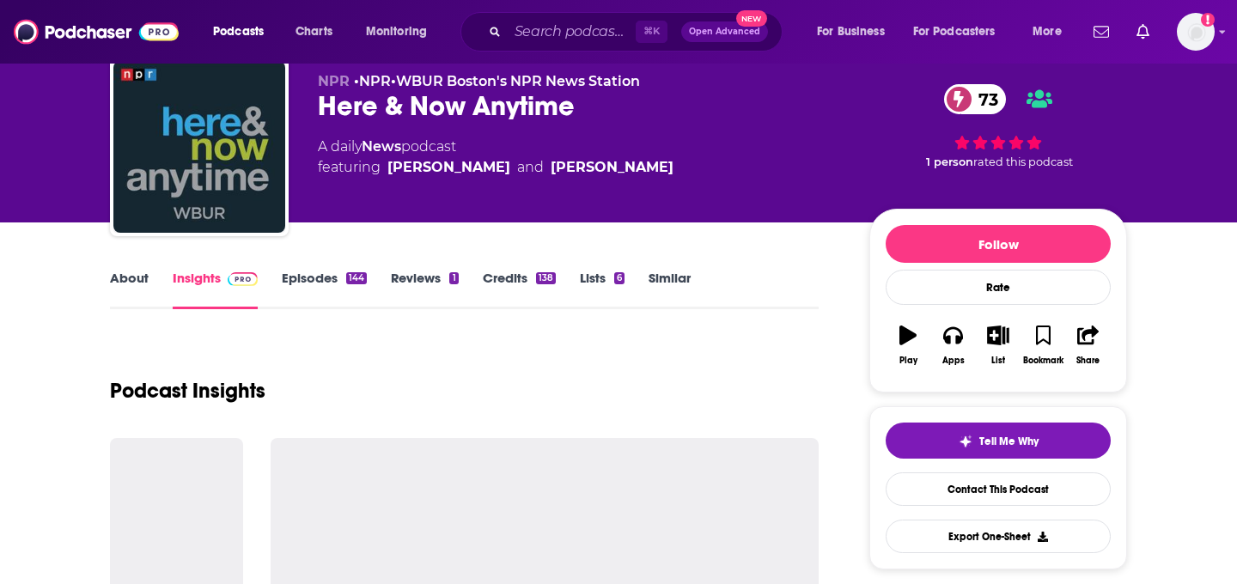
scroll to position [44, 0]
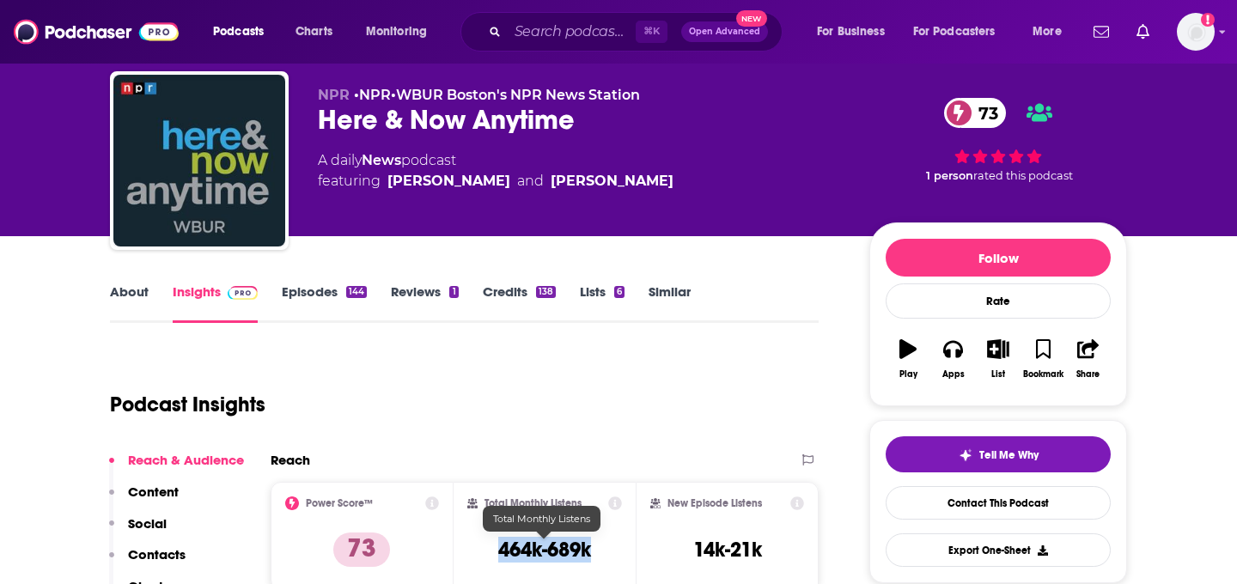
drag, startPoint x: 604, startPoint y: 540, endPoint x: 484, endPoint y: 541, distance: 120.3
click at [484, 541] on div "Total Monthly Listens 464k-689k" at bounding box center [544, 536] width 155 height 79
copy h3 "464k-689k"
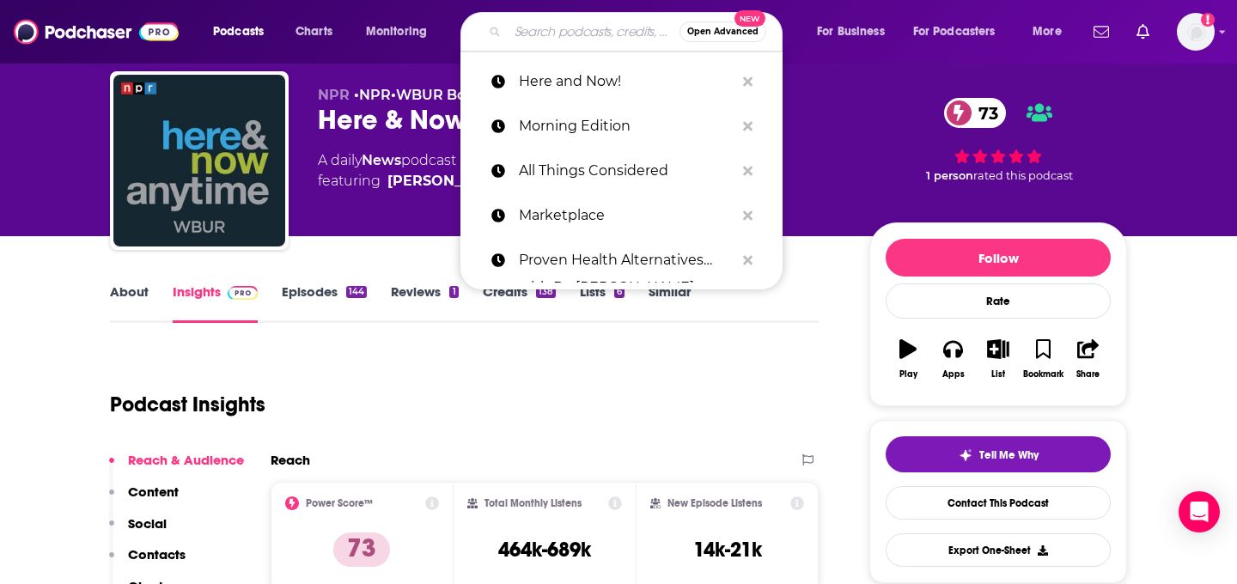
click at [596, 34] on input "Search podcasts, credits, & more..." at bounding box center [594, 31] width 172 height 27
paste input "Fresh Air"
type input "Fresh Air"
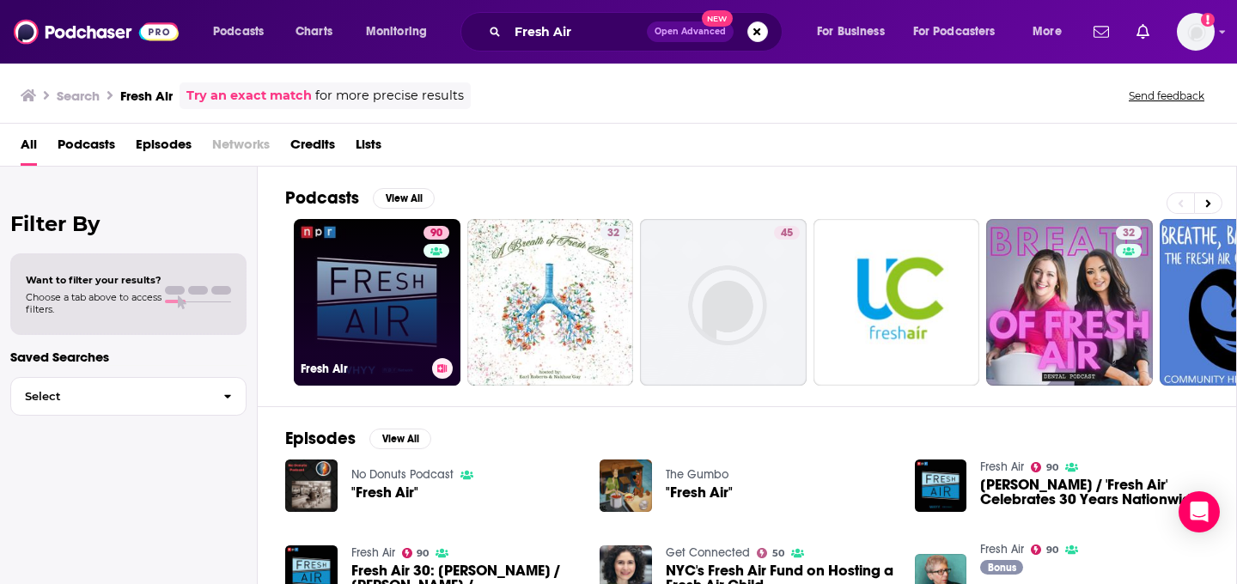
click at [305, 336] on link "90 Fresh Air" at bounding box center [377, 302] width 167 height 167
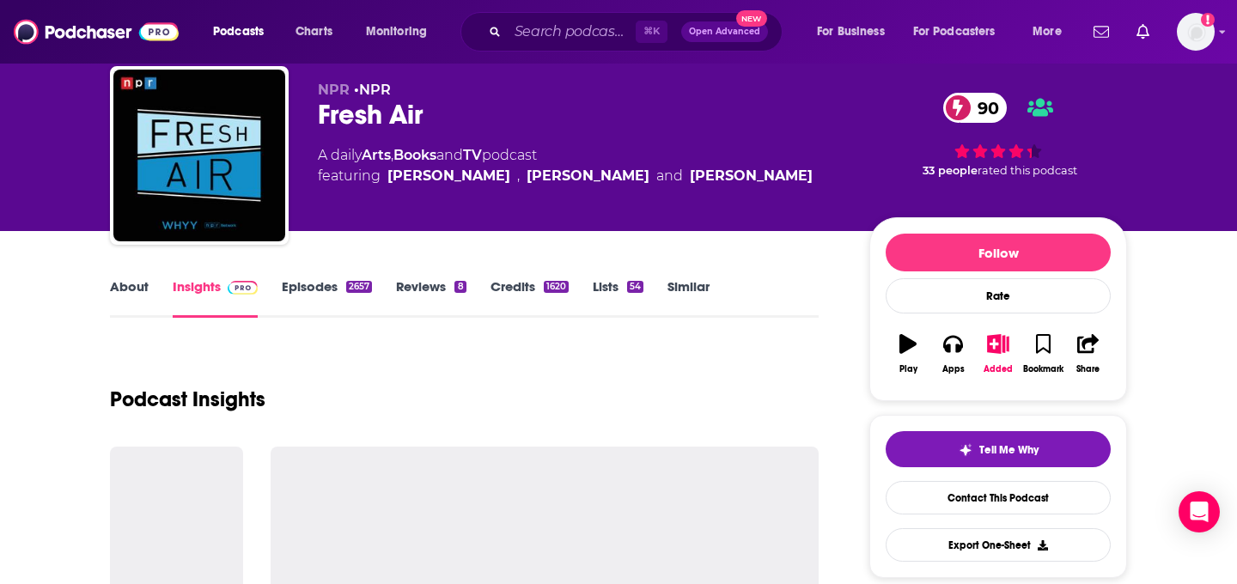
scroll to position [55, 0]
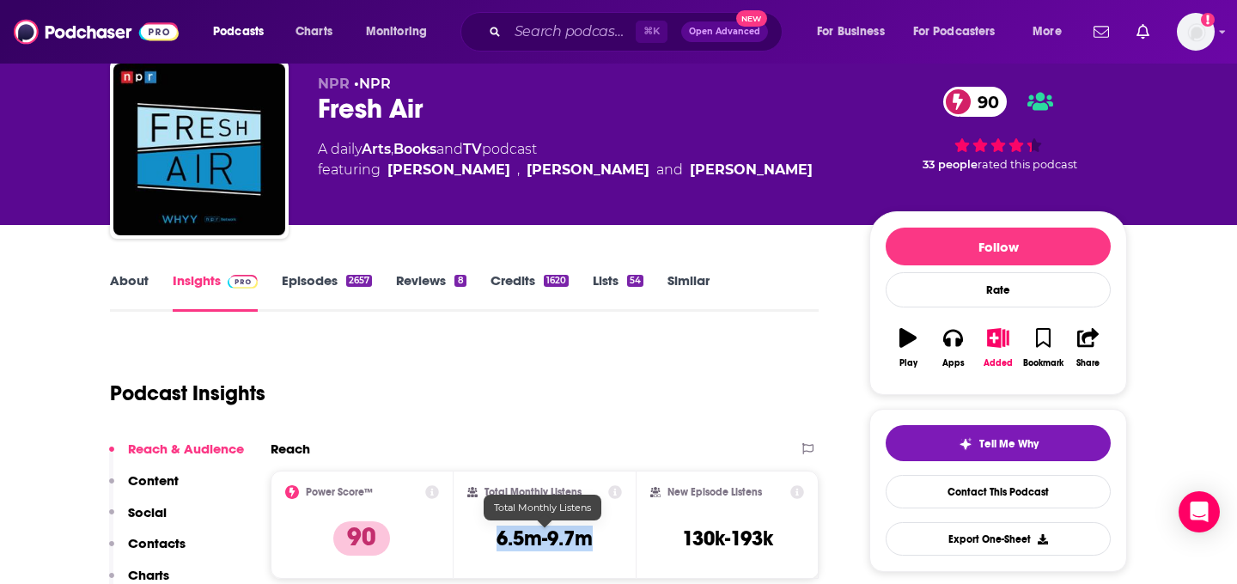
drag, startPoint x: 624, startPoint y: 534, endPoint x: 499, endPoint y: 531, distance: 124.6
click at [499, 533] on div "Total Monthly Listens 6.5m-9.7m" at bounding box center [545, 525] width 183 height 108
copy h3 "6.5m-9.7m"
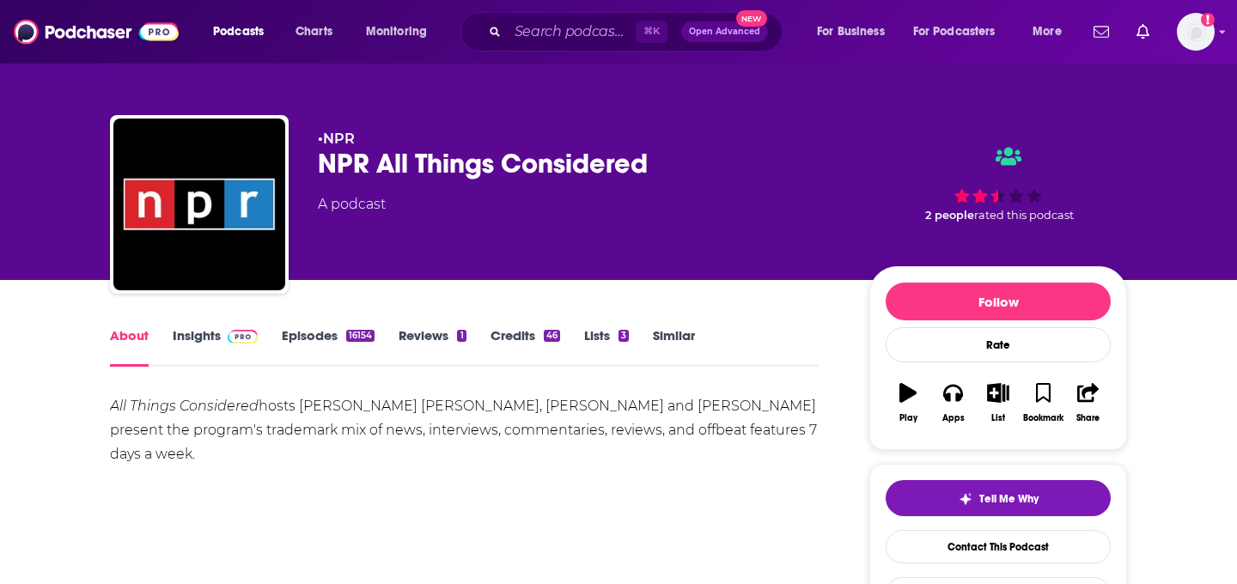
click at [222, 347] on link "Insights" at bounding box center [215, 347] width 85 height 40
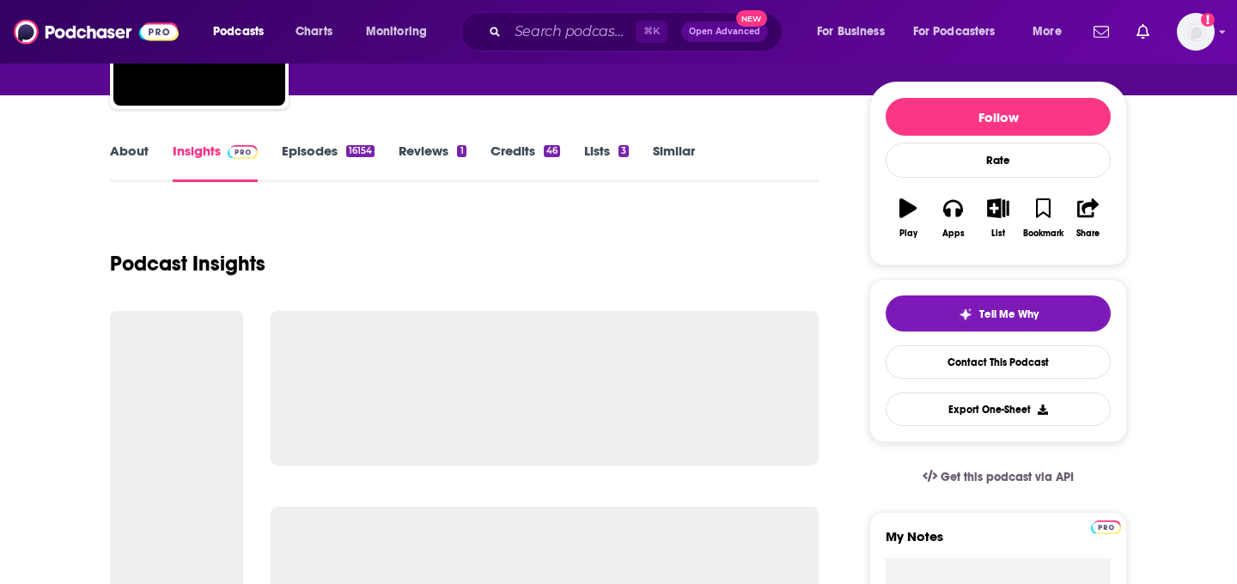
scroll to position [197, 0]
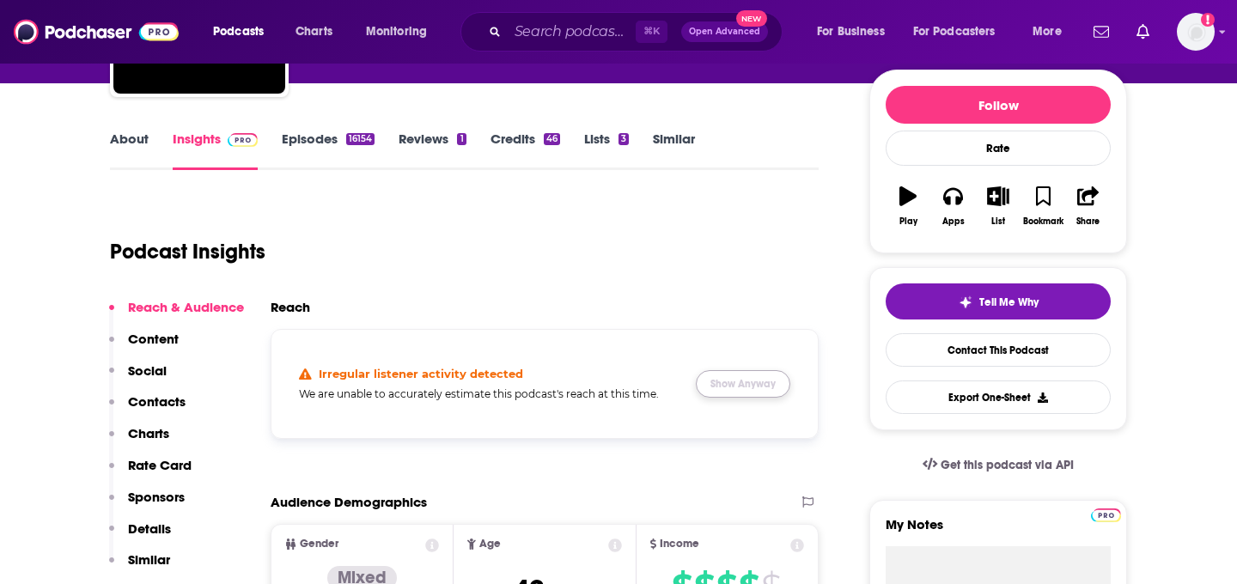
click at [772, 396] on button "Show Anyway" at bounding box center [743, 383] width 95 height 27
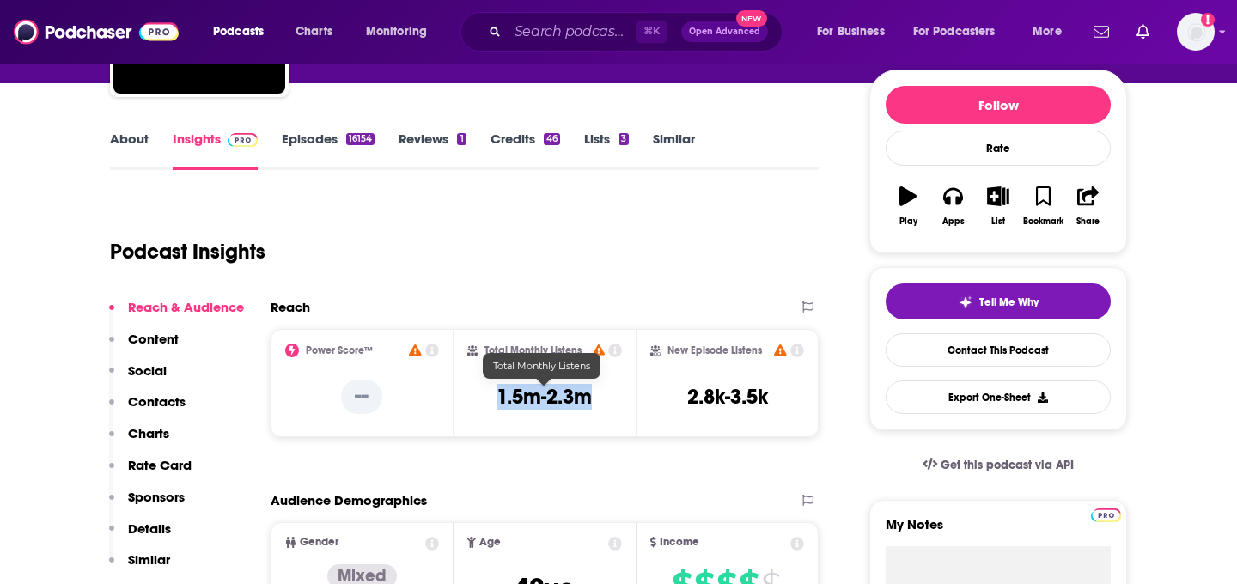
drag, startPoint x: 603, startPoint y: 399, endPoint x: 492, endPoint y: 398, distance: 110.8
click at [492, 398] on div "Total Monthly Listens 1.5m-2.3m" at bounding box center [544, 383] width 155 height 79
copy h3 "1.5m-2.3m"
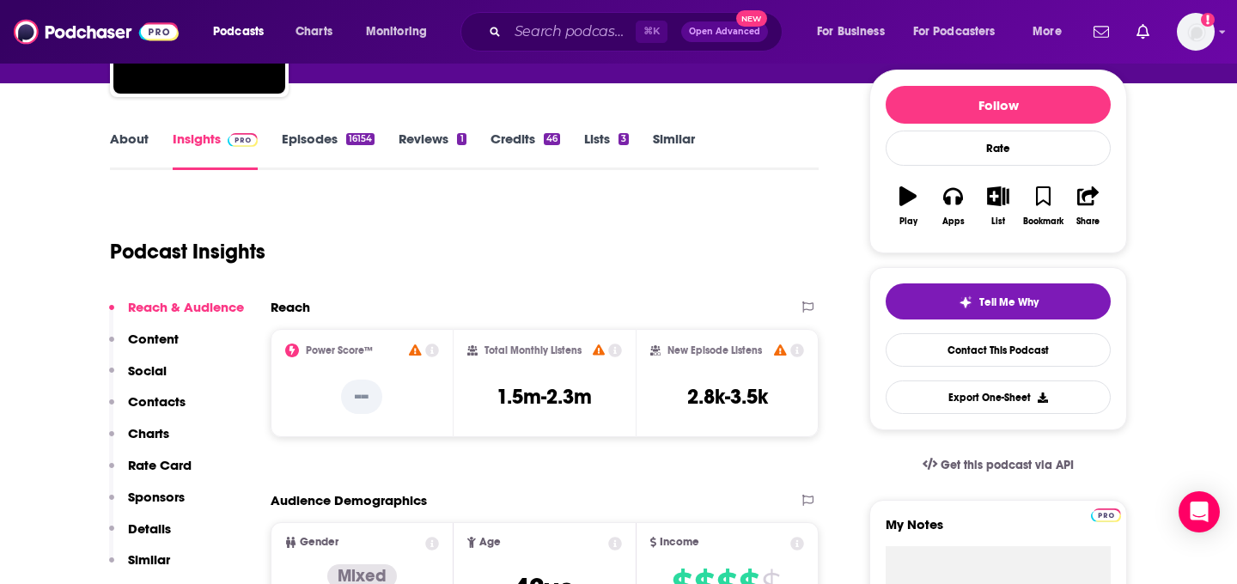
click at [575, 8] on div "Podcasts Charts Monitoring ⌘ K Open Advanced New For Business For Podcasters Mo…" at bounding box center [618, 32] width 1237 height 64
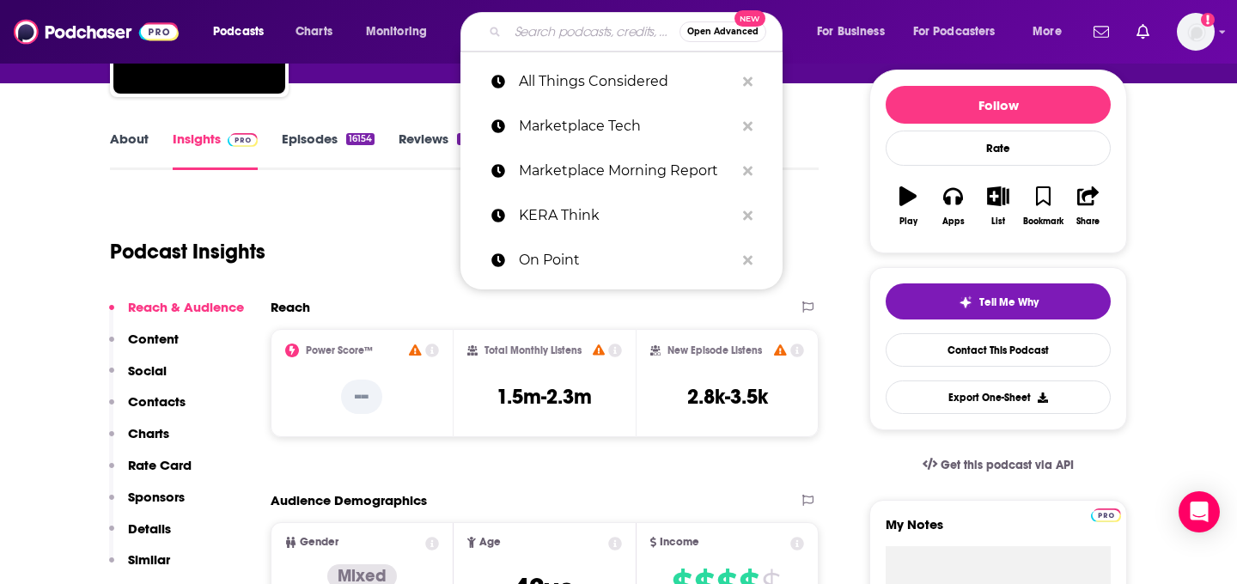
click at [575, 33] on input "Search podcasts, credits, & more..." at bounding box center [594, 31] width 172 height 27
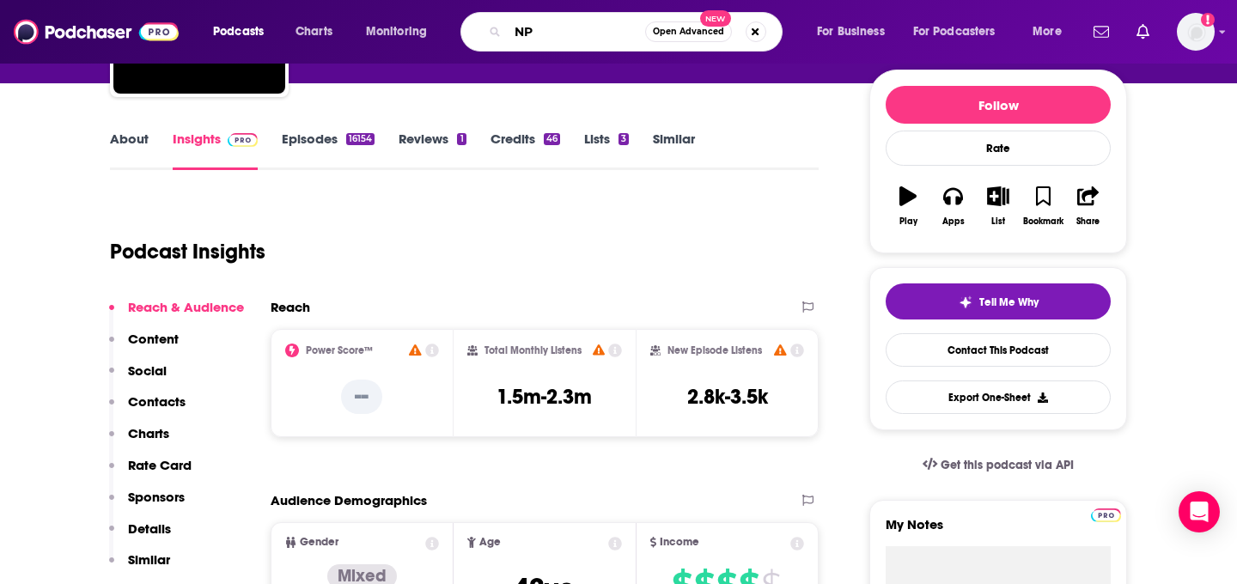
type input "NPR"
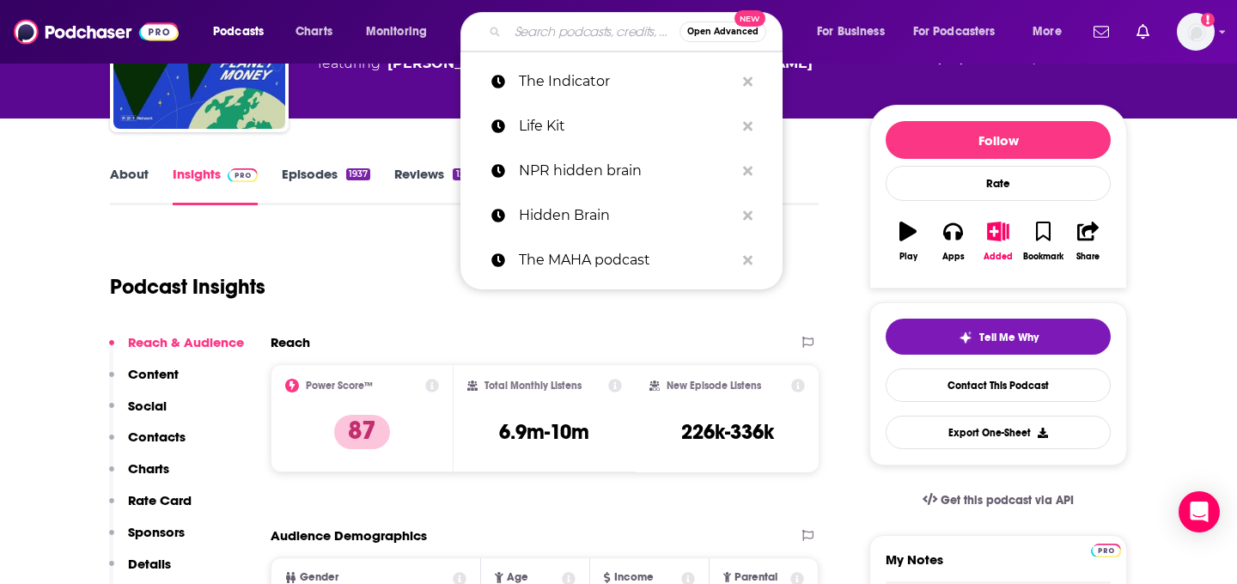
click at [546, 21] on input "Search podcasts, credits, & more..." at bounding box center [594, 31] width 172 height 27
paste input "Planet Money"
type input "Planet Money"
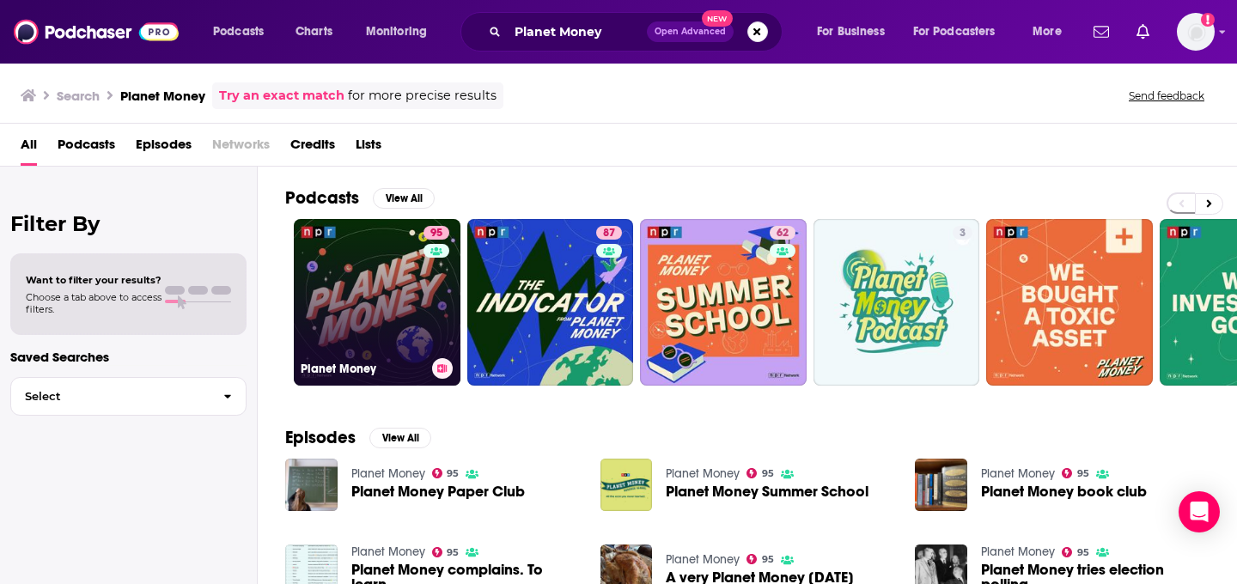
click at [338, 299] on link "95 Planet Money" at bounding box center [377, 302] width 167 height 167
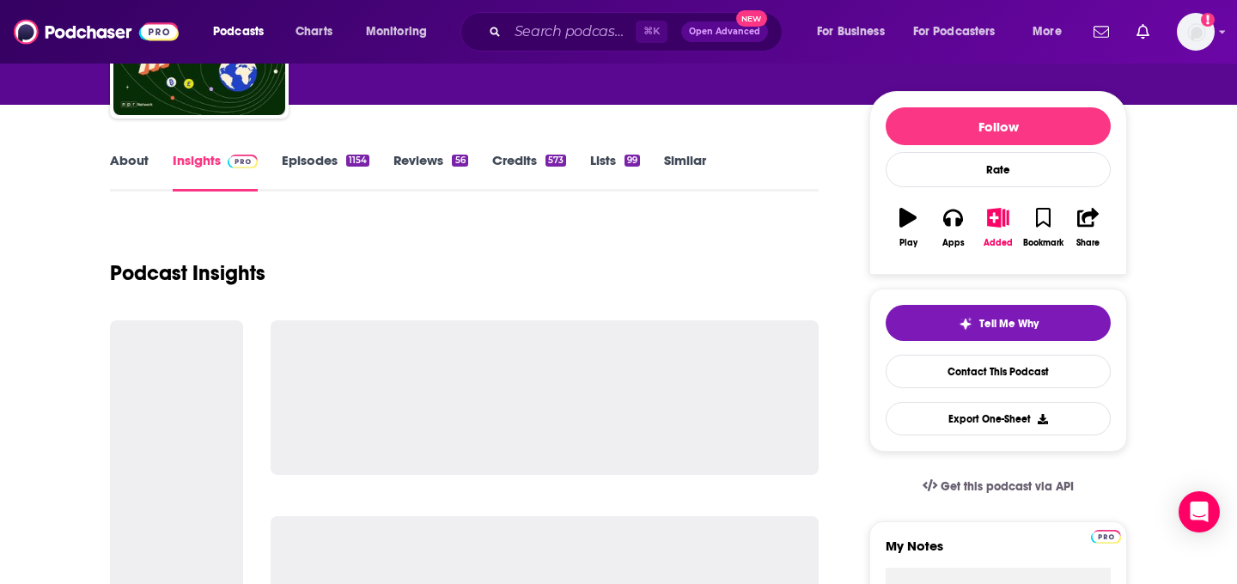
scroll to position [176, 0]
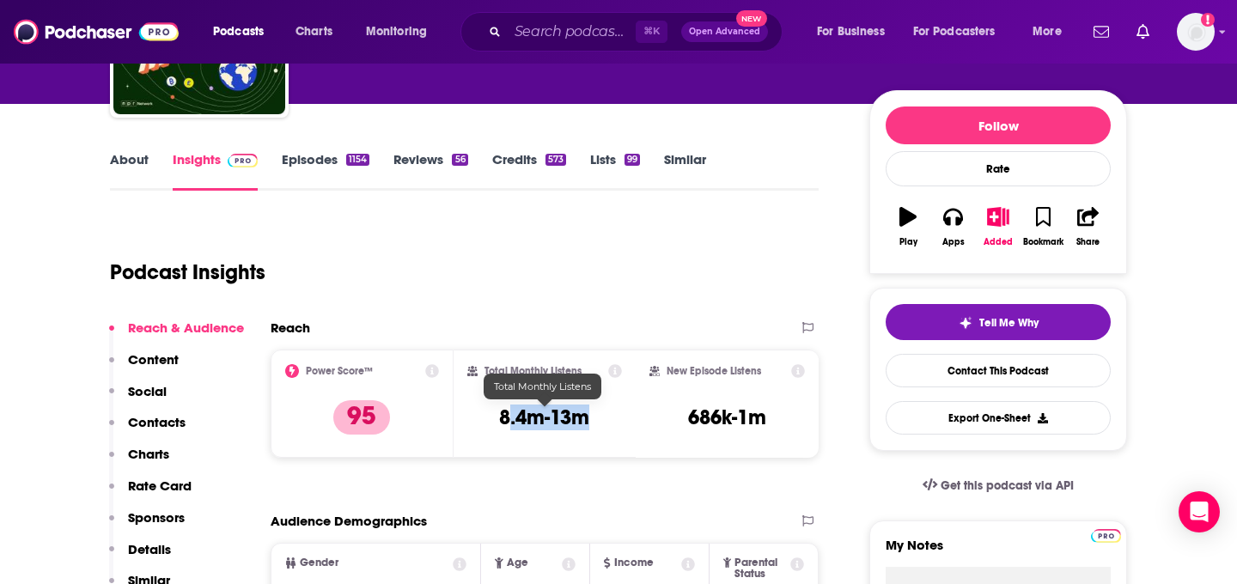
drag, startPoint x: 592, startPoint y: 419, endPoint x: 509, endPoint y: 419, distance: 82.5
click at [509, 419] on div "Total Monthly Listens 8.4m-13m" at bounding box center [545, 404] width 183 height 108
click at [509, 419] on h3 "8.4m-13m" at bounding box center [544, 418] width 90 height 26
click at [509, 423] on h3 "8.4m-13m" at bounding box center [544, 418] width 90 height 26
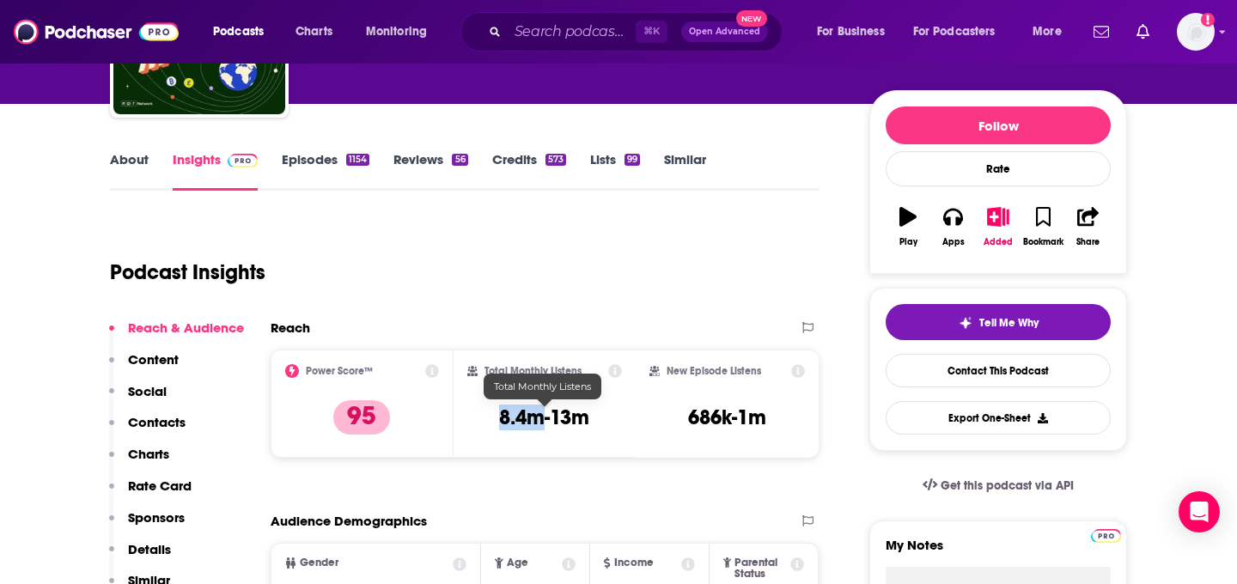
click at [509, 423] on h3 "8.4m-13m" at bounding box center [544, 418] width 90 height 26
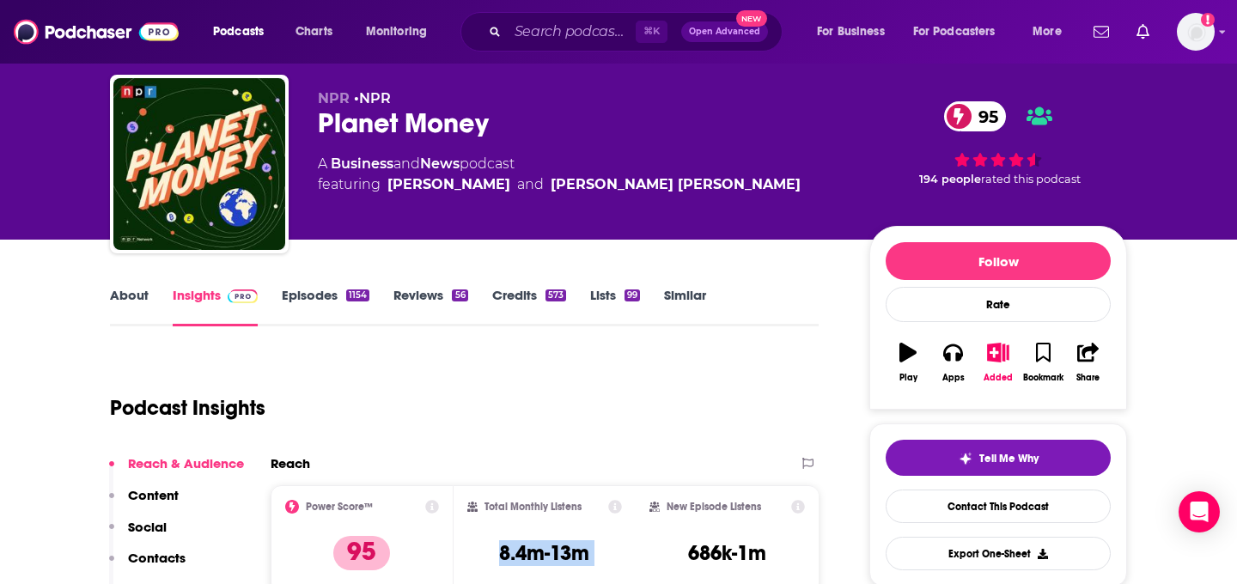
scroll to position [35, 0]
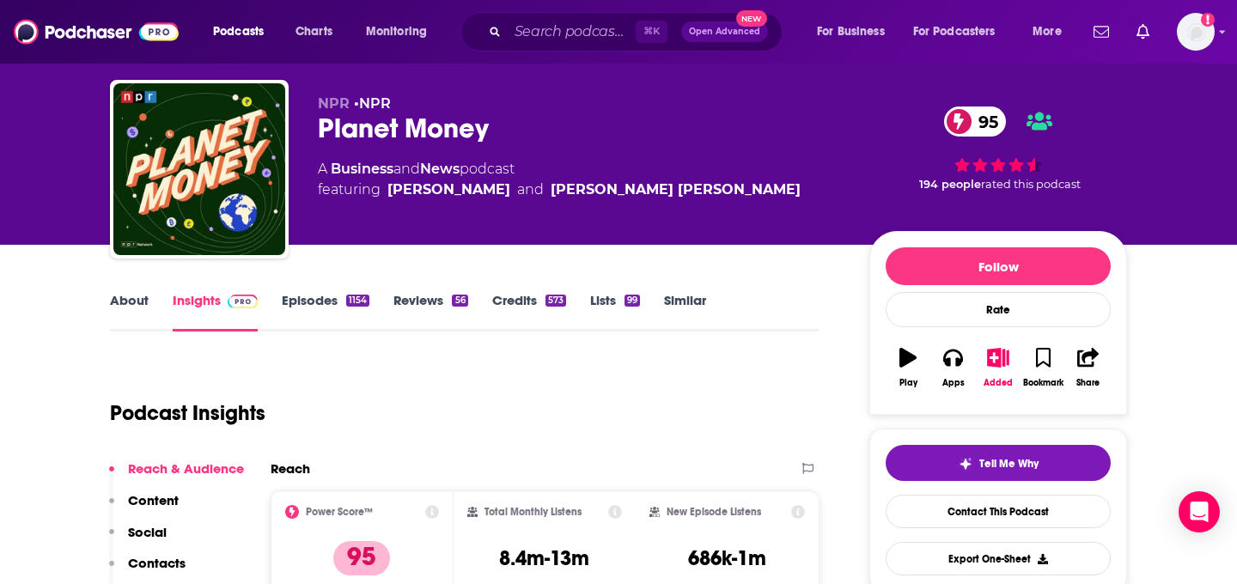
click at [508, 9] on div "Podcasts Charts Monitoring ⌘ K Open Advanced New For Business For Podcasters Mo…" at bounding box center [618, 32] width 1237 height 64
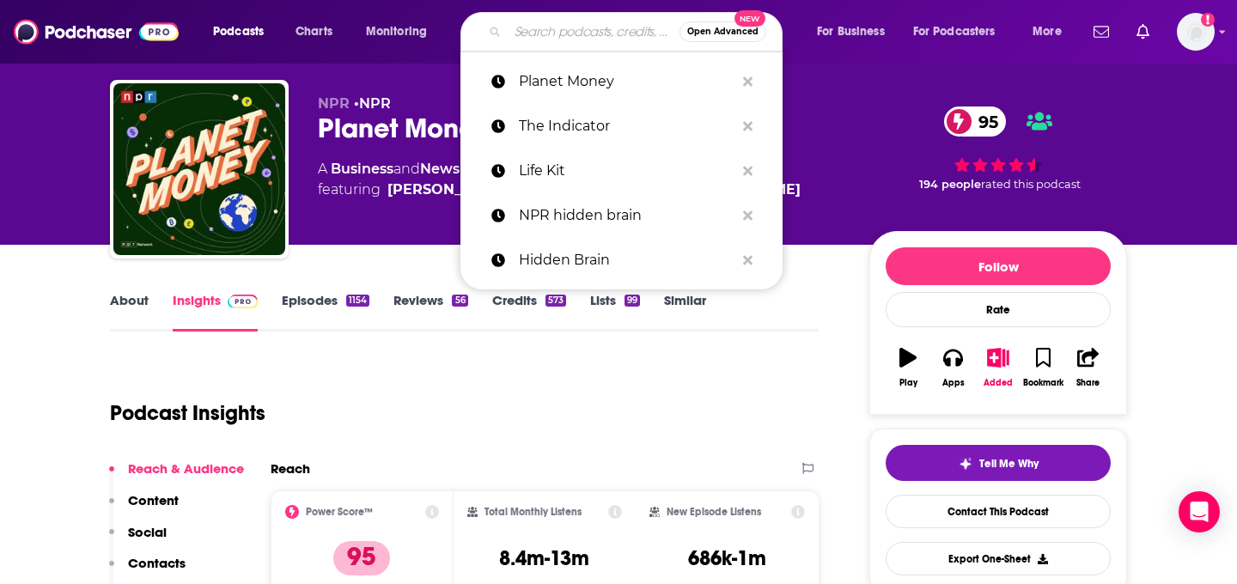
click at [511, 24] on input "Search podcasts, credits, & more..." at bounding box center [594, 31] width 172 height 27
paste input "Wait Wait… Don’t Tell Me!"
type input "Wait Wait… Don’t Tell Me!"
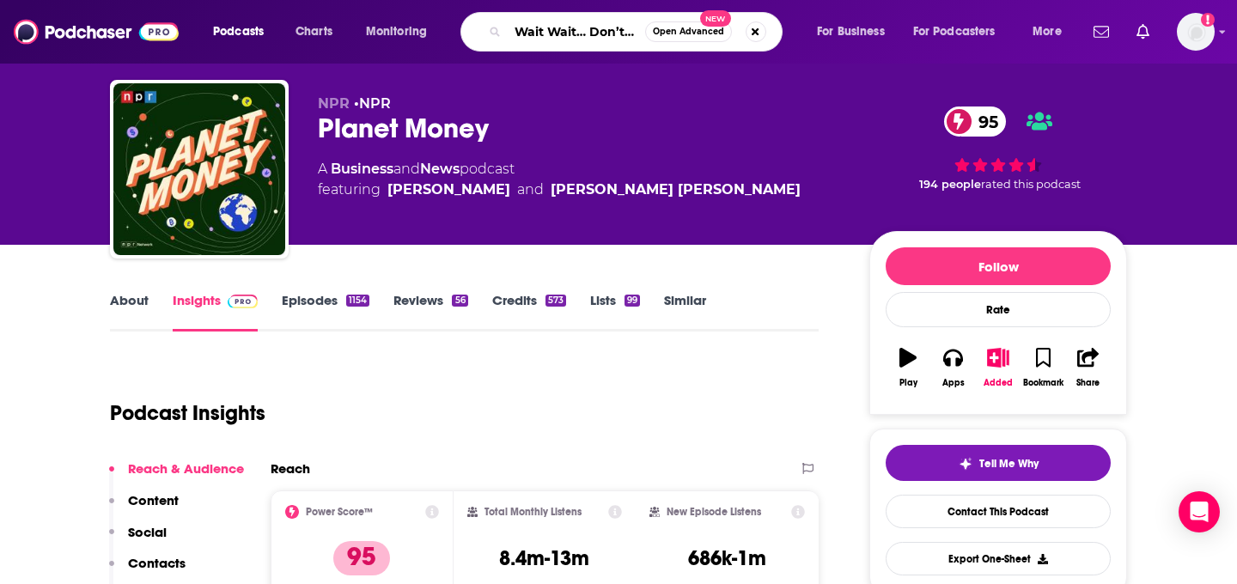
scroll to position [0, 42]
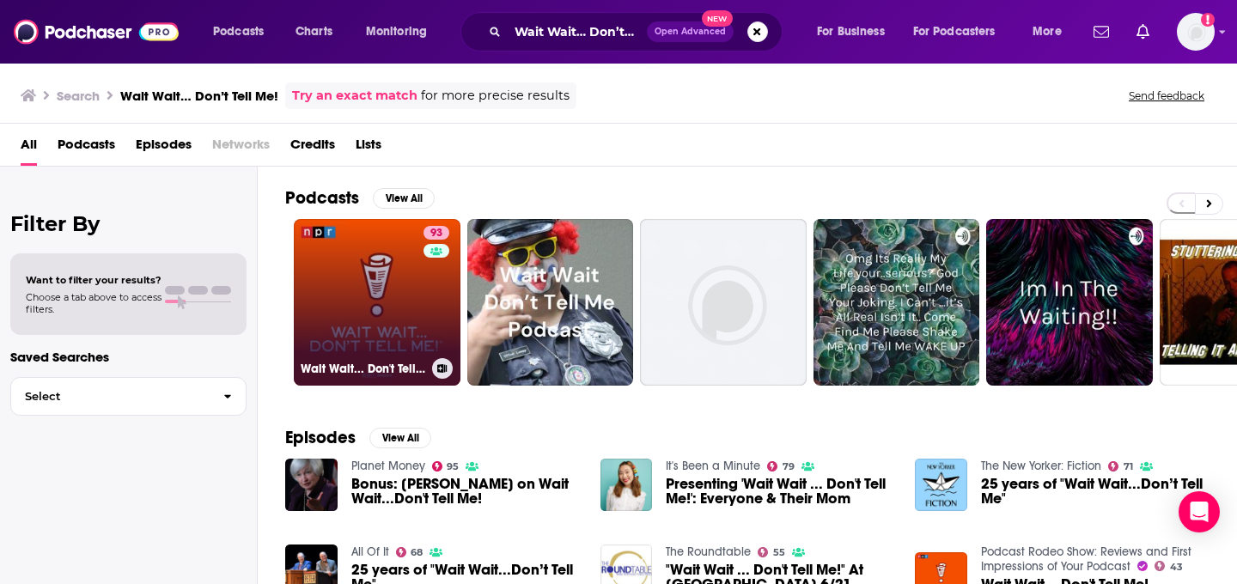
click at [369, 313] on link "93 Wait Wait... Don't Tell Me!" at bounding box center [377, 302] width 167 height 167
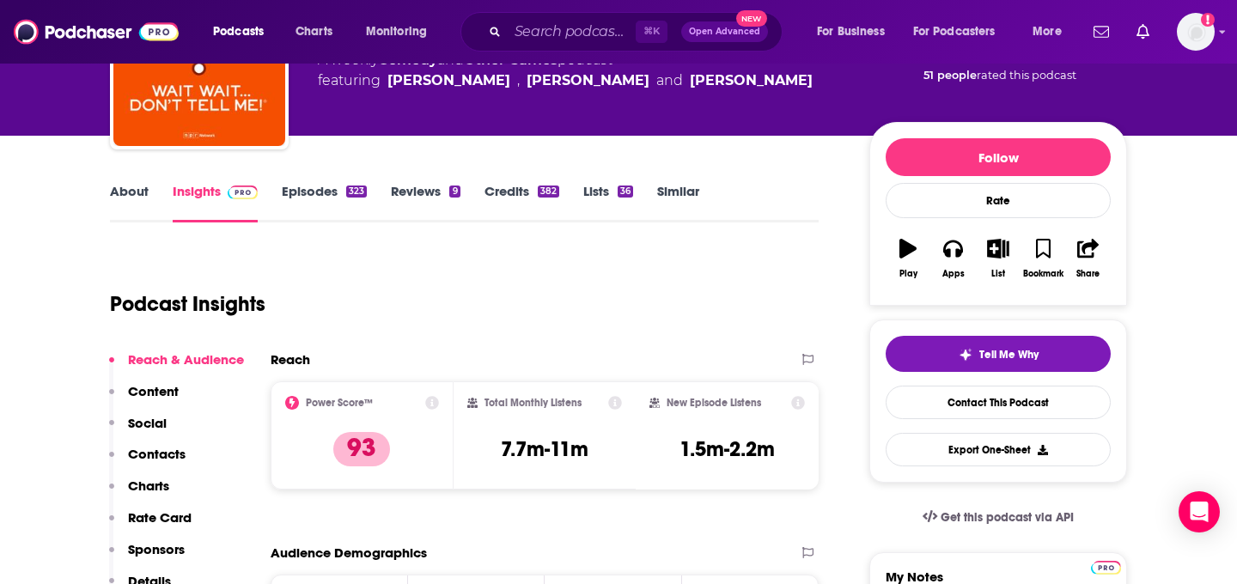
scroll to position [145, 0]
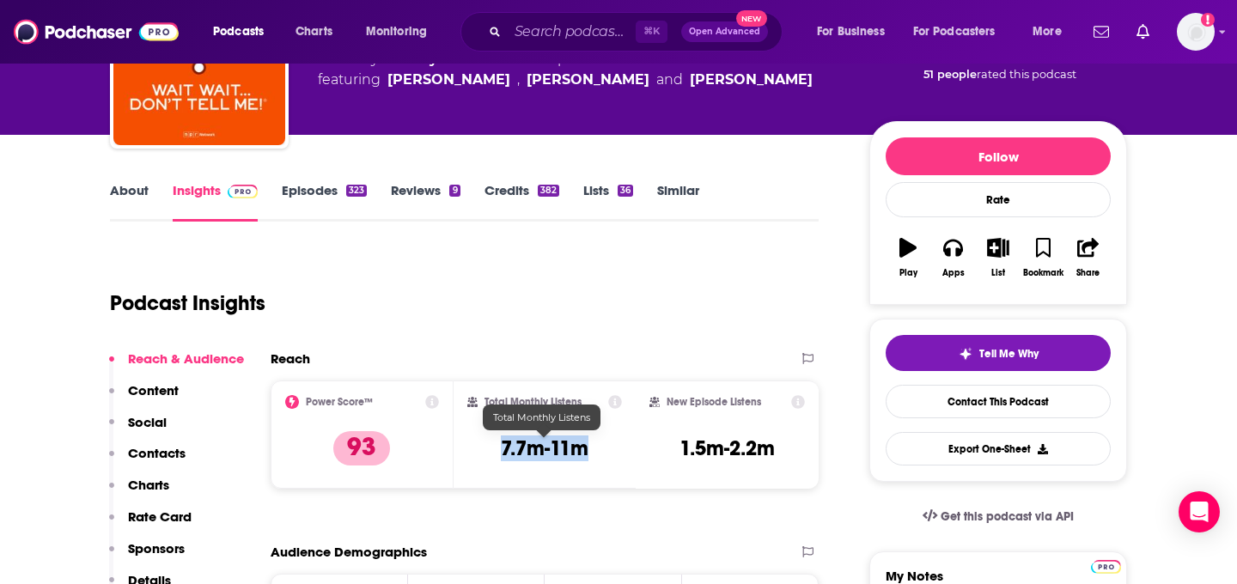
drag, startPoint x: 598, startPoint y: 450, endPoint x: 500, endPoint y: 449, distance: 97.9
click at [499, 450] on div "Total Monthly Listens 7.7m-11m" at bounding box center [544, 434] width 155 height 79
copy h3 "7.7m-11m"
click at [540, 29] on input "Search podcasts, credits, & more..." at bounding box center [572, 31] width 128 height 27
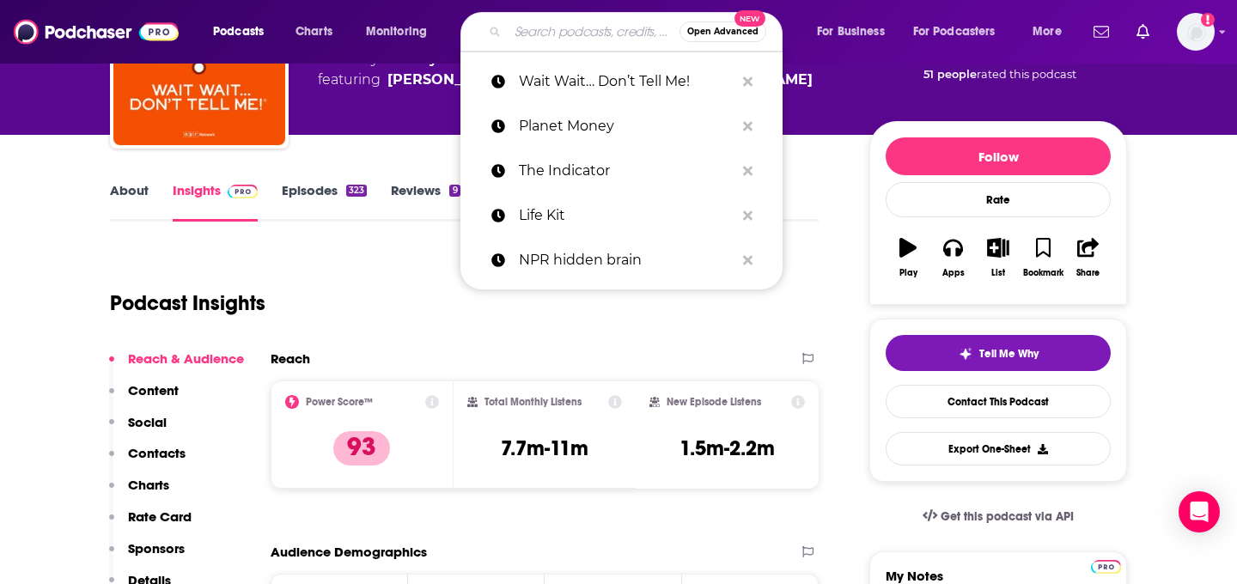
paste input "How I Built This"
type input "How I Built This"
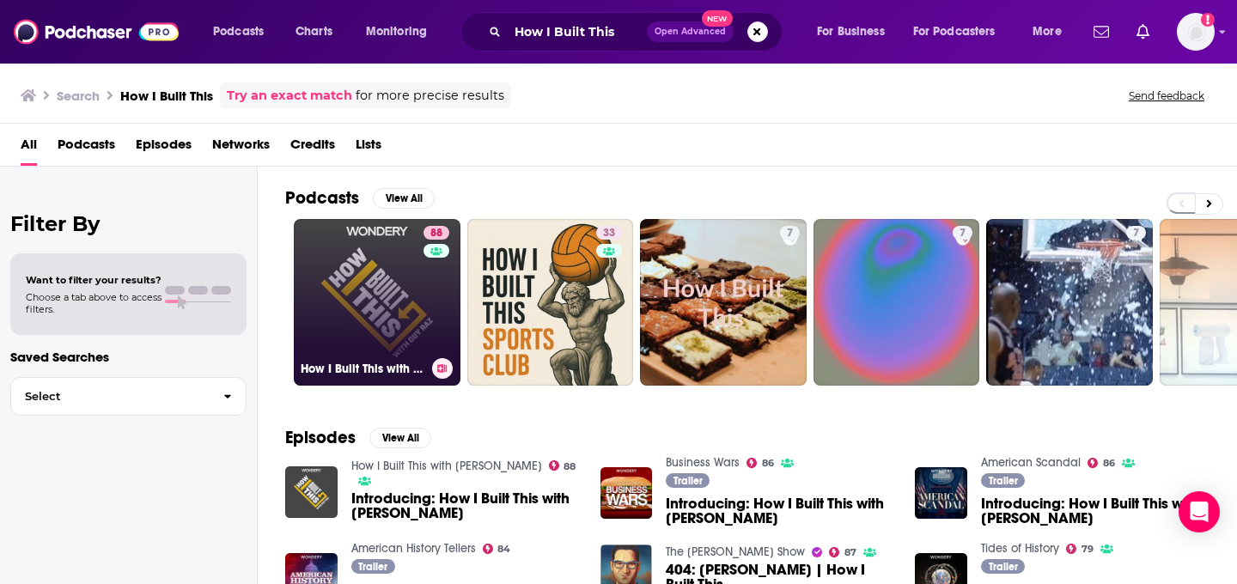
click at [370, 291] on link "88 How I Built This with Guy Raz" at bounding box center [377, 302] width 167 height 167
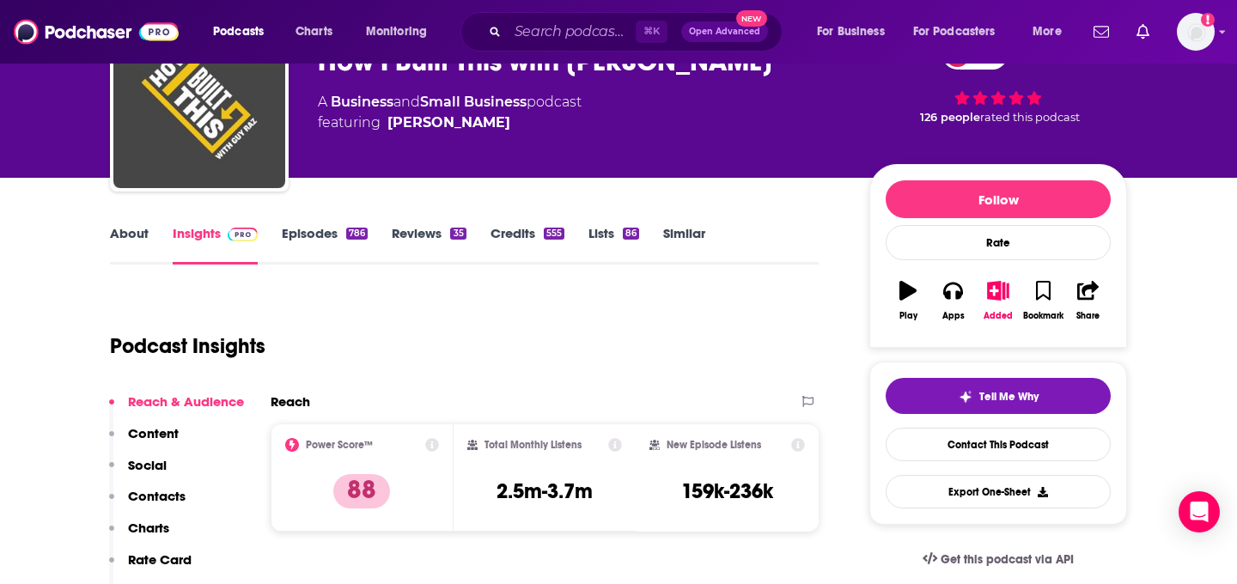
scroll to position [111, 0]
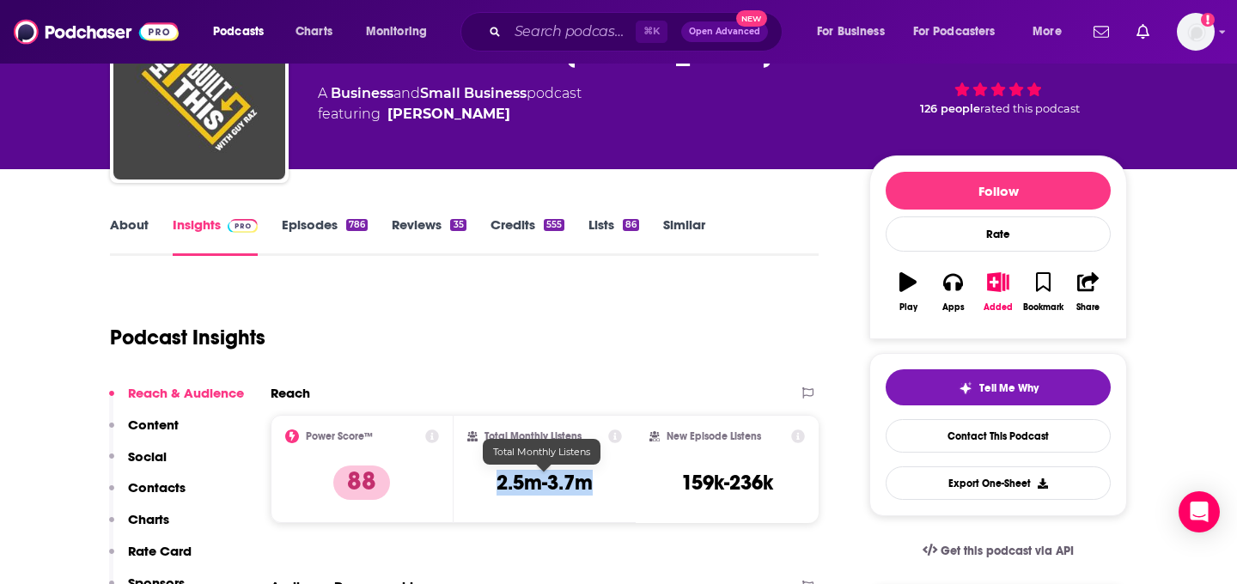
drag, startPoint x: 611, startPoint y: 495, endPoint x: 494, endPoint y: 477, distance: 118.2
click at [494, 477] on div "Total Monthly Listens 2.5m-3.7m" at bounding box center [544, 469] width 155 height 79
copy h3 "2.5m-3.7m"
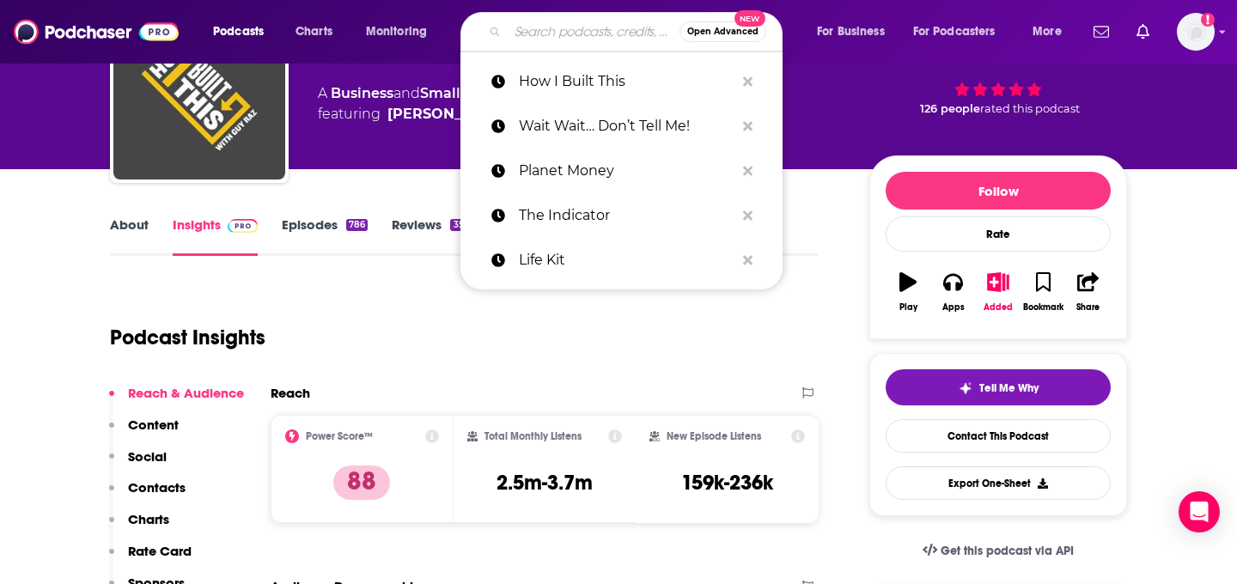
click at [553, 34] on input "Search podcasts, credits, & more..." at bounding box center [594, 31] width 172 height 27
paste input "It's Been a Minute"
type input "It's Been a Minute"
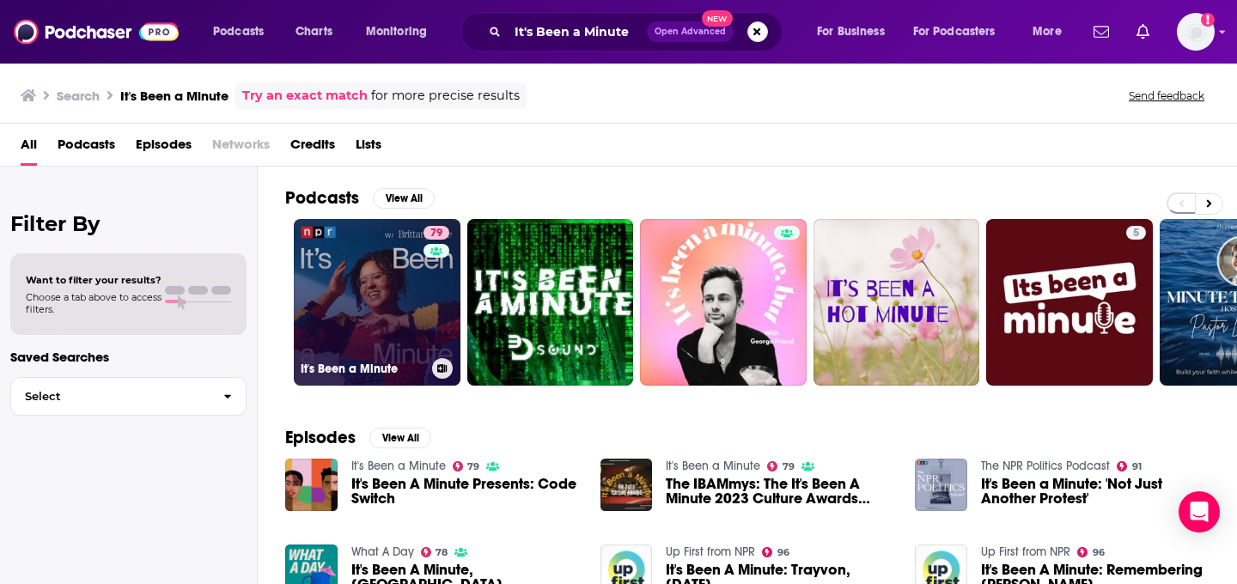
click at [363, 290] on link "79 It's Been a Minute" at bounding box center [377, 302] width 167 height 167
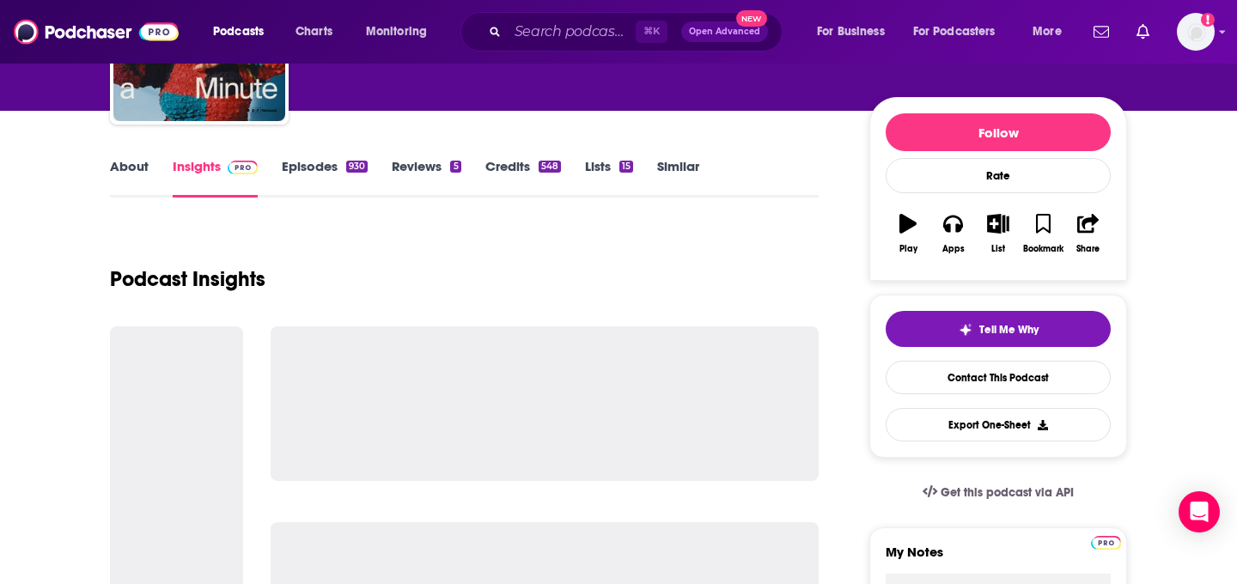
scroll to position [170, 0]
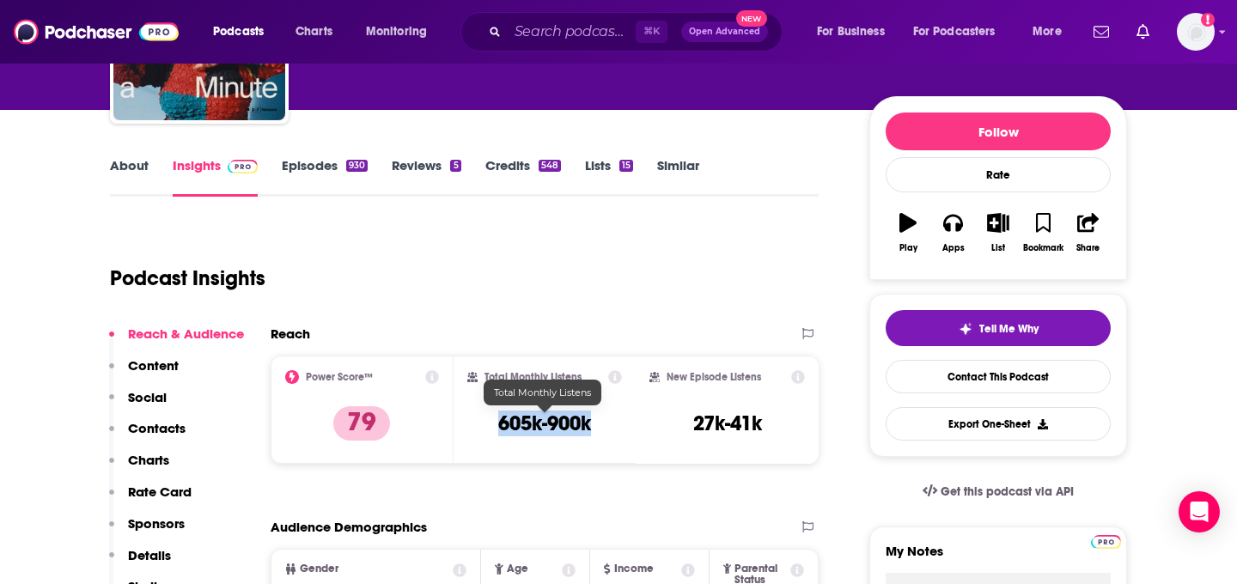
drag, startPoint x: 619, startPoint y: 430, endPoint x: 496, endPoint y: 426, distance: 122.9
click at [496, 426] on div "Total Monthly Listens 605k-900k" at bounding box center [544, 409] width 155 height 79
copy h3 "605k-900k"
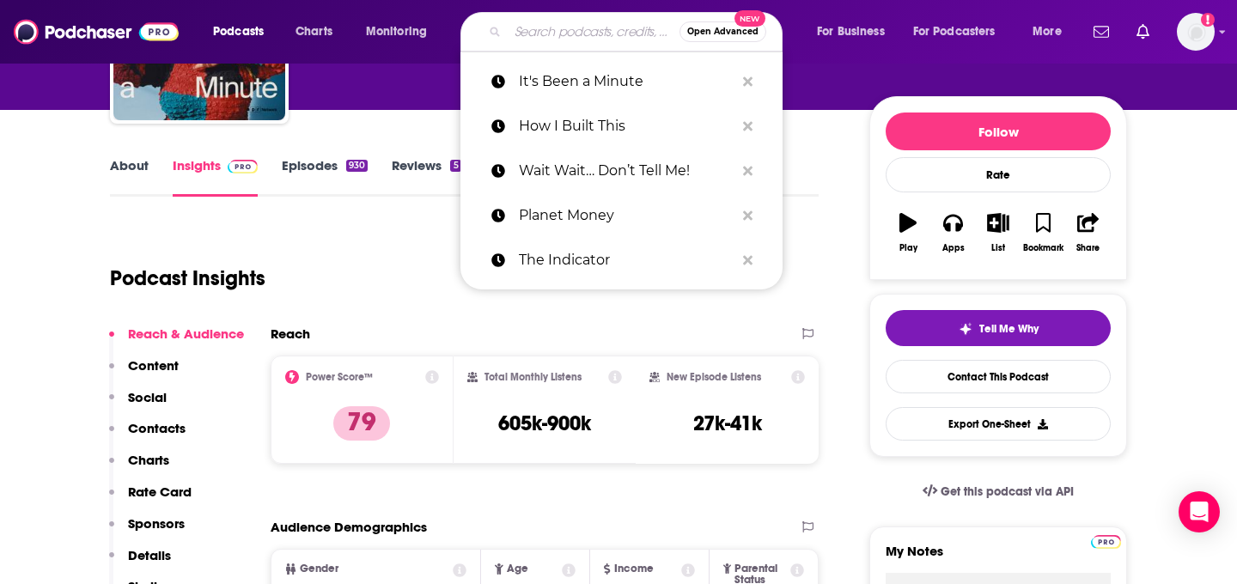
click at [560, 23] on input "Search podcasts, credits, & more..." at bounding box center [594, 31] width 172 height 27
paste input "Pop Culture Happy Hour"
type input "Pop Culture Happy Hour"
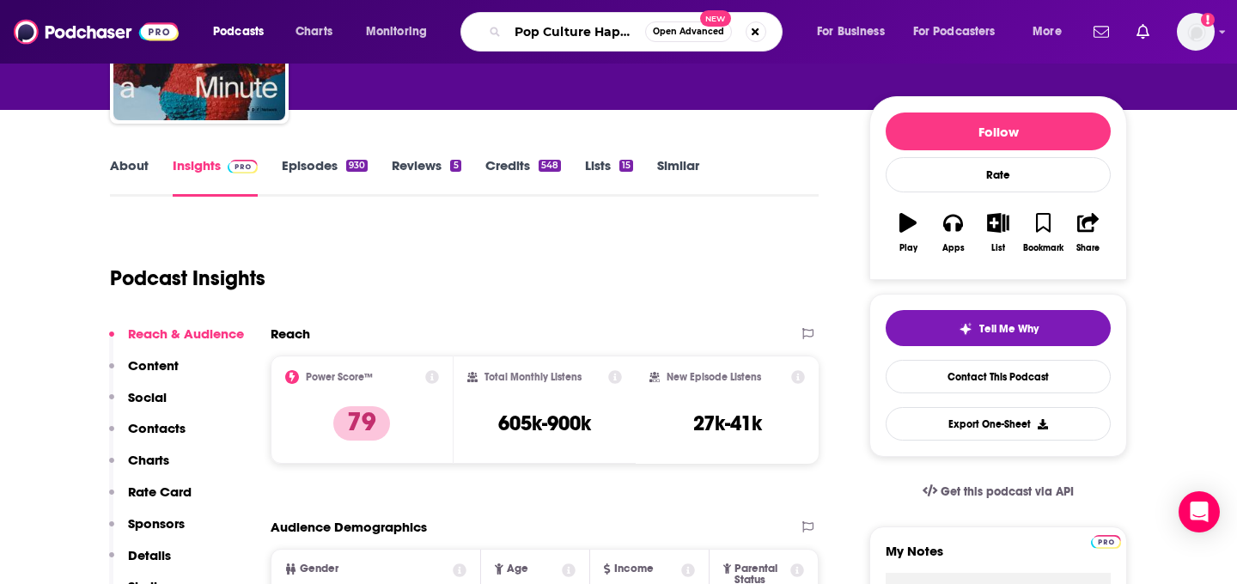
scroll to position [0, 32]
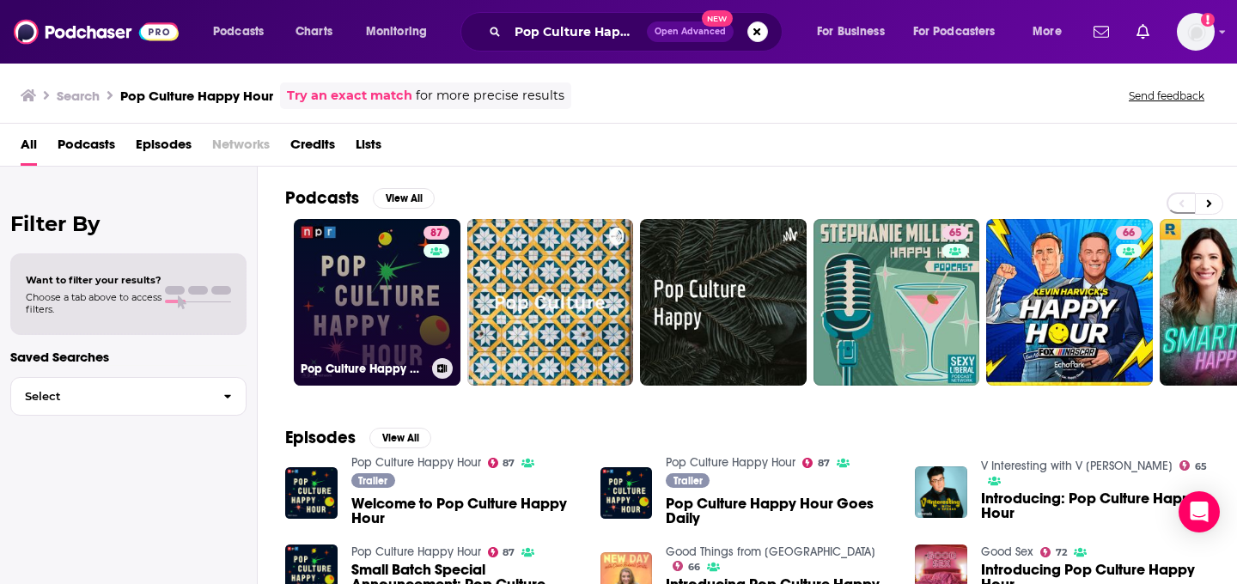
click at [344, 313] on link "87 Pop Culture Happy Hour" at bounding box center [377, 302] width 167 height 167
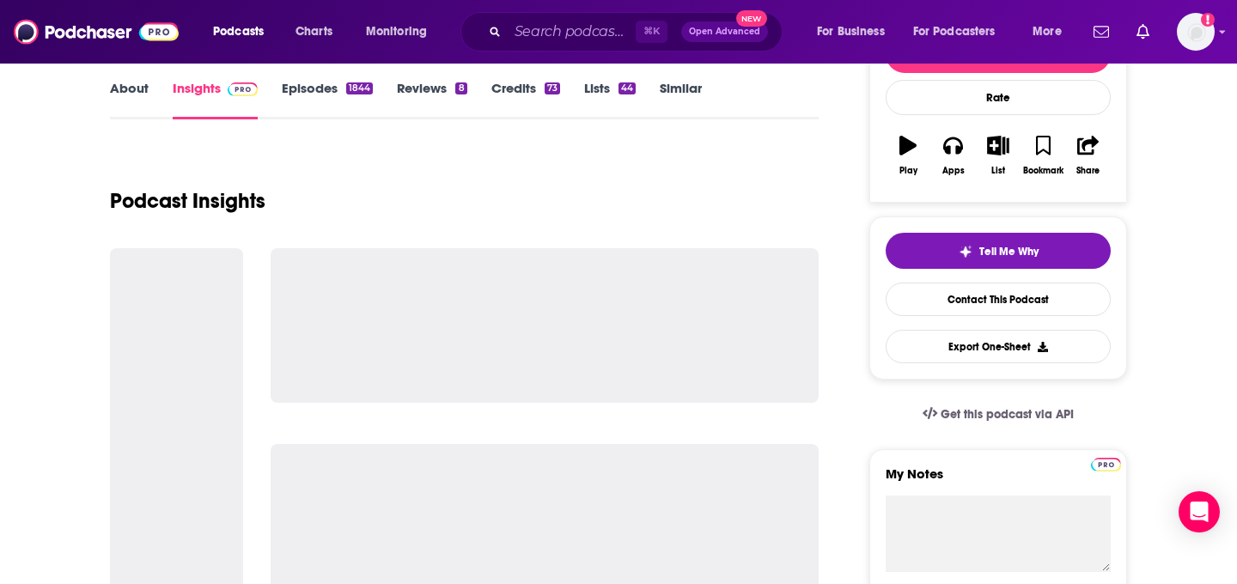
scroll to position [251, 0]
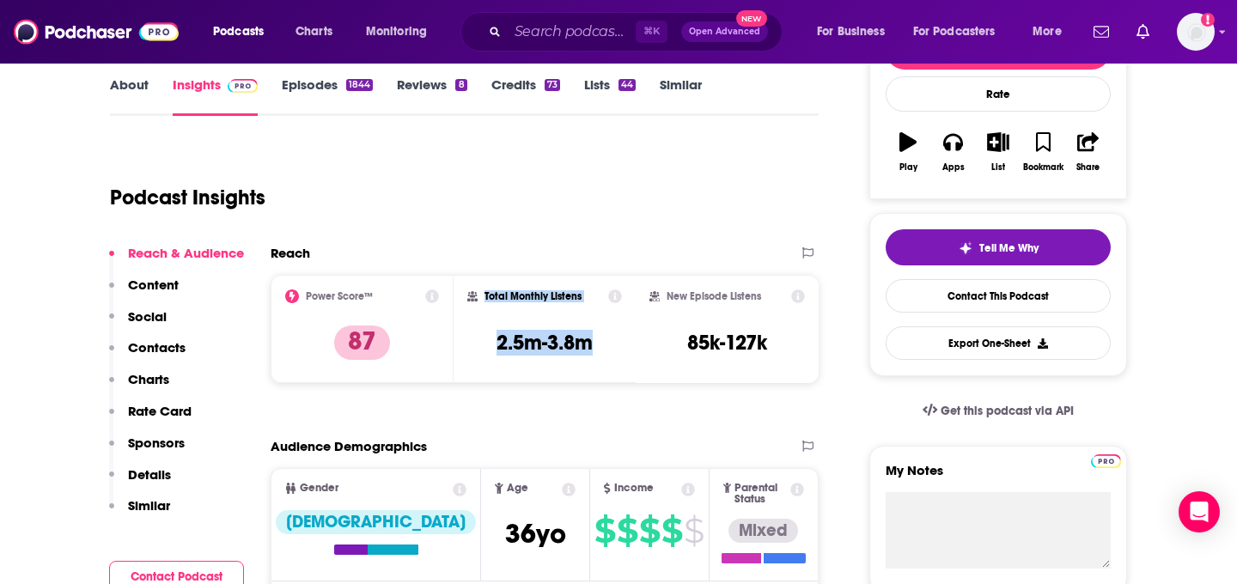
drag, startPoint x: 604, startPoint y: 338, endPoint x: 459, endPoint y: 338, distance: 145.2
click at [459, 338] on div "Total Monthly Listens 2.5m-3.8m" at bounding box center [545, 329] width 183 height 108
click at [501, 329] on div "Total Monthly Listens 2.5m-3.8m" at bounding box center [544, 329] width 155 height 79
click at [501, 341] on h3 "2.5m-3.8m" at bounding box center [545, 343] width 96 height 26
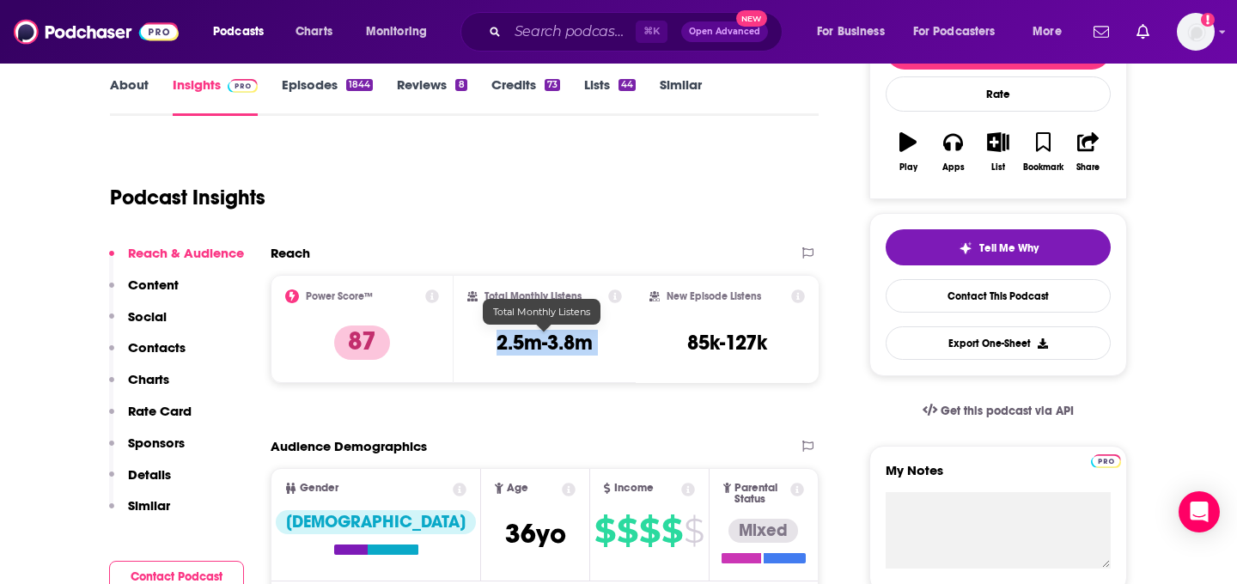
click at [501, 341] on h3 "2.5m-3.8m" at bounding box center [545, 343] width 96 height 26
copy div "2.5m-3.8m"
click at [504, 22] on div "⌘ K Open Advanced New" at bounding box center [621, 32] width 322 height 40
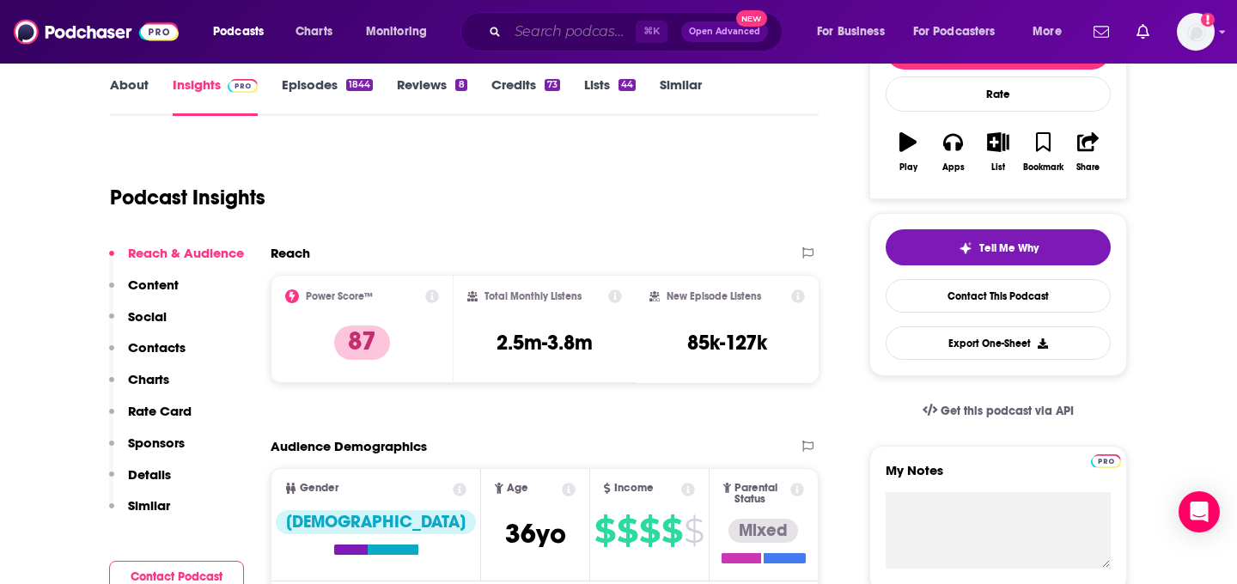
click at [523, 33] on input "Search podcasts, credits, & more..." at bounding box center [572, 31] width 128 height 27
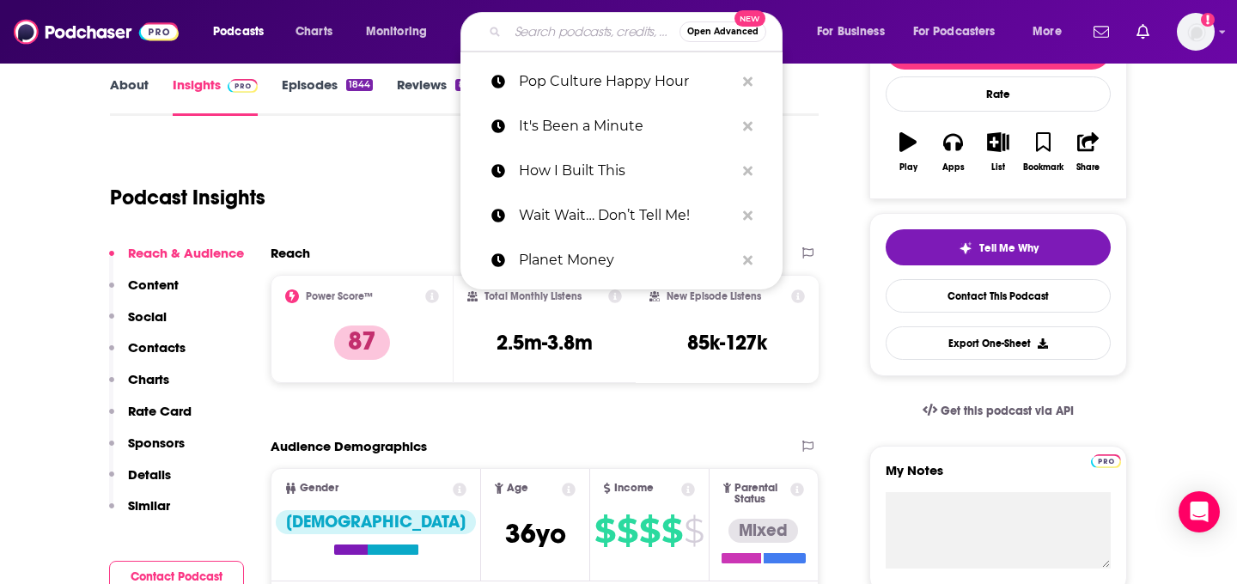
paste input "Wild Card with Rachel Martin"
type input "Wild Card with Rachel Martin"
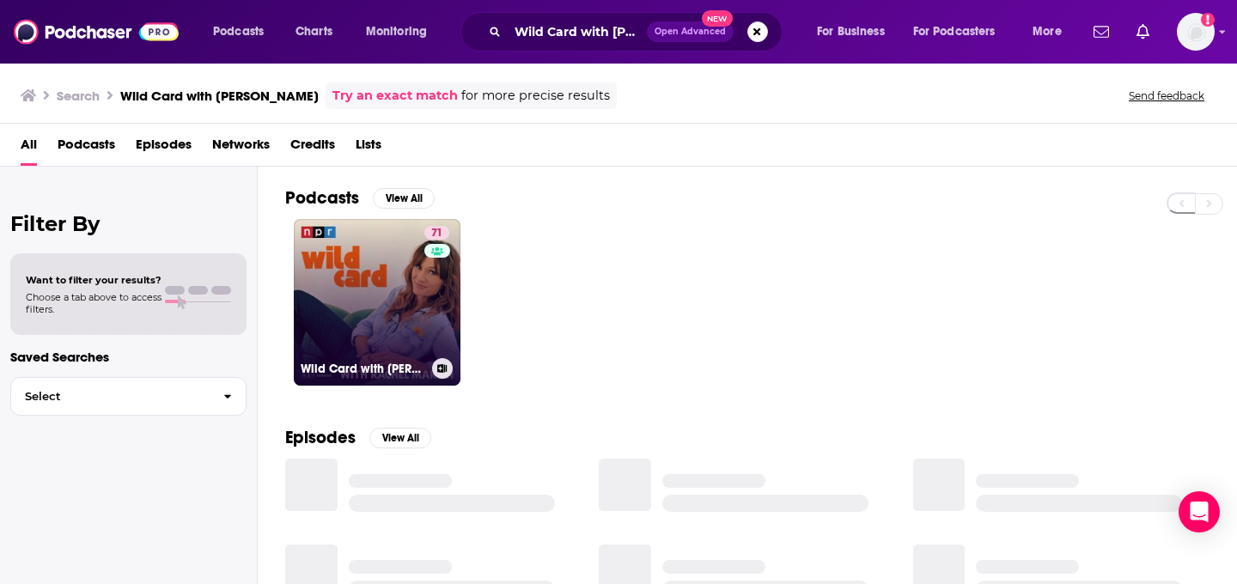
click at [357, 315] on link "71 Wild Card with Rachel Martin" at bounding box center [377, 302] width 167 height 167
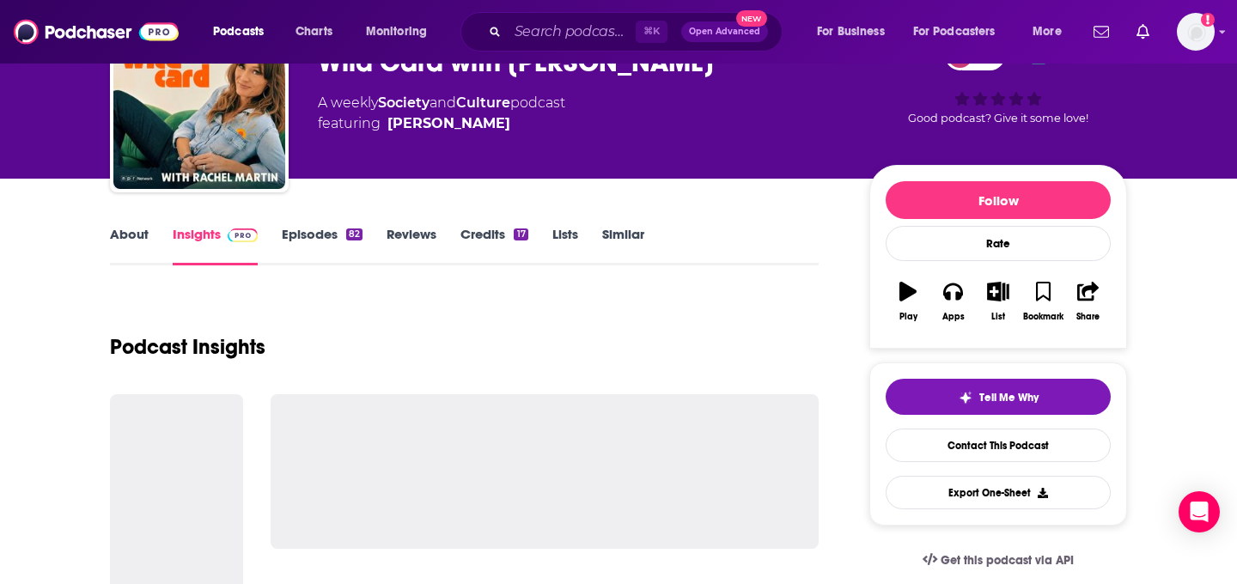
scroll to position [108, 0]
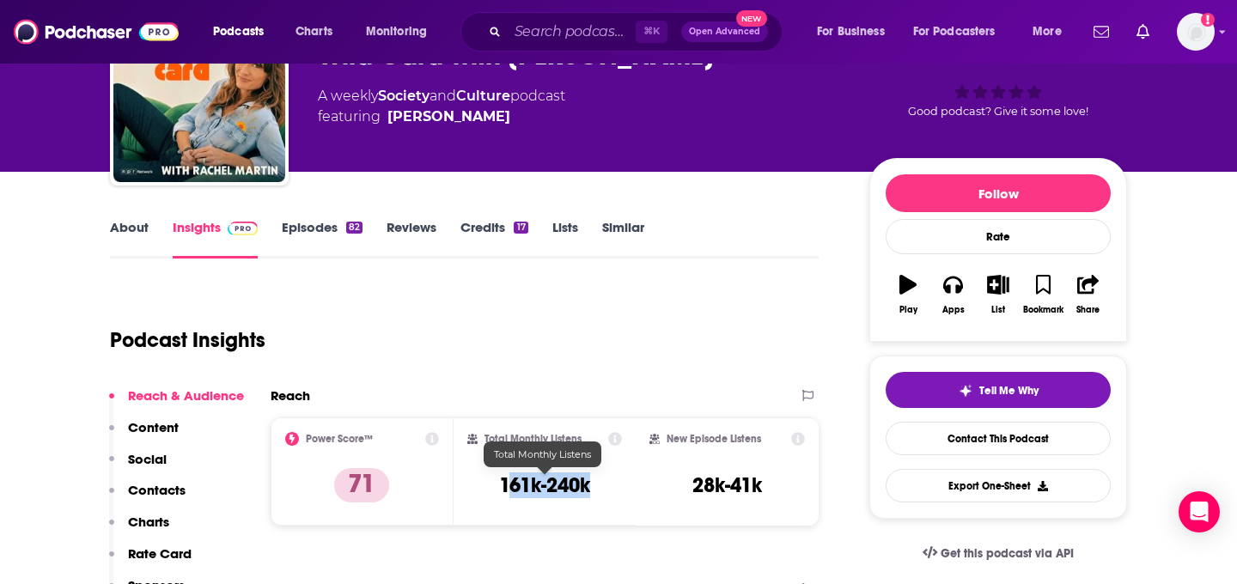
drag, startPoint x: 607, startPoint y: 488, endPoint x: 504, endPoint y: 488, distance: 103.1
click at [504, 488] on div "Total Monthly Listens 161k-240k" at bounding box center [544, 471] width 155 height 79
click at [504, 488] on h3 "161k-240k" at bounding box center [544, 486] width 91 height 26
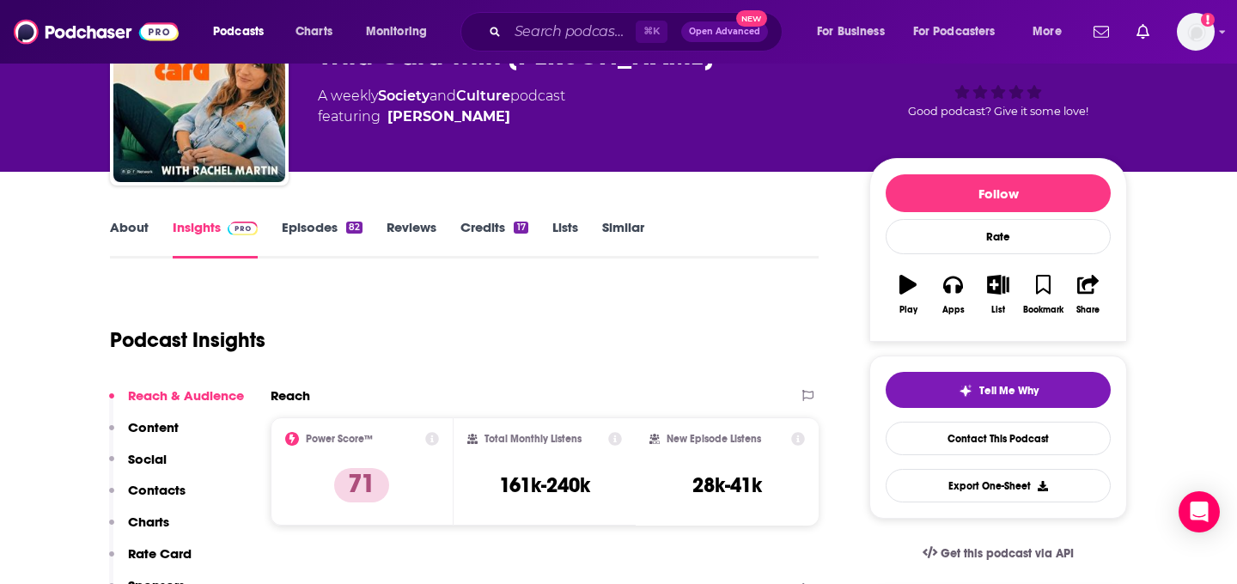
click at [540, 13] on div "⌘ K Open Advanced New" at bounding box center [621, 32] width 322 height 40
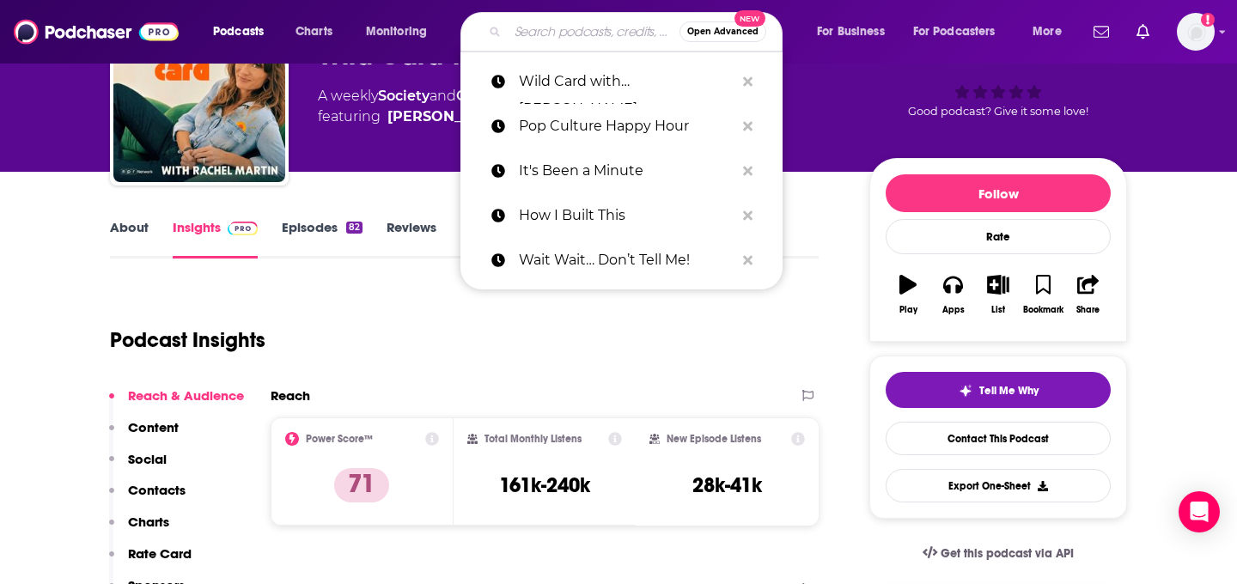
click at [540, 26] on input "Search podcasts, credits, & more..." at bounding box center [594, 31] width 172 height 27
paste input "Bullseye with Jesse Thorn"
type input "Bullseye with Jesse Thorn"
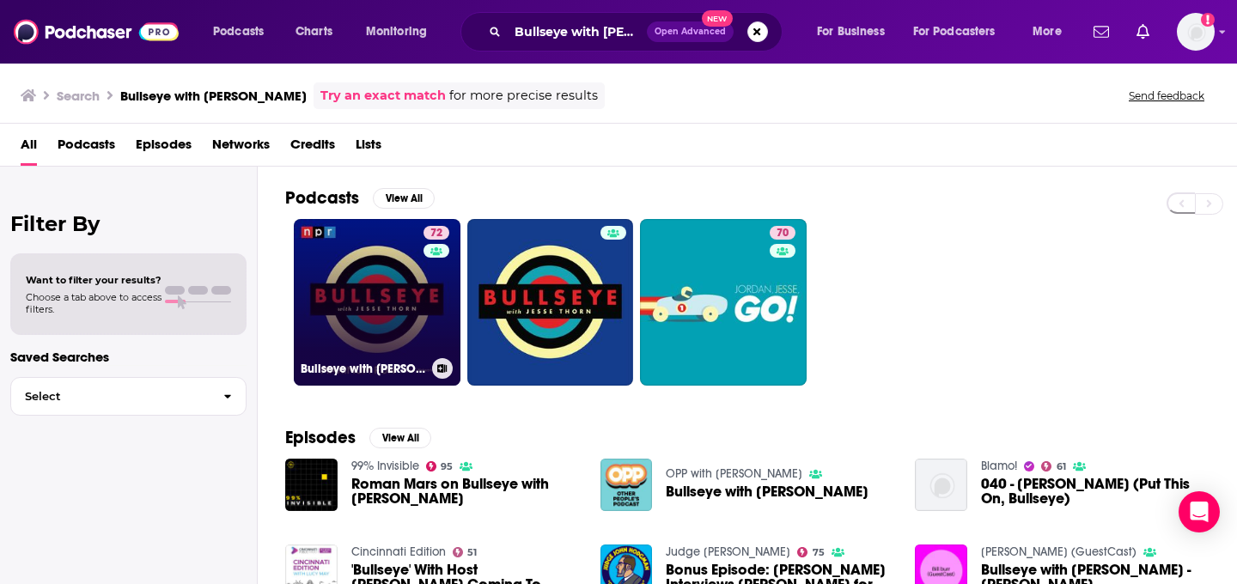
click at [374, 285] on link "72 Bullseye with Jesse Thorn" at bounding box center [377, 302] width 167 height 167
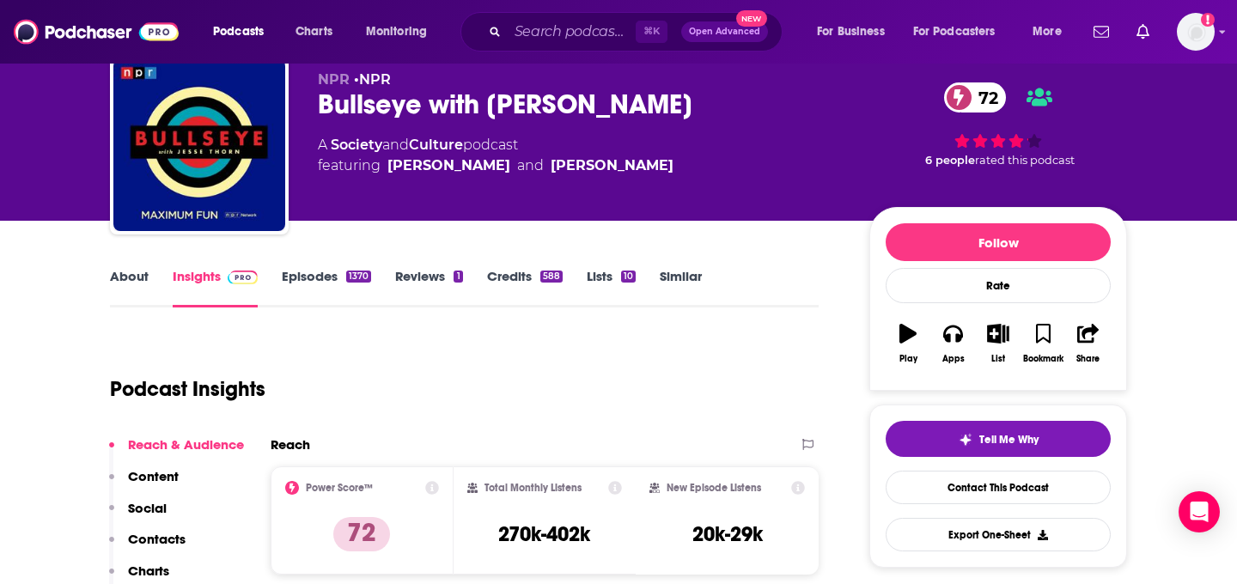
scroll to position [78, 0]
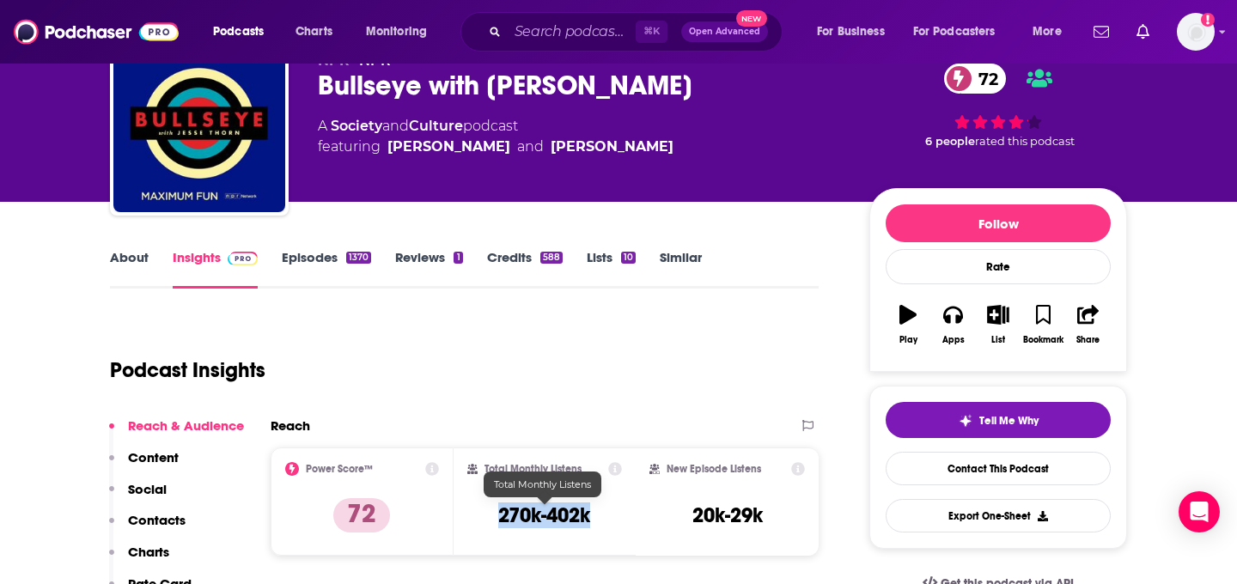
drag, startPoint x: 603, startPoint y: 524, endPoint x: 473, endPoint y: 524, distance: 130.6
click at [473, 524] on div "Total Monthly Listens 270k-402k" at bounding box center [544, 501] width 155 height 79
copy h3 "270k-402k"
click at [561, 28] on input "Search podcasts, credits, & more..." at bounding box center [572, 31] width 128 height 27
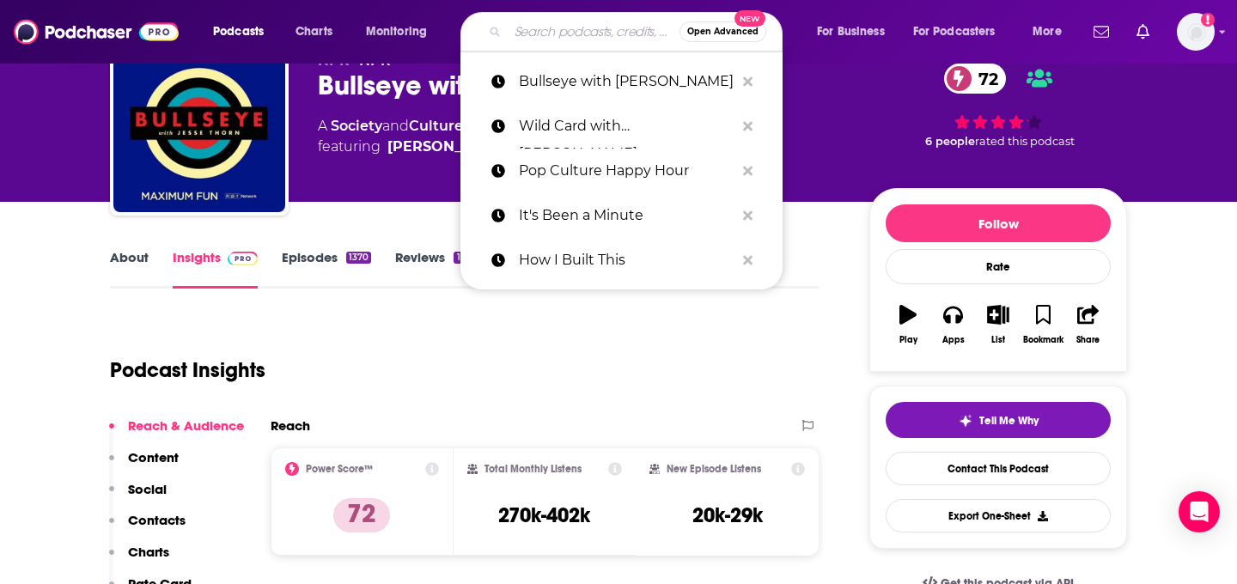
paste input "Alt.Latino"
type input "Alt.Latino"
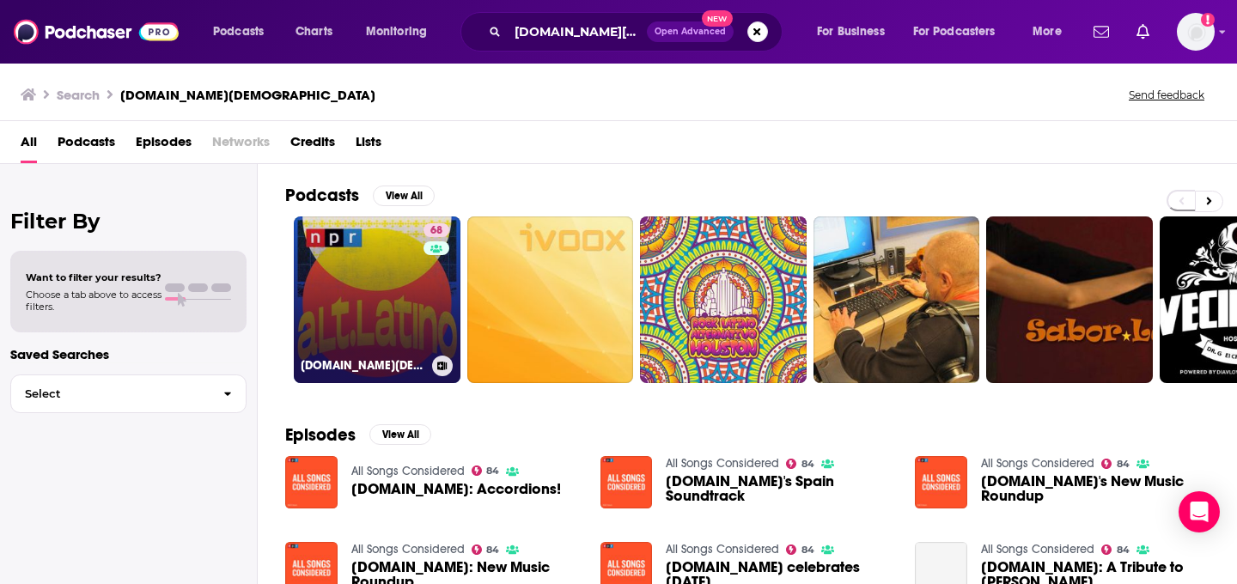
click at [369, 326] on link "68 Alt.Latino" at bounding box center [377, 299] width 167 height 167
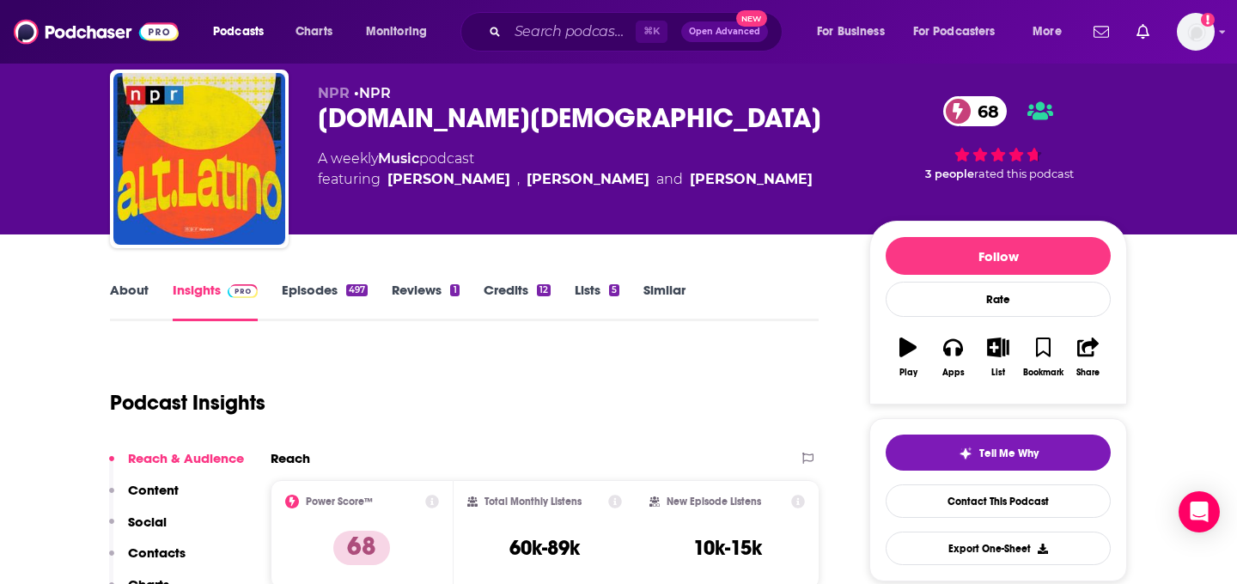
scroll to position [38, 0]
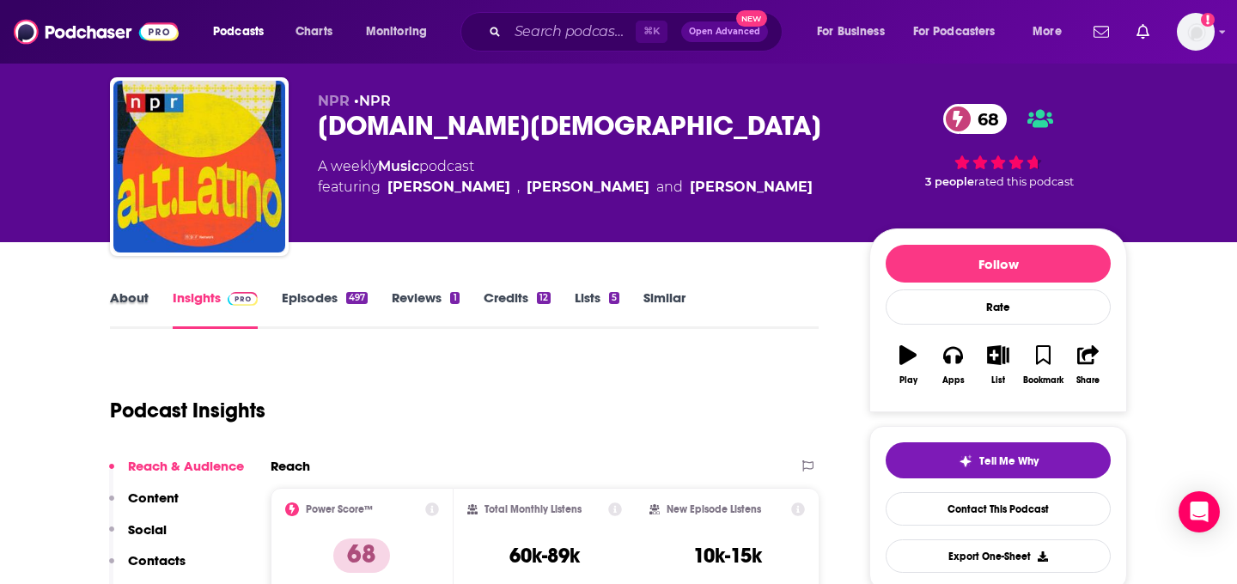
click at [158, 311] on div "About" at bounding box center [141, 310] width 63 height 40
click at [145, 304] on link "About" at bounding box center [129, 310] width 39 height 40
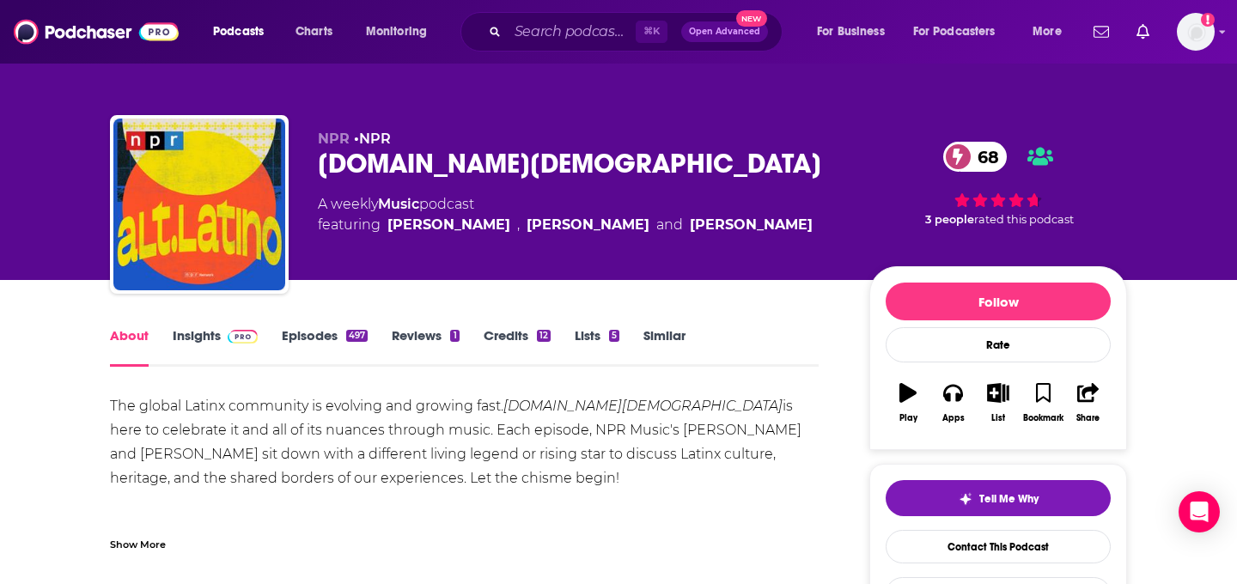
click at [234, 357] on link "Insights" at bounding box center [215, 347] width 85 height 40
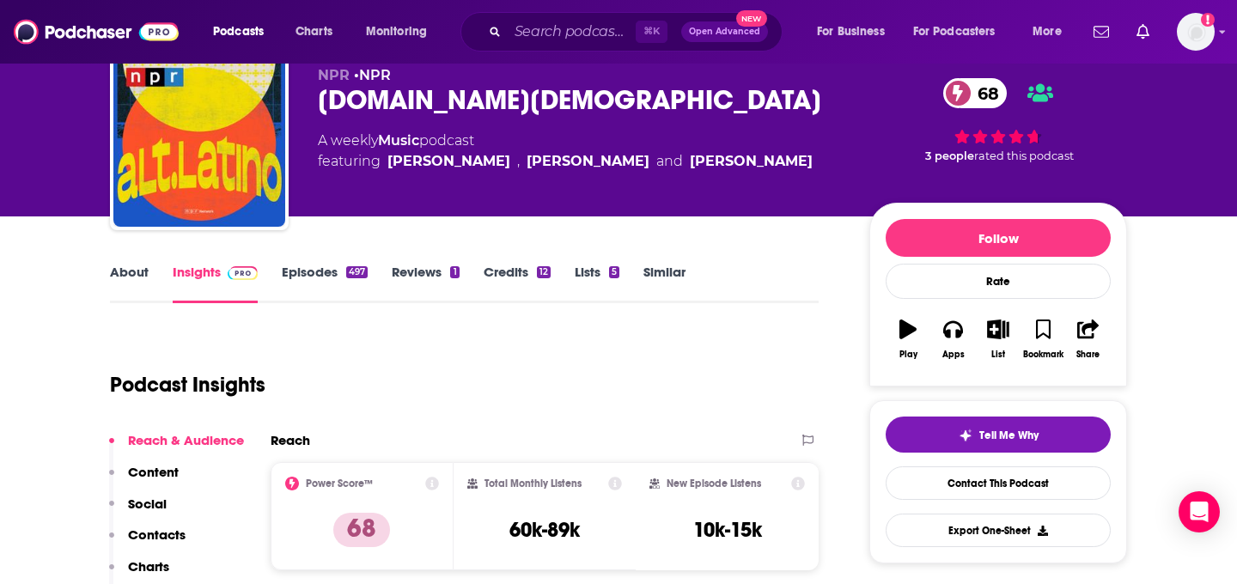
scroll to position [67, 0]
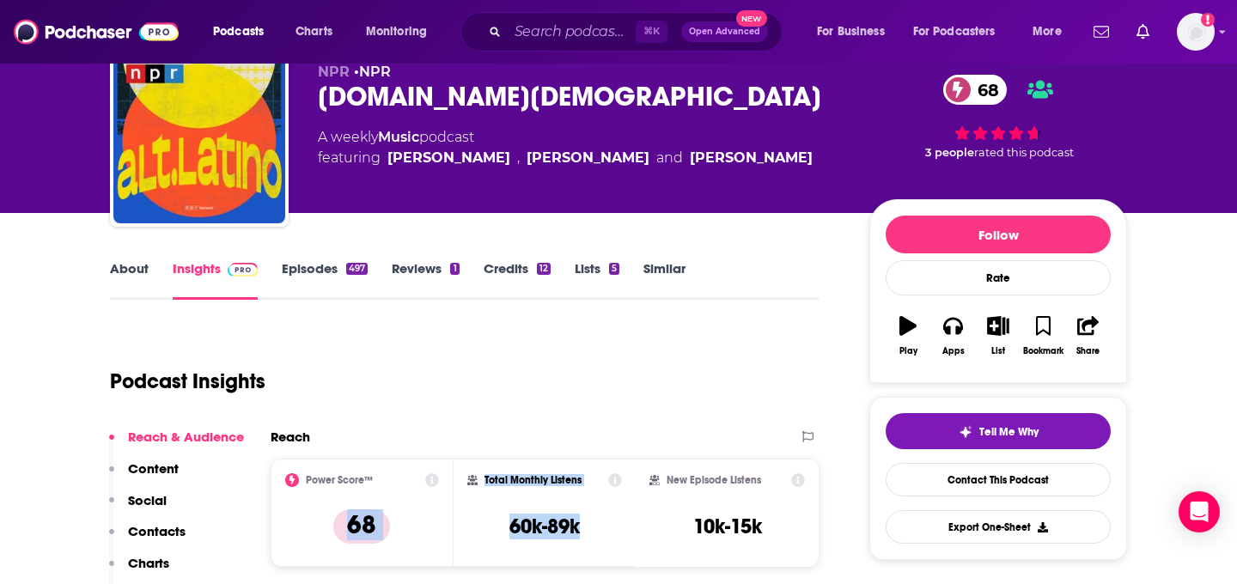
drag, startPoint x: 595, startPoint y: 536, endPoint x: 447, endPoint y: 537, distance: 148.6
click at [447, 537] on div "Power Score™ 68 Total Monthly Listens 60k-89k New Episode Listens 10k-15k" at bounding box center [545, 513] width 548 height 108
click at [517, 531] on h3 "60k-89k" at bounding box center [544, 527] width 70 height 26
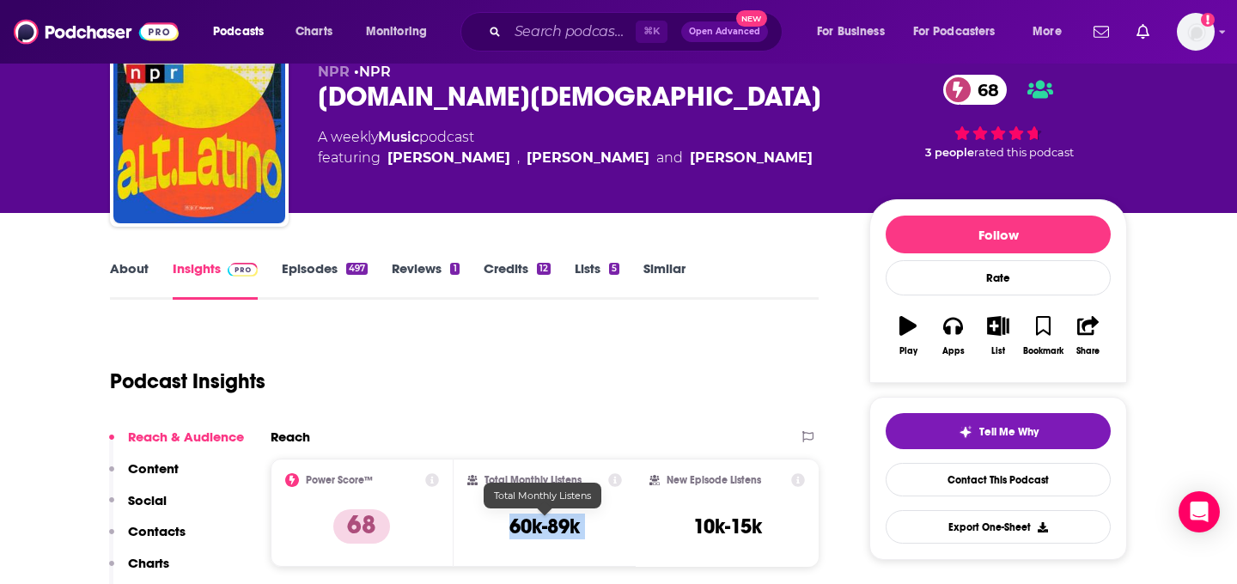
copy div "60k-89k"
click at [562, 21] on input "Search podcasts, credits, & more..." at bounding box center [572, 31] width 128 height 27
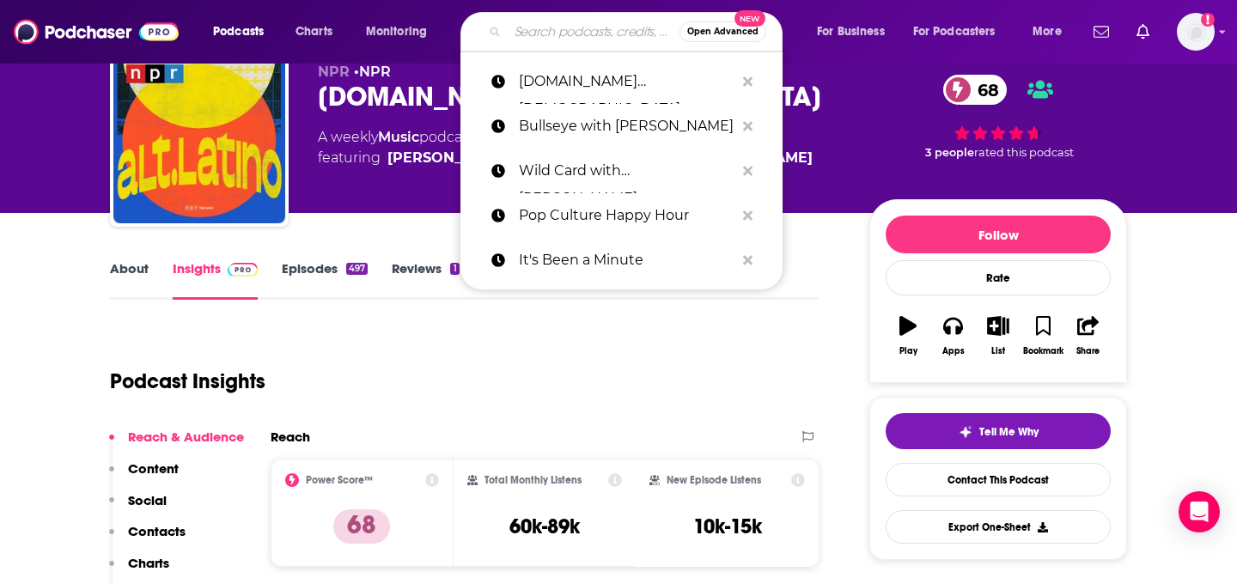
paste input "Short Wave"
type input "Short Wave"
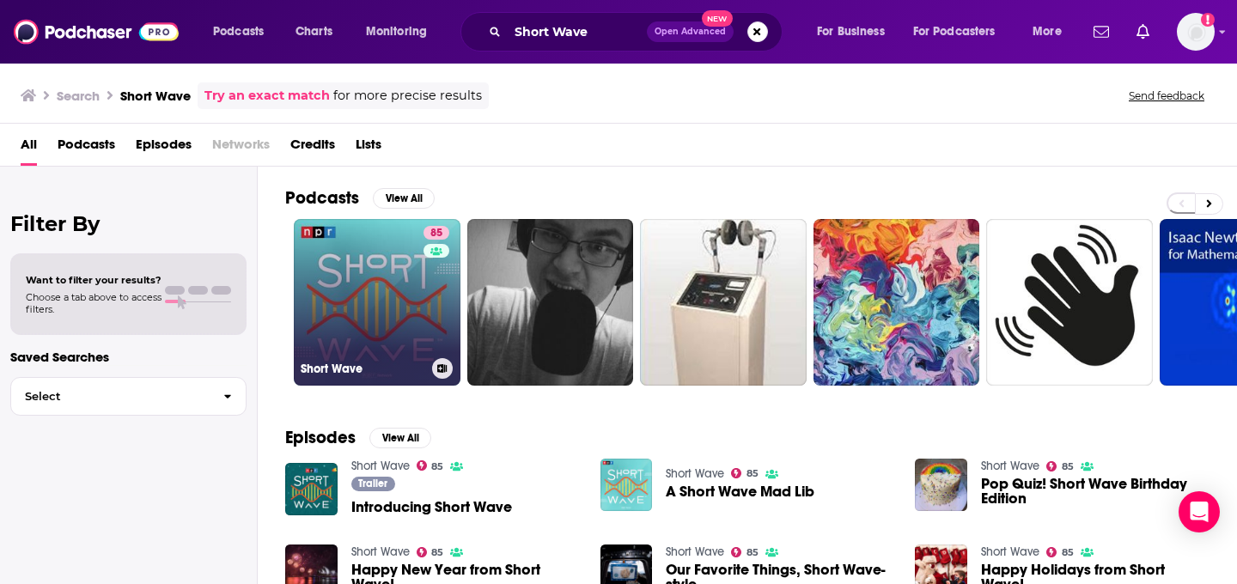
click at [339, 302] on link "85 Short Wave" at bounding box center [377, 302] width 167 height 167
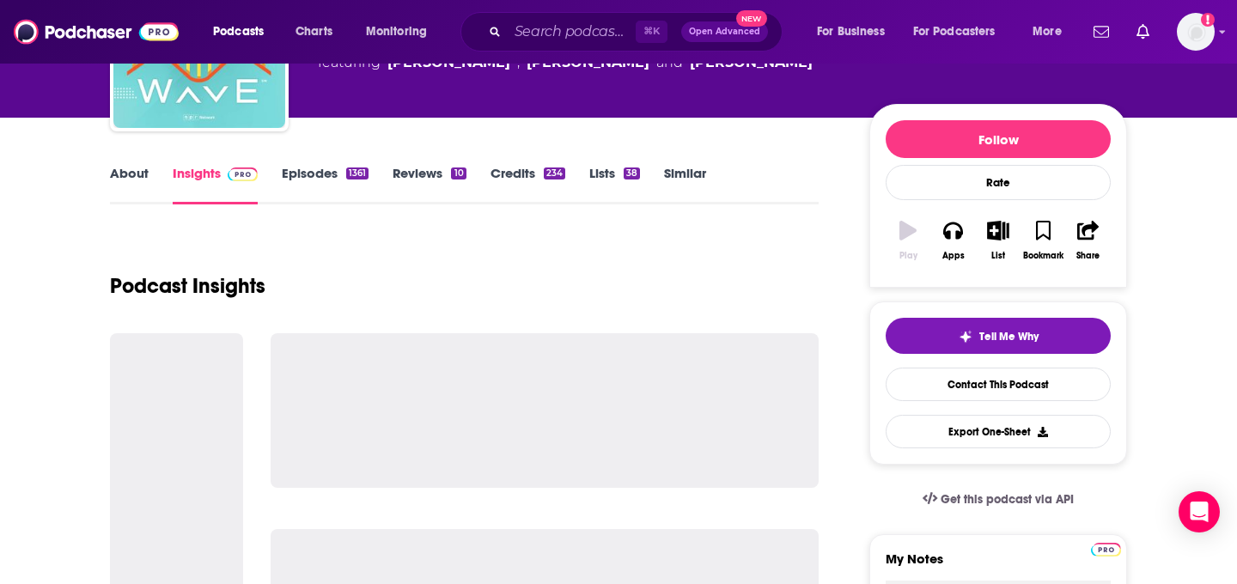
scroll to position [174, 0]
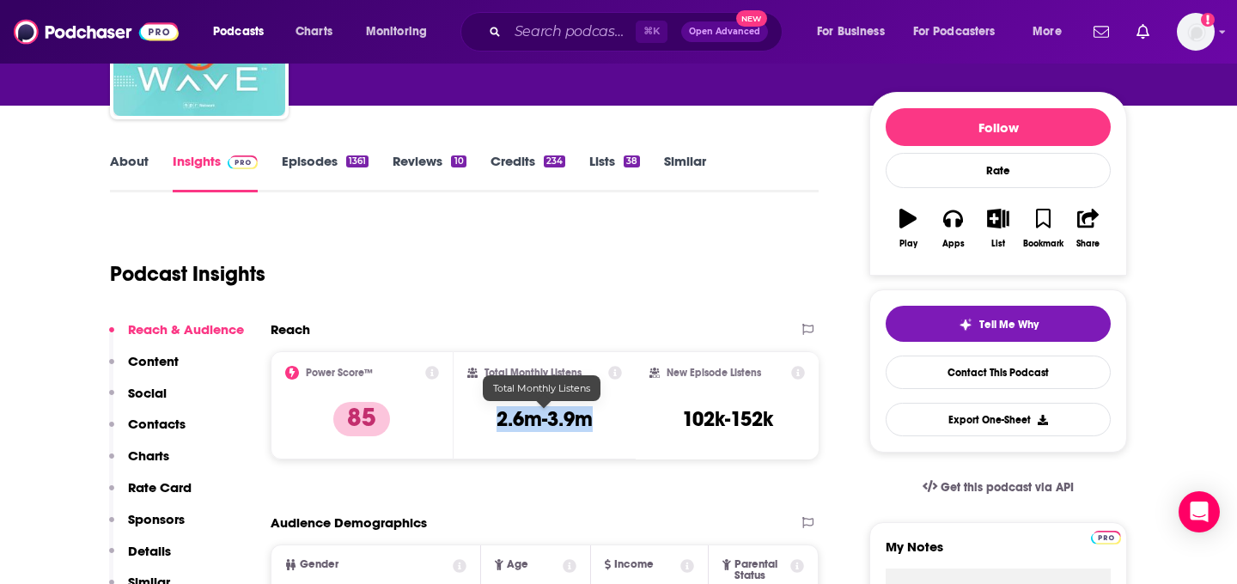
drag, startPoint x: 608, startPoint y: 423, endPoint x: 473, endPoint y: 422, distance: 134.9
click at [473, 422] on div "Total Monthly Listens 2.6m-3.9m" at bounding box center [544, 405] width 155 height 79
copy h3 "2.6m-3.9m"
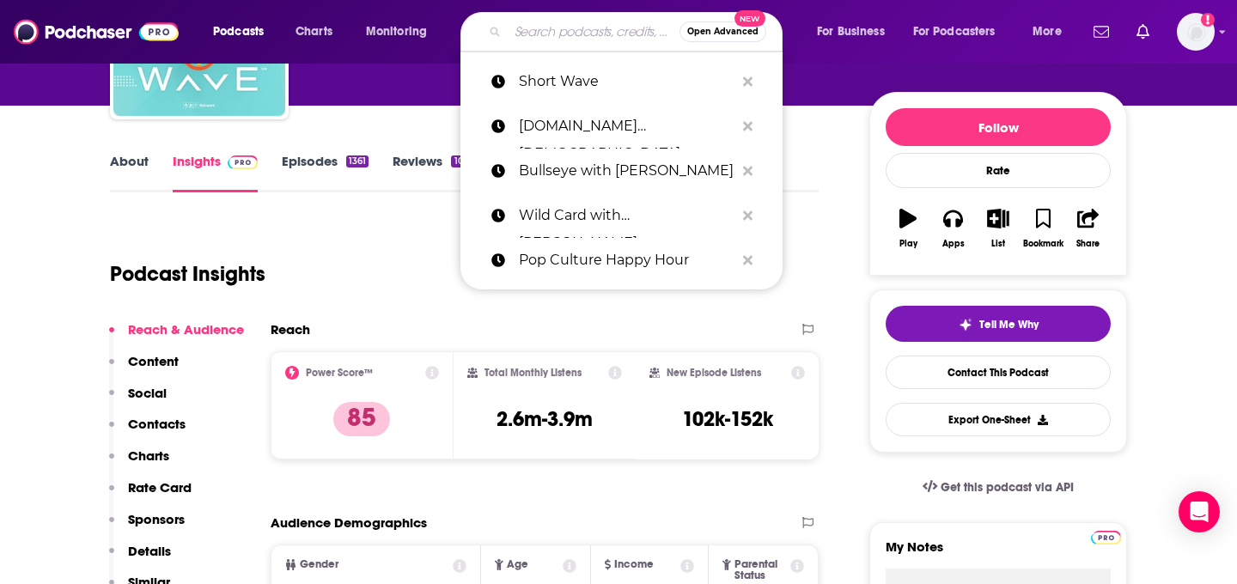
click at [526, 32] on input "Search podcasts, credits, & more..." at bounding box center [594, 31] width 172 height 27
paste input "Code Switch"
type input "Code Switch"
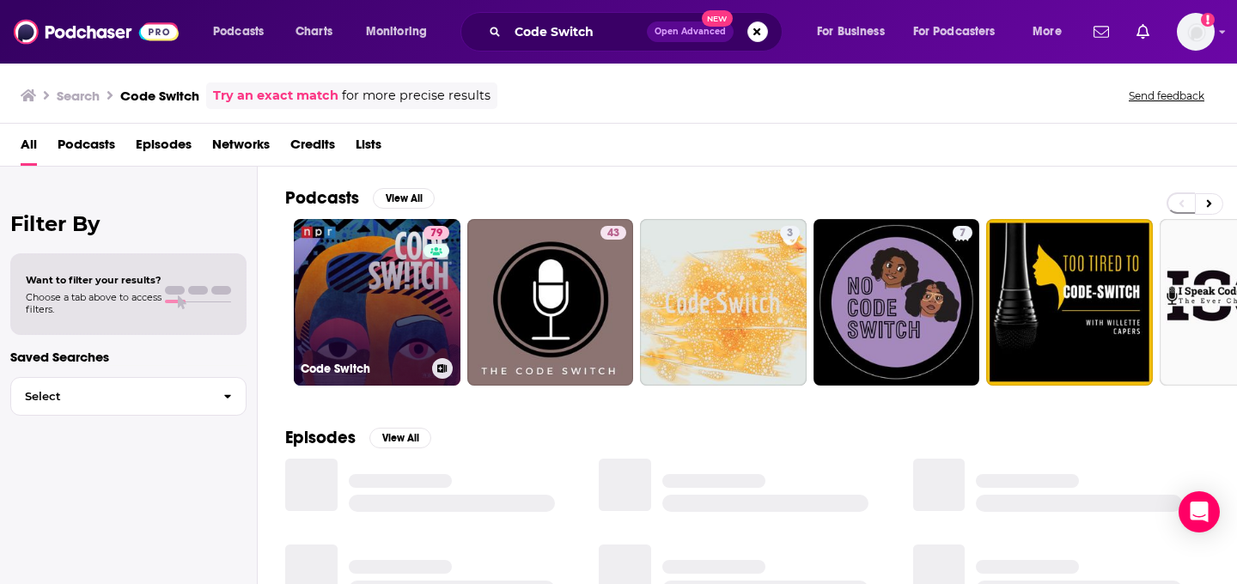
click at [372, 310] on link "79 Code Switch" at bounding box center [377, 302] width 167 height 167
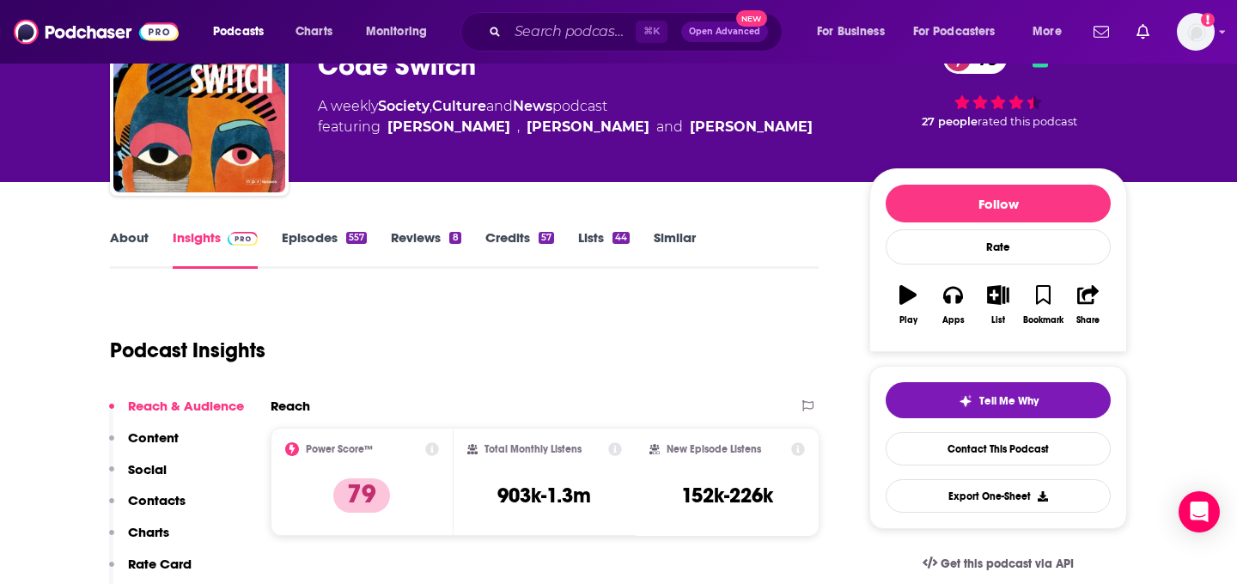
scroll to position [115, 0]
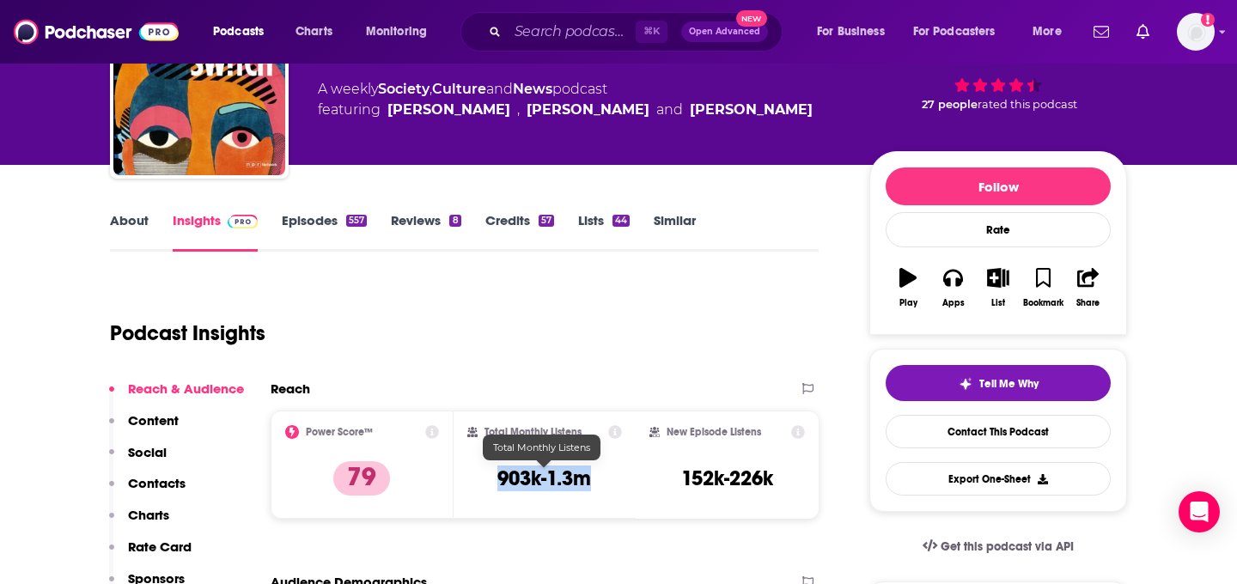
drag, startPoint x: 594, startPoint y: 472, endPoint x: 491, endPoint y: 470, distance: 103.1
click at [491, 470] on div "Total Monthly Listens 903k-1.3m" at bounding box center [544, 464] width 155 height 79
copy h3 "903k-1.3m"
click at [544, 41] on input "Search podcasts, credits, & more..." at bounding box center [572, 31] width 128 height 27
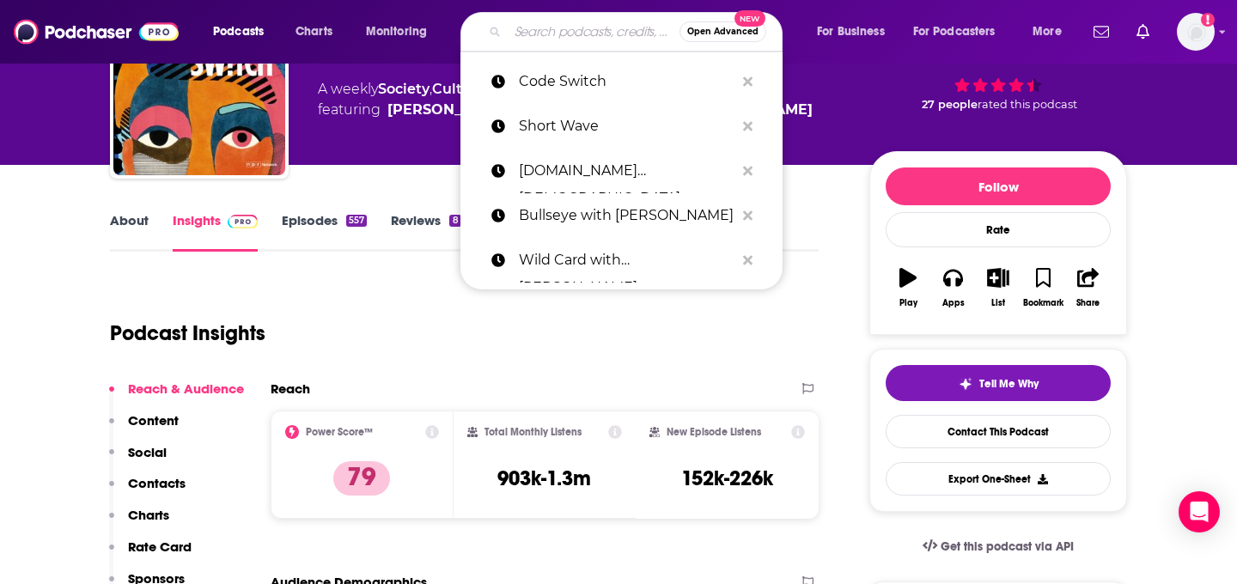
paste input "TED Radio Hour"
type input "TED Radio Hour"
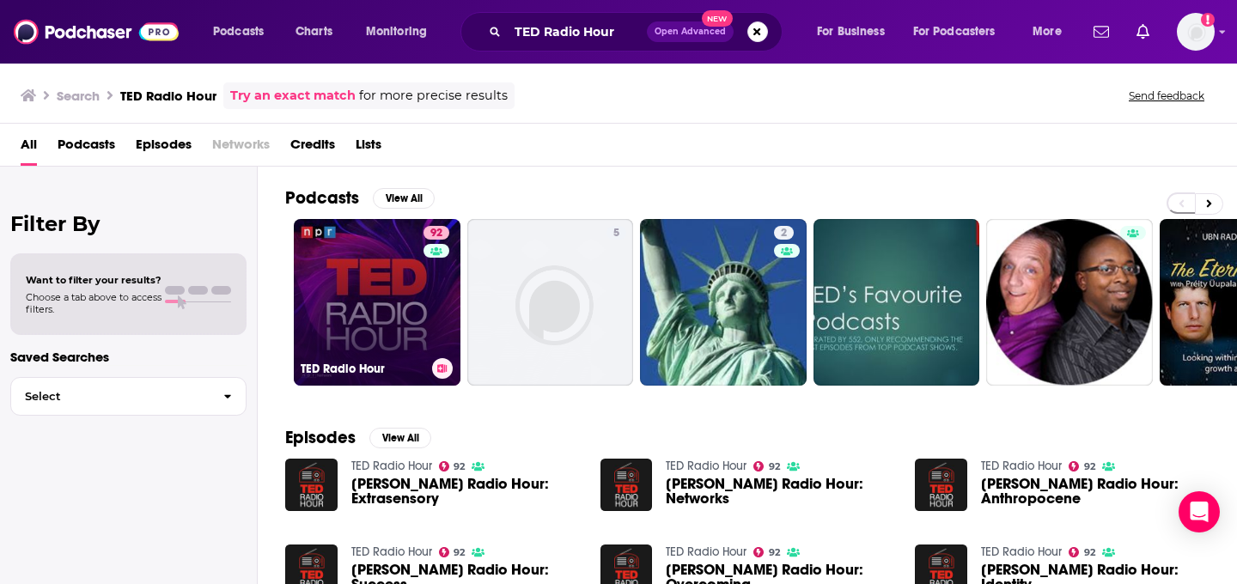
click at [341, 320] on link "92 TED Radio Hour" at bounding box center [377, 302] width 167 height 167
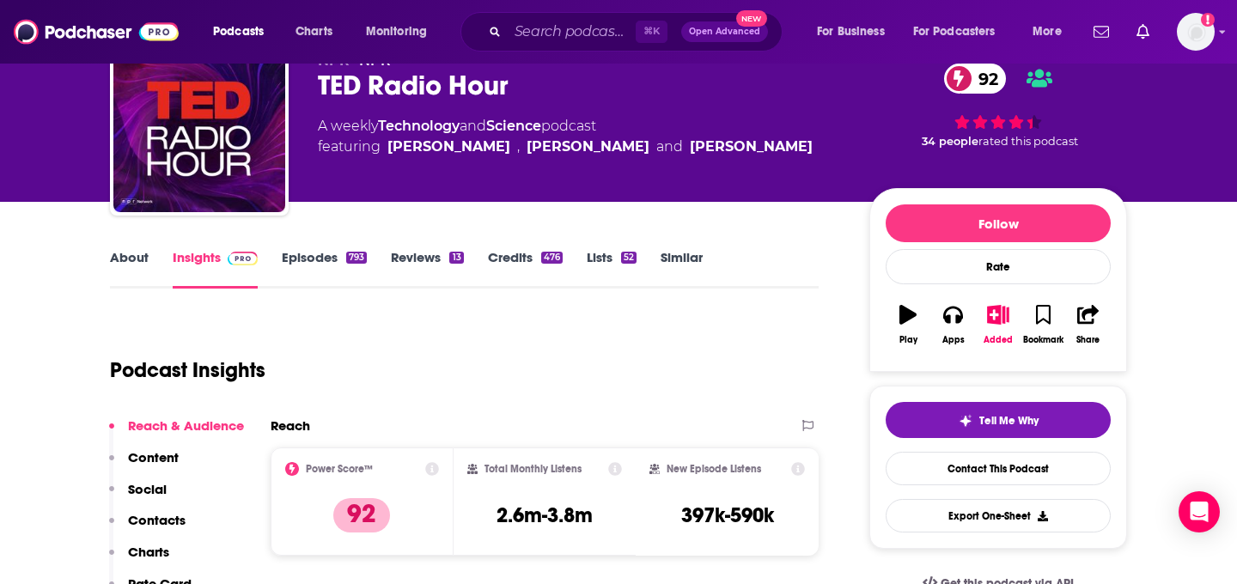
scroll to position [82, 0]
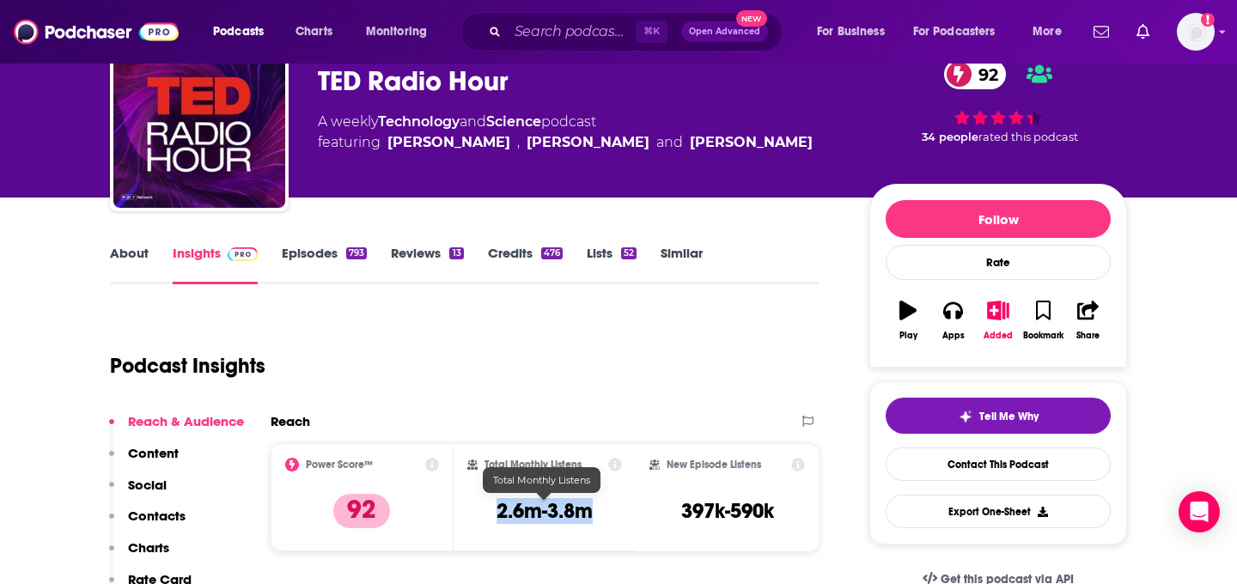
drag, startPoint x: 602, startPoint y: 511, endPoint x: 475, endPoint y: 511, distance: 127.1
click at [475, 511] on div "Total Monthly Listens 2.6m-3.8m" at bounding box center [544, 497] width 155 height 79
copy h3 "2.6m-3.8m"
